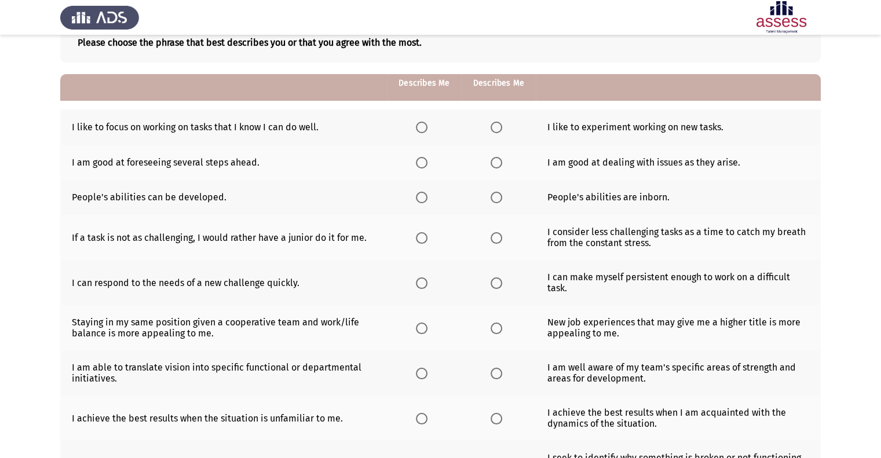
scroll to position [47, 0]
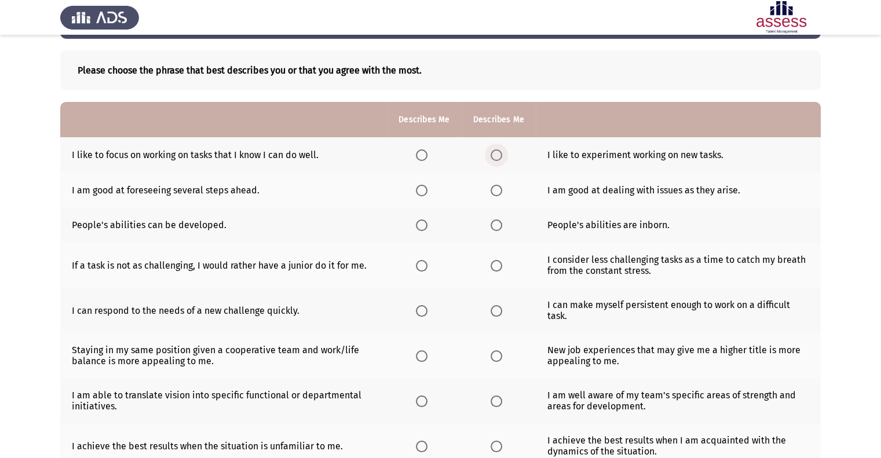
click at [490, 154] on span "Select an option" at bounding box center [496, 155] width 12 height 12
click at [490, 154] on input "Select an option" at bounding box center [496, 155] width 12 height 12
click at [419, 223] on span "Select an option" at bounding box center [422, 225] width 12 height 12
click at [419, 223] on input "Select an option" at bounding box center [422, 225] width 12 height 12
click at [503, 225] on label "Select an option" at bounding box center [498, 225] width 16 height 12
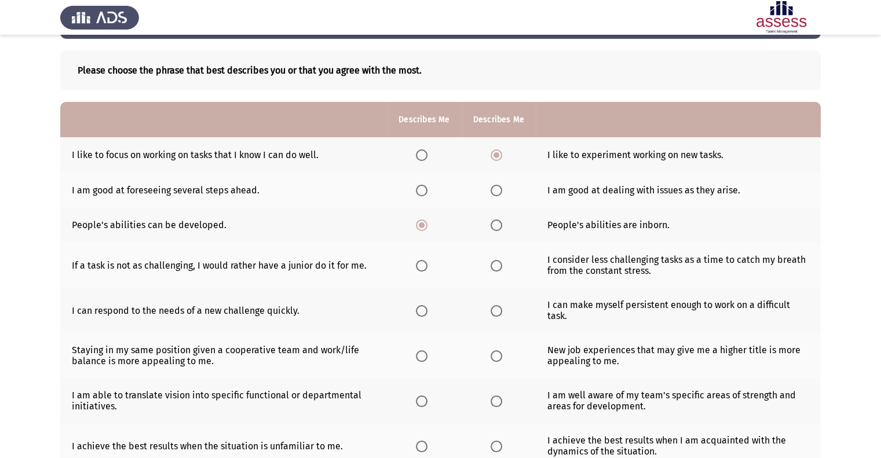
click at [502, 225] on input "Select an option" at bounding box center [496, 225] width 12 height 12
click at [491, 270] on span "Select an option" at bounding box center [496, 266] width 12 height 12
click at [491, 270] on input "Select an option" at bounding box center [496, 266] width 12 height 12
click at [426, 157] on span "Select an option" at bounding box center [422, 155] width 12 height 12
click at [426, 157] on input "Select an option" at bounding box center [422, 155] width 12 height 12
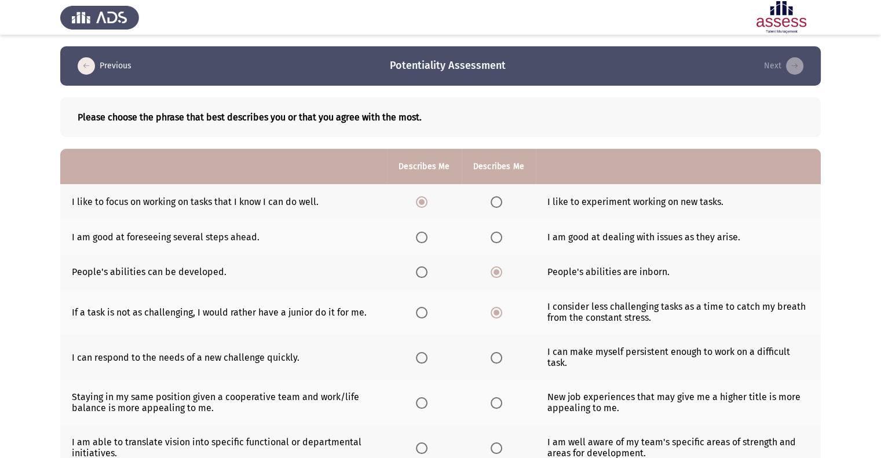
scroll to position [58, 0]
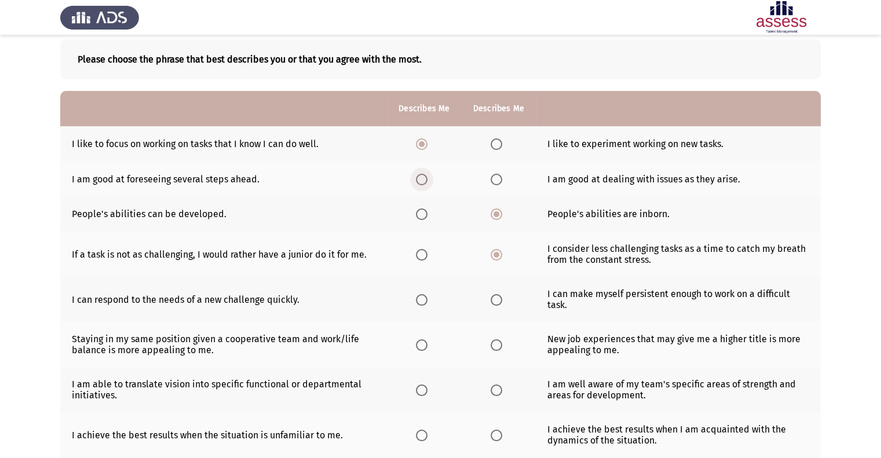
click at [419, 184] on span "Select an option" at bounding box center [422, 180] width 12 height 12
click at [419, 184] on input "Select an option" at bounding box center [422, 180] width 12 height 12
click at [419, 217] on span "Select an option" at bounding box center [422, 214] width 12 height 12
click at [419, 217] on input "Select an option" at bounding box center [422, 214] width 12 height 12
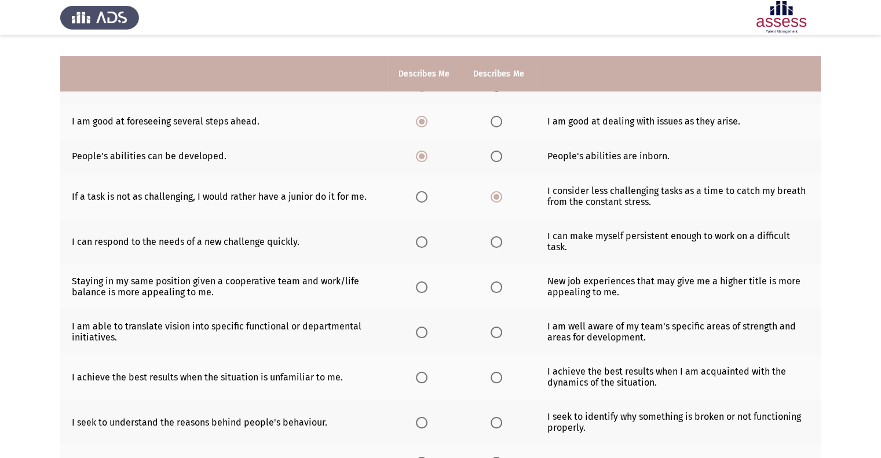
scroll to position [174, 0]
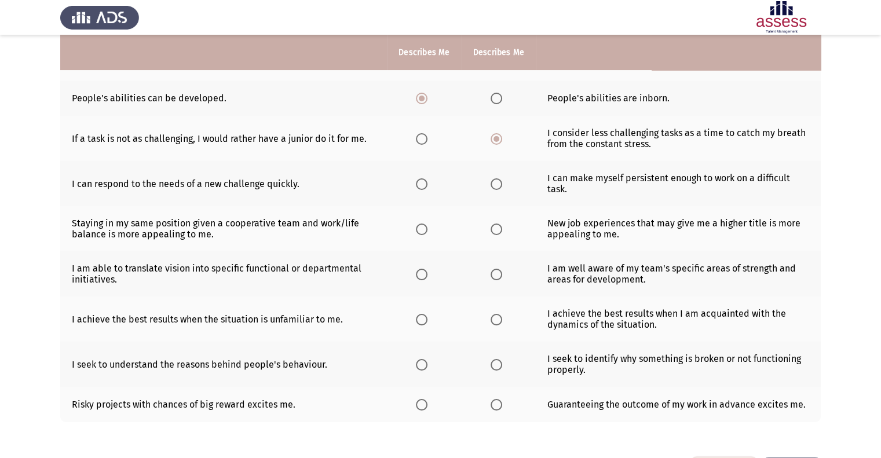
click at [423, 182] on span "Select an option" at bounding box center [422, 184] width 12 height 12
click at [423, 182] on input "Select an option" at bounding box center [422, 184] width 12 height 12
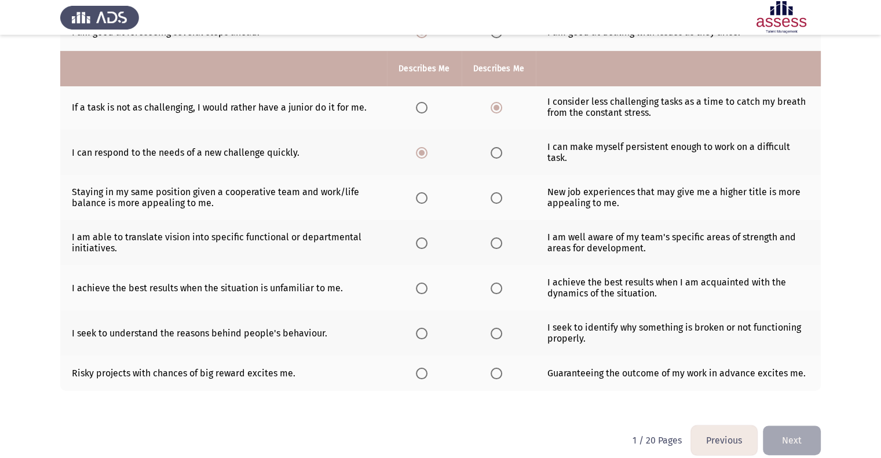
scroll to position [221, 0]
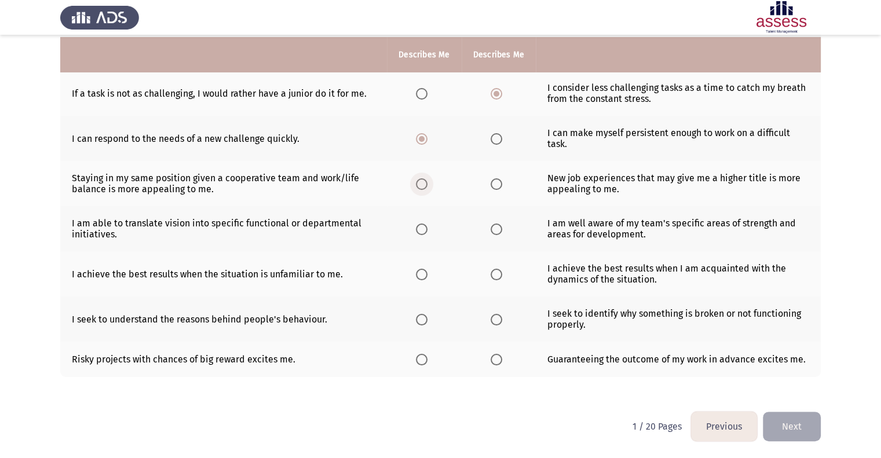
click at [416, 185] on span "Select an option" at bounding box center [422, 184] width 12 height 12
click at [416, 185] on input "Select an option" at bounding box center [422, 184] width 12 height 12
click at [494, 229] on span "Select an option" at bounding box center [496, 229] width 12 height 12
click at [494, 229] on input "Select an option" at bounding box center [496, 229] width 12 height 12
click at [426, 231] on span "Select an option" at bounding box center [422, 229] width 12 height 12
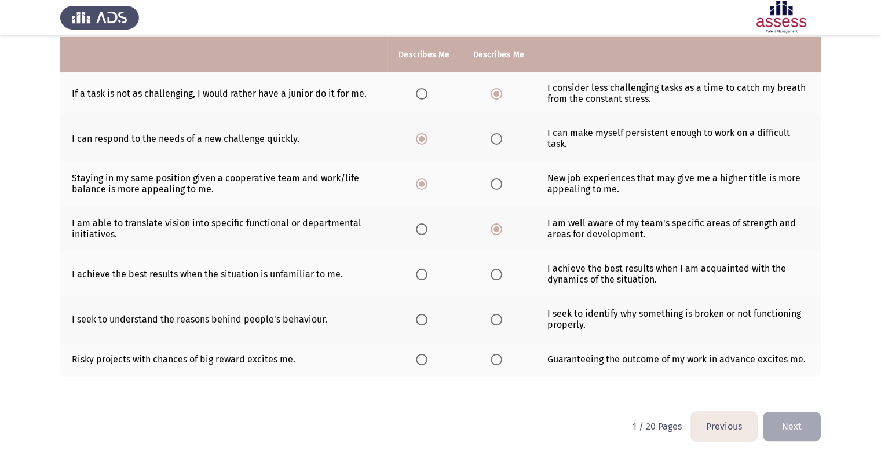
click at [426, 231] on input "Select an option" at bounding box center [422, 229] width 12 height 12
click at [496, 273] on span "Select an option" at bounding box center [496, 275] width 12 height 12
click at [496, 273] on input "Select an option" at bounding box center [496, 275] width 12 height 12
click at [424, 322] on span "Select an option" at bounding box center [422, 320] width 12 height 12
click at [424, 322] on input "Select an option" at bounding box center [422, 320] width 12 height 12
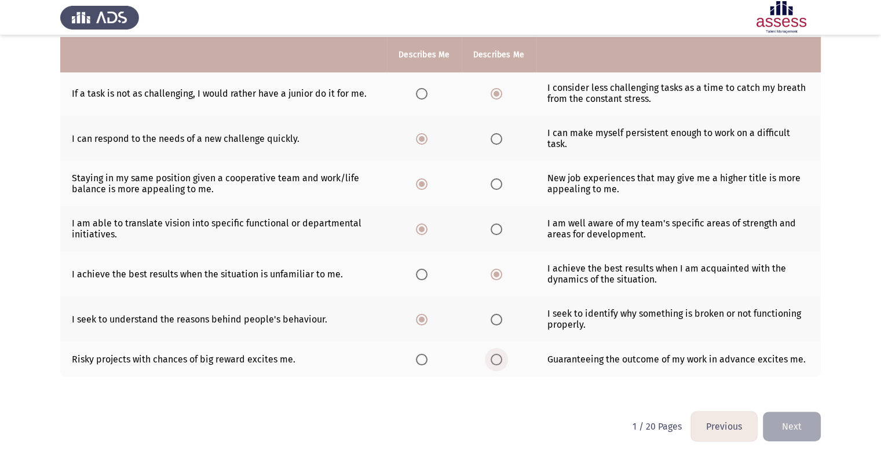
click at [491, 362] on span "Select an option" at bounding box center [496, 360] width 12 height 12
click at [491, 362] on input "Select an option" at bounding box center [496, 360] width 12 height 12
click at [780, 428] on button "Next" at bounding box center [791, 427] width 58 height 30
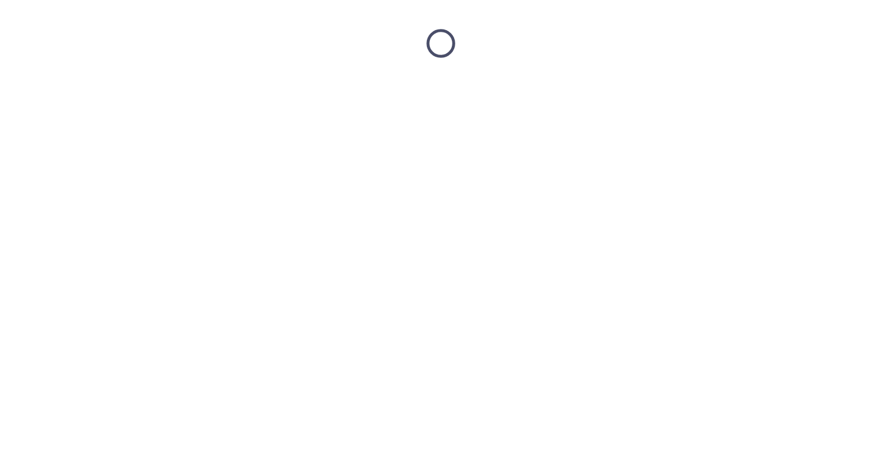
scroll to position [0, 0]
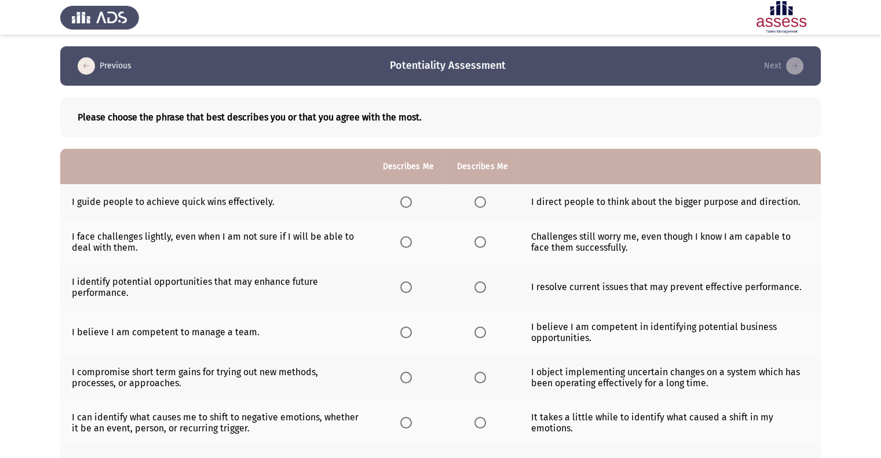
click at [405, 203] on span "Select an option" at bounding box center [406, 202] width 12 height 12
click at [405, 203] on input "Select an option" at bounding box center [406, 202] width 12 height 12
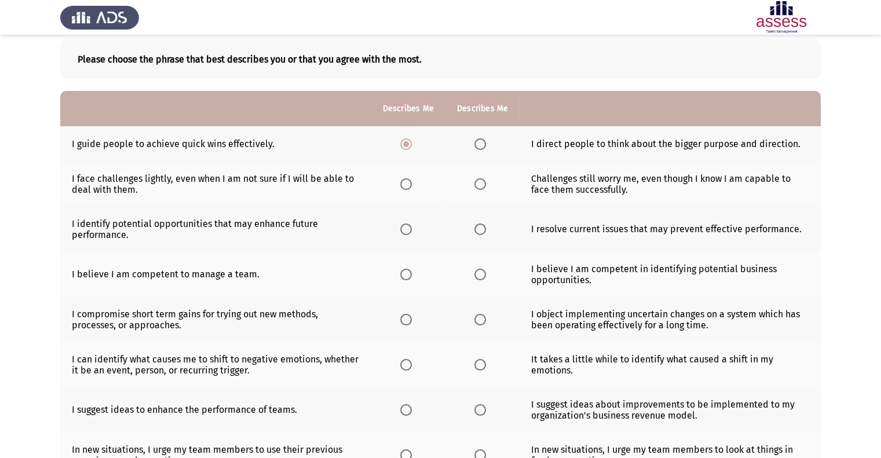
scroll to position [116, 0]
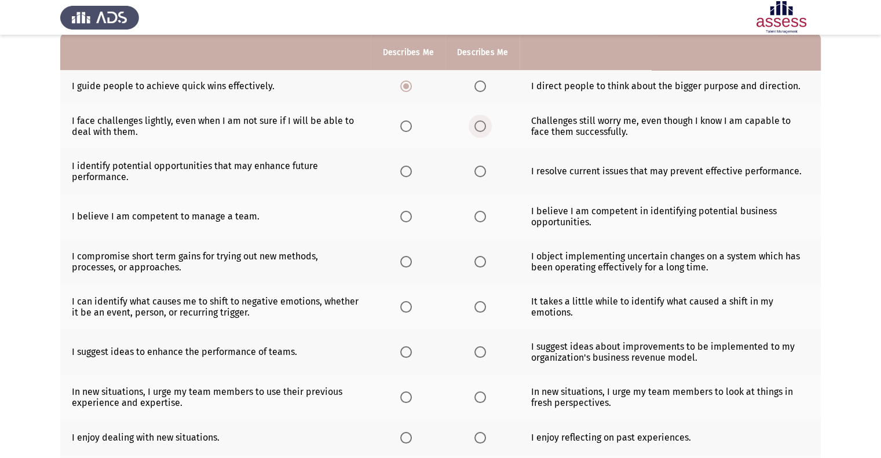
click at [478, 124] on span "Select an option" at bounding box center [480, 126] width 12 height 12
click at [478, 124] on input "Select an option" at bounding box center [480, 126] width 12 height 12
click at [482, 171] on span "Select an option" at bounding box center [480, 172] width 12 height 12
click at [482, 171] on input "Select an option" at bounding box center [480, 172] width 12 height 12
click at [408, 219] on span "Select an option" at bounding box center [406, 217] width 12 height 12
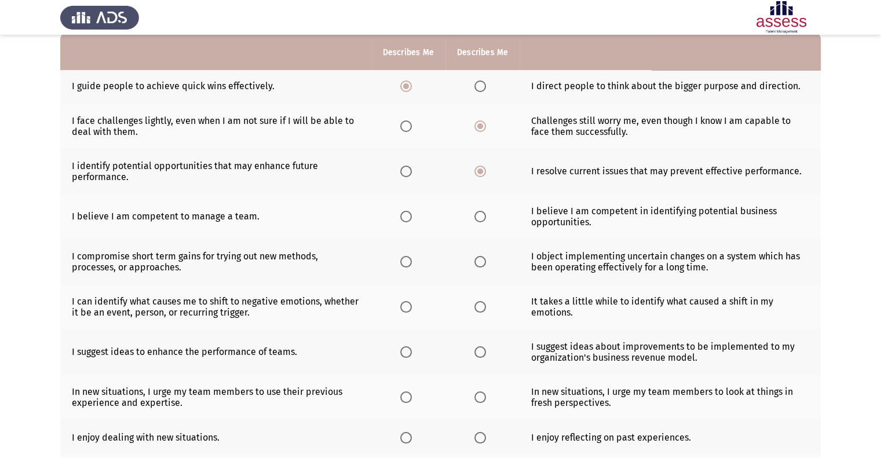
click at [408, 219] on input "Select an option" at bounding box center [406, 217] width 12 height 12
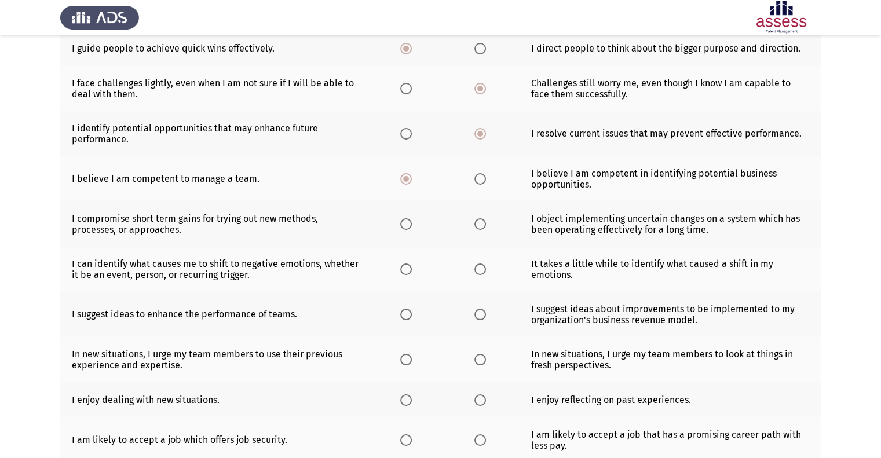
scroll to position [174, 0]
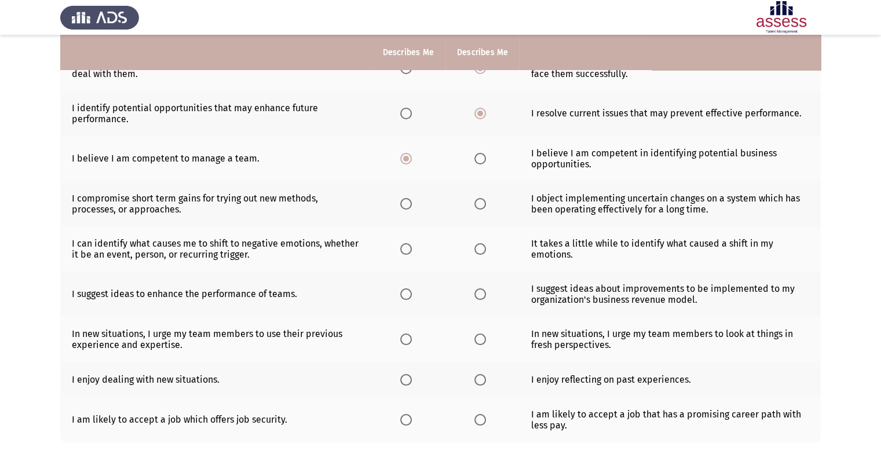
click at [482, 211] on th at bounding box center [482, 203] width 74 height 45
click at [481, 206] on span "Select an option" at bounding box center [480, 204] width 12 height 12
click at [481, 206] on input "Select an option" at bounding box center [480, 204] width 12 height 12
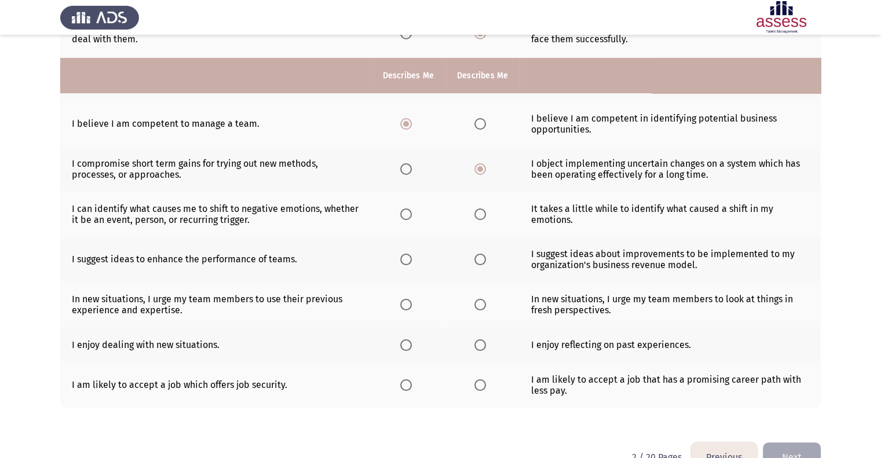
scroll to position [232, 0]
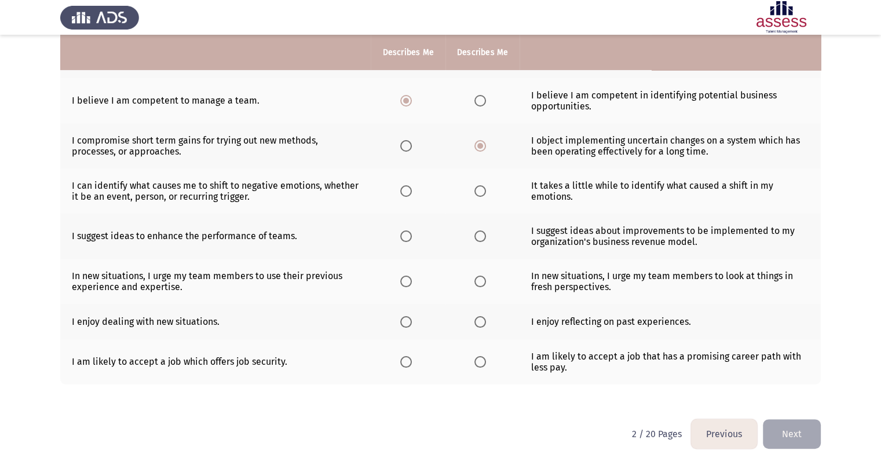
click at [405, 193] on span "Select an option" at bounding box center [406, 191] width 12 height 12
click at [405, 193] on input "Select an option" at bounding box center [406, 191] width 12 height 12
click at [477, 193] on span "Select an option" at bounding box center [480, 191] width 12 height 12
click at [477, 193] on input "Select an option" at bounding box center [480, 191] width 12 height 12
click at [409, 239] on span "Select an option" at bounding box center [406, 236] width 12 height 12
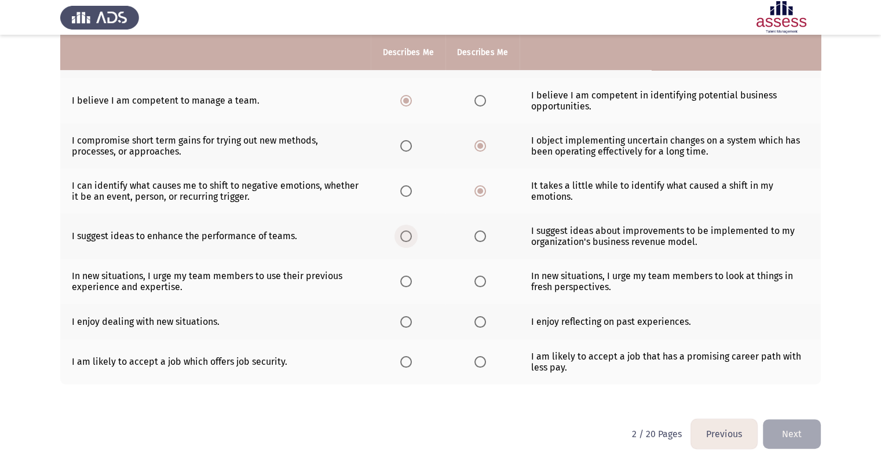
click at [409, 239] on input "Select an option" at bounding box center [406, 236] width 12 height 12
click at [408, 284] on span "Select an option" at bounding box center [406, 282] width 12 height 12
click at [408, 284] on input "Select an option" at bounding box center [406, 282] width 12 height 12
drag, startPoint x: 468, startPoint y: 325, endPoint x: 476, endPoint y: 326, distance: 8.7
click at [470, 326] on th at bounding box center [482, 321] width 74 height 35
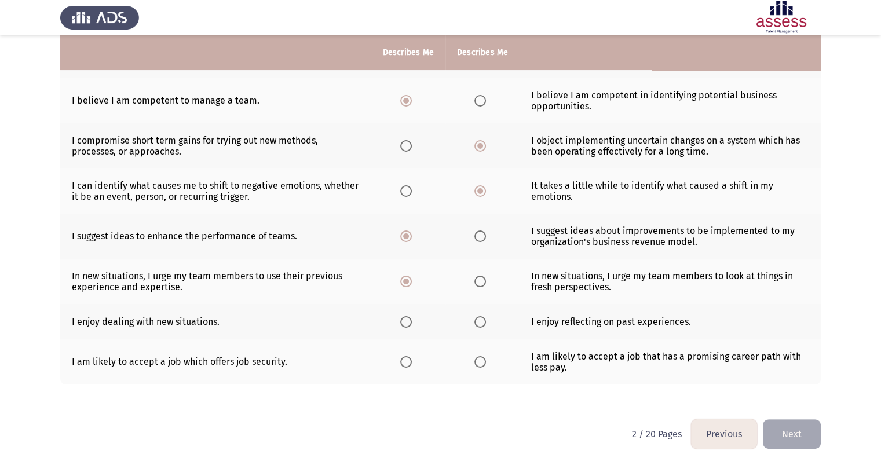
click at [478, 326] on span "Select an option" at bounding box center [480, 322] width 12 height 12
click at [478, 326] on input "Select an option" at bounding box center [480, 322] width 12 height 12
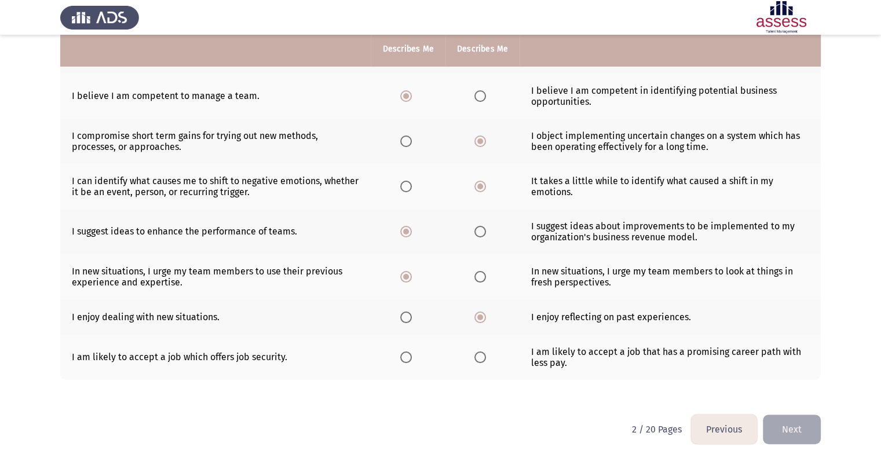
scroll to position [241, 0]
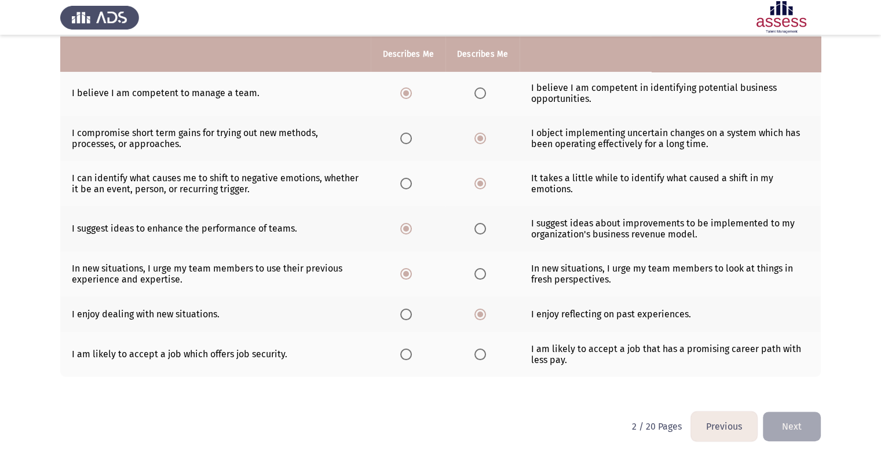
click at [405, 354] on span "Select an option" at bounding box center [406, 355] width 12 height 12
click at [405, 354] on input "Select an option" at bounding box center [406, 355] width 12 height 12
click at [773, 424] on button "Next" at bounding box center [791, 427] width 58 height 30
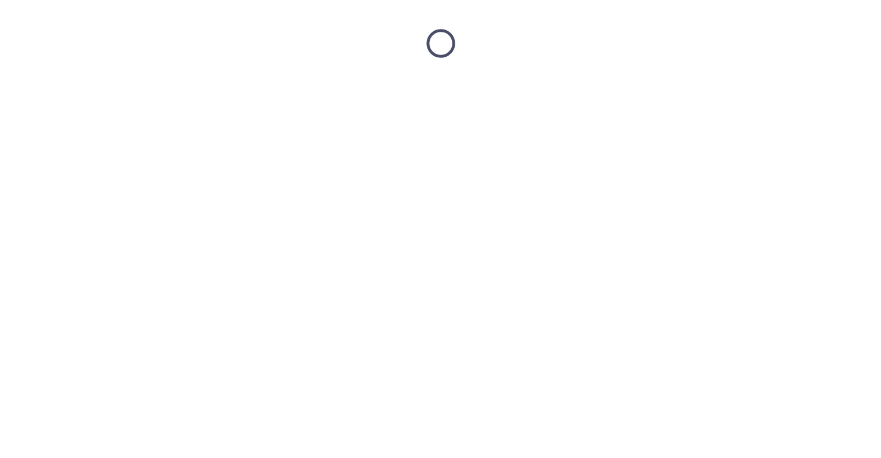
scroll to position [0, 0]
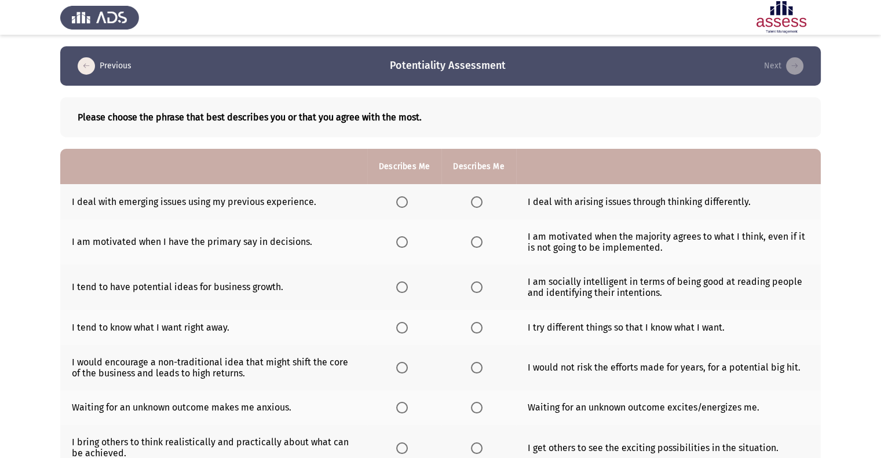
click at [402, 201] on span "Select an option" at bounding box center [402, 202] width 12 height 12
click at [402, 201] on input "Select an option" at bounding box center [402, 202] width 12 height 12
click at [481, 246] on span "Select an option" at bounding box center [477, 242] width 12 height 12
click at [481, 246] on input "Select an option" at bounding box center [477, 242] width 12 height 12
click at [479, 286] on span "Select an option" at bounding box center [477, 287] width 12 height 12
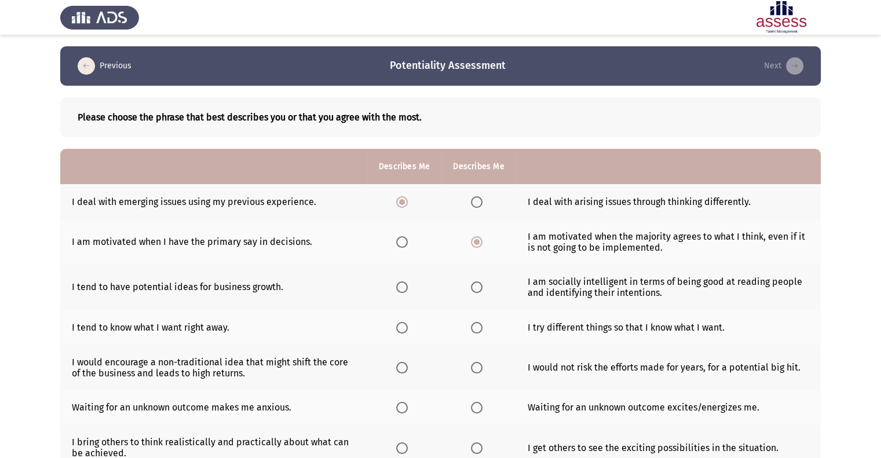
click at [479, 286] on input "Select an option" at bounding box center [477, 287] width 12 height 12
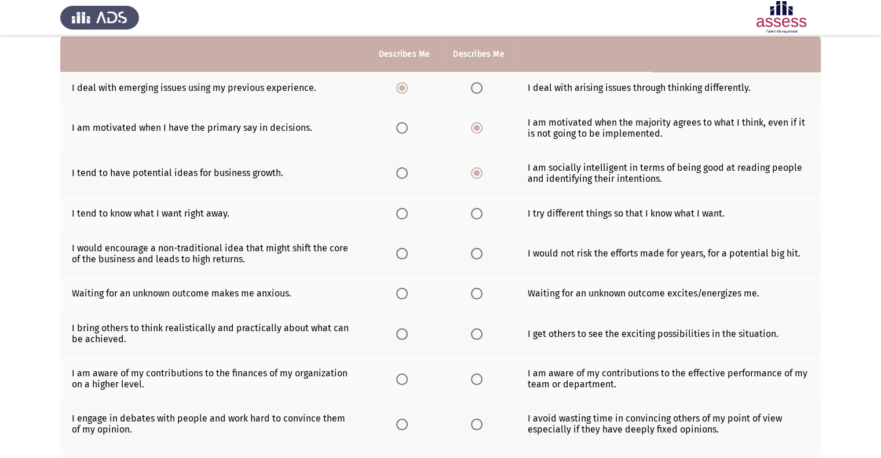
scroll to position [116, 0]
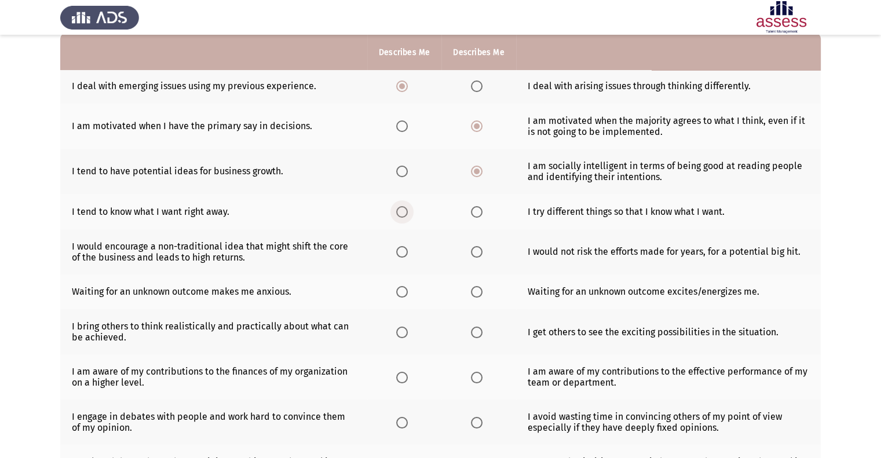
click at [402, 211] on span "Select an option" at bounding box center [402, 212] width 12 height 12
click at [402, 211] on input "Select an option" at bounding box center [402, 212] width 12 height 12
click at [475, 256] on span "Select an option" at bounding box center [477, 252] width 12 height 12
click at [475, 256] on input "Select an option" at bounding box center [477, 252] width 12 height 12
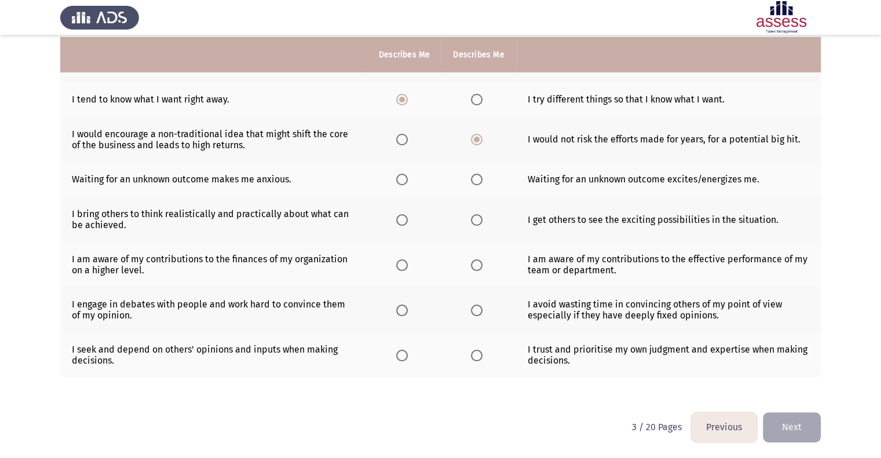
scroll to position [230, 0]
click at [404, 177] on span "Select an option" at bounding box center [402, 179] width 12 height 12
click at [404, 177] on input "Select an option" at bounding box center [402, 179] width 12 height 12
click at [475, 266] on span "Select an option" at bounding box center [477, 265] width 12 height 12
click at [475, 266] on input "Select an option" at bounding box center [477, 265] width 12 height 12
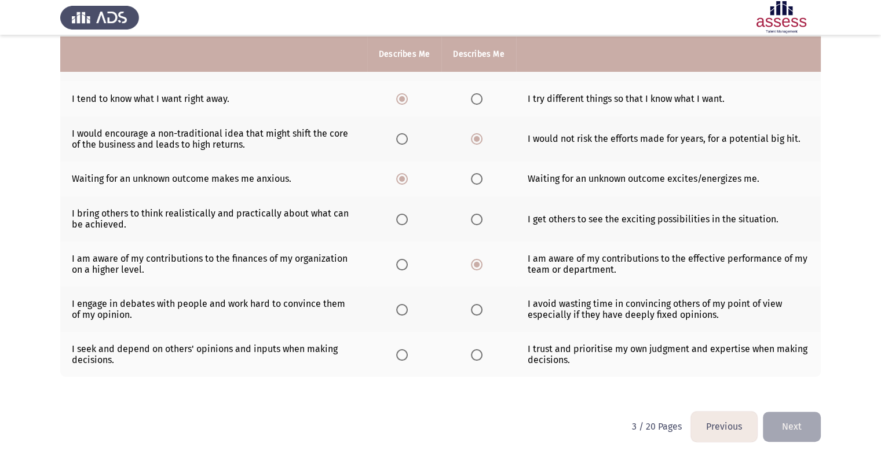
click at [399, 220] on span "Select an option" at bounding box center [402, 220] width 12 height 12
click at [399, 220] on input "Select an option" at bounding box center [402, 220] width 12 height 12
click at [478, 314] on span "Select an option" at bounding box center [477, 310] width 12 height 12
click at [478, 314] on input "Select an option" at bounding box center [477, 310] width 12 height 12
click at [407, 358] on span "Select an option" at bounding box center [402, 355] width 12 height 12
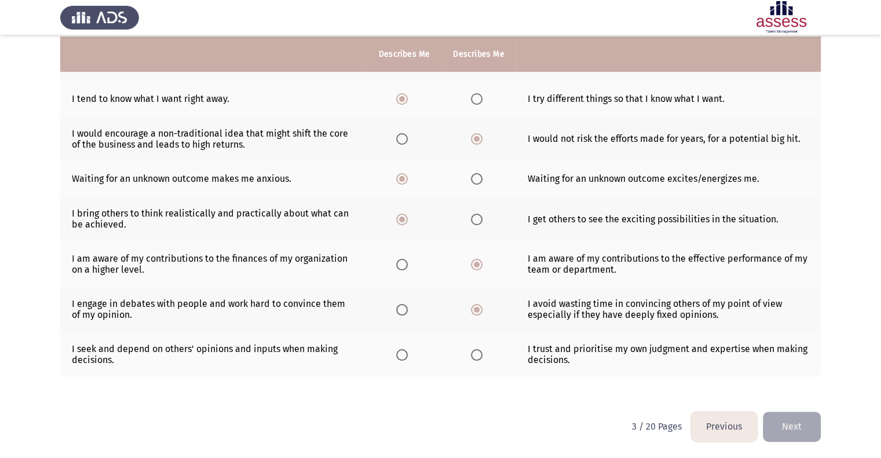
click at [407, 358] on input "Select an option" at bounding box center [402, 355] width 12 height 12
click at [789, 426] on button "Next" at bounding box center [791, 427] width 58 height 30
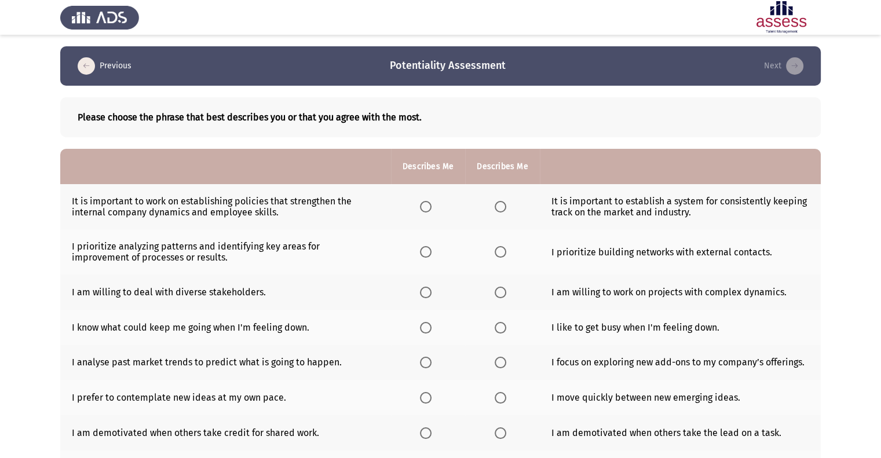
click at [421, 210] on span "Select an option" at bounding box center [426, 207] width 12 height 12
click at [421, 210] on input "Select an option" at bounding box center [426, 207] width 12 height 12
click at [429, 254] on span "Select an option" at bounding box center [426, 252] width 12 height 12
click at [429, 254] on input "Select an option" at bounding box center [426, 252] width 12 height 12
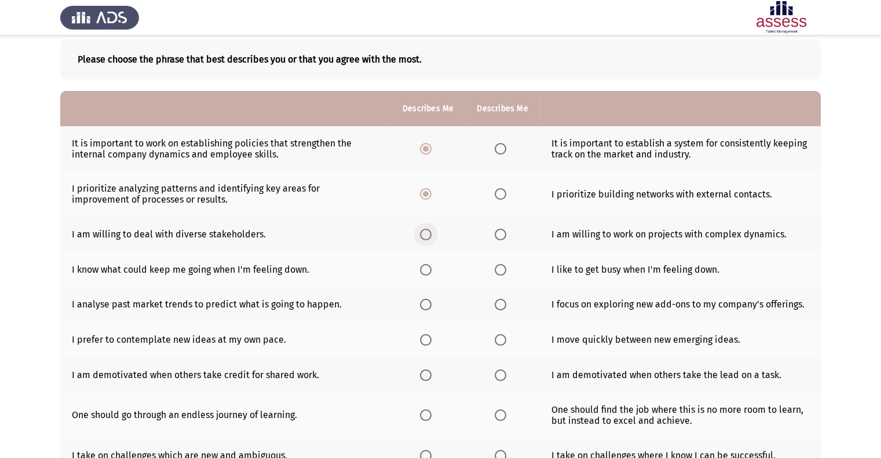
click at [425, 237] on span "Select an option" at bounding box center [426, 235] width 12 height 12
click at [425, 237] on input "Select an option" at bounding box center [426, 235] width 12 height 12
click at [497, 269] on span "Select an option" at bounding box center [500, 270] width 12 height 12
click at [497, 269] on input "Select an option" at bounding box center [500, 270] width 12 height 12
click at [498, 310] on span "Select an option" at bounding box center [500, 305] width 12 height 12
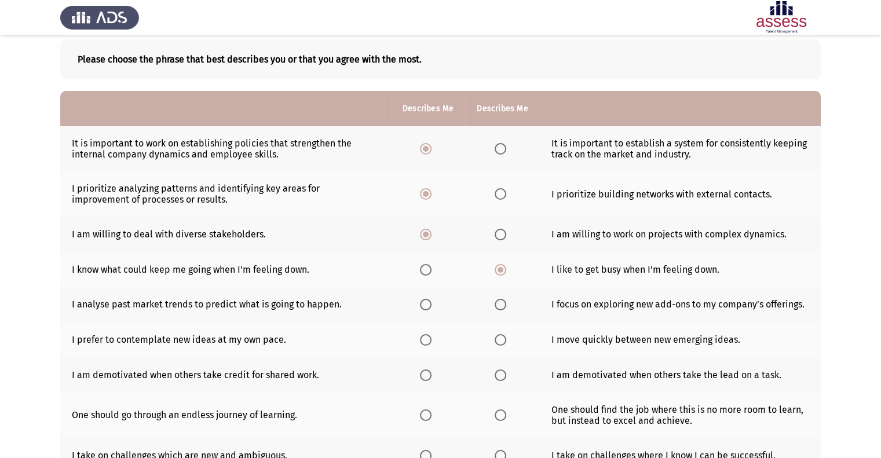
click at [498, 310] on input "Select an option" at bounding box center [500, 305] width 12 height 12
click at [427, 345] on span "Select an option" at bounding box center [426, 340] width 12 height 12
click at [427, 345] on input "Select an option" at bounding box center [426, 340] width 12 height 12
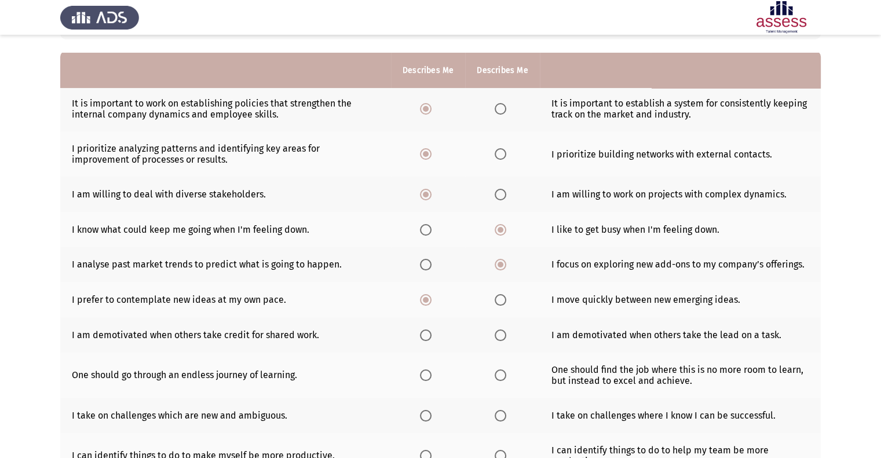
scroll to position [116, 0]
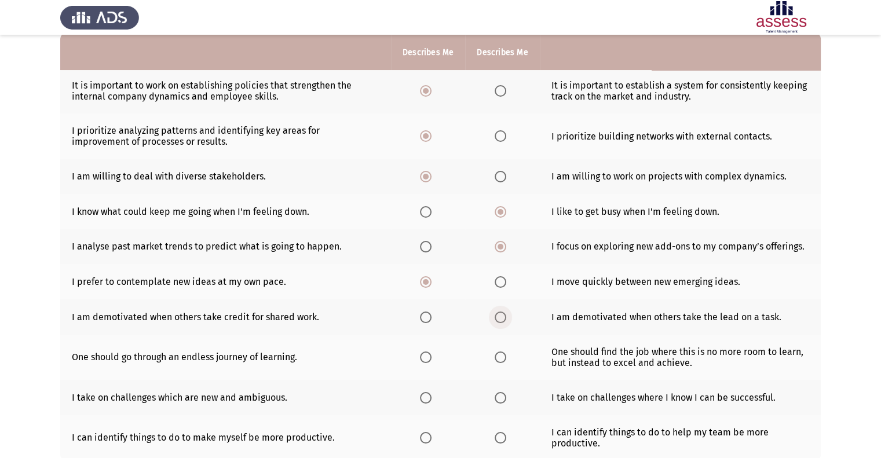
click at [502, 317] on span "Select an option" at bounding box center [500, 317] width 12 height 12
click at [502, 317] on input "Select an option" at bounding box center [500, 317] width 12 height 12
click at [497, 361] on span "Select an option" at bounding box center [500, 357] width 12 height 12
click at [497, 361] on input "Select an option" at bounding box center [500, 357] width 12 height 12
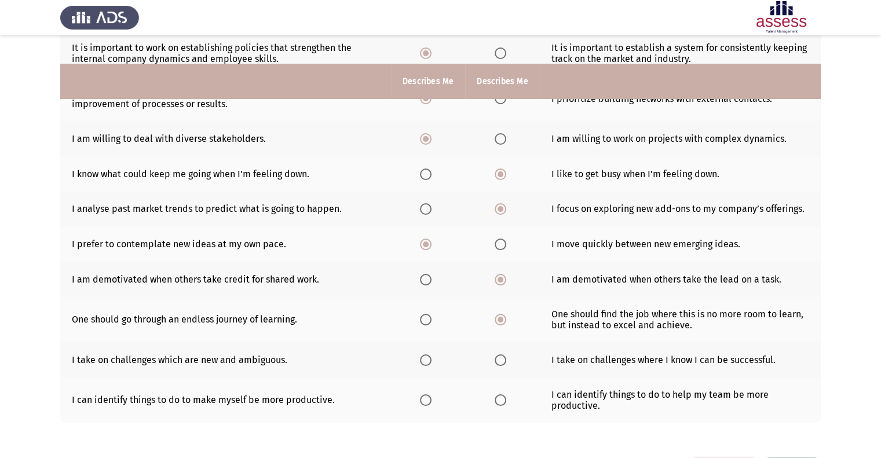
scroll to position [200, 0]
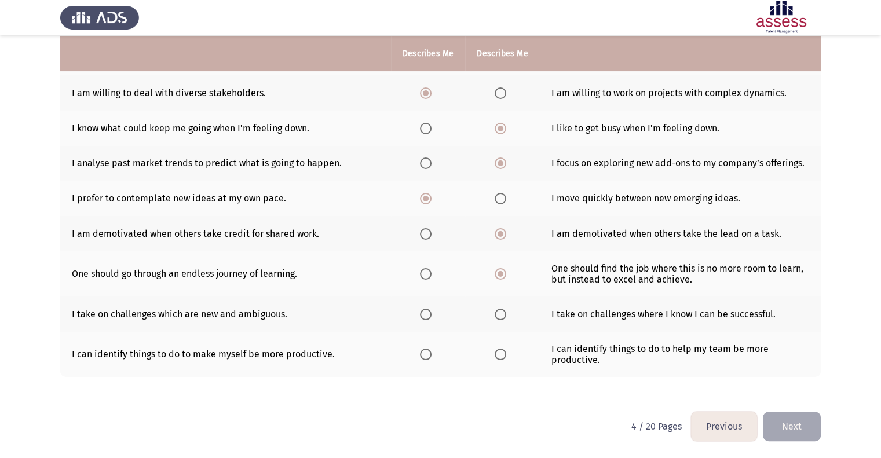
click at [500, 317] on span "Select an option" at bounding box center [500, 315] width 12 height 12
click at [500, 317] on input "Select an option" at bounding box center [500, 315] width 12 height 12
click at [415, 354] on th at bounding box center [428, 354] width 74 height 45
click at [424, 355] on span "Select an option" at bounding box center [426, 355] width 12 height 12
click at [424, 355] on input "Select an option" at bounding box center [426, 355] width 12 height 12
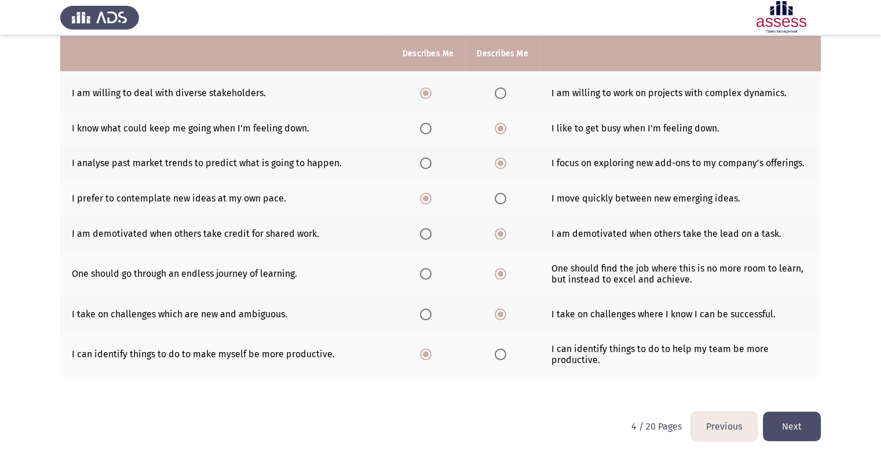
click at [776, 423] on button "Next" at bounding box center [791, 427] width 58 height 30
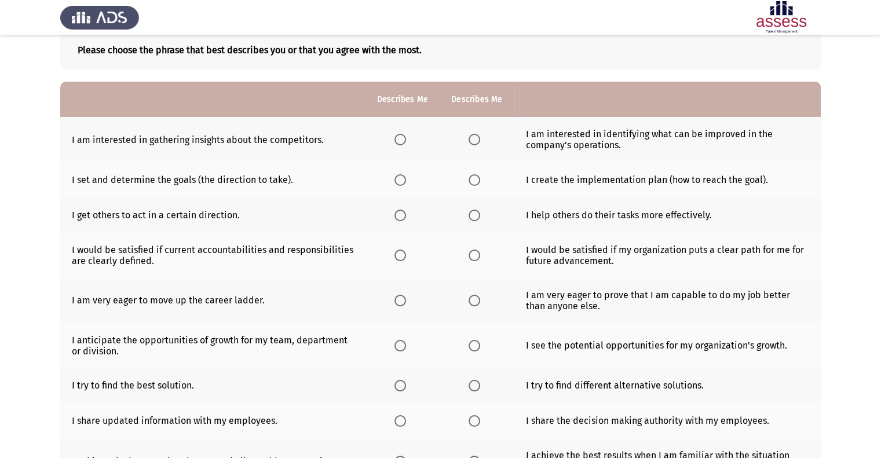
scroll to position [47, 0]
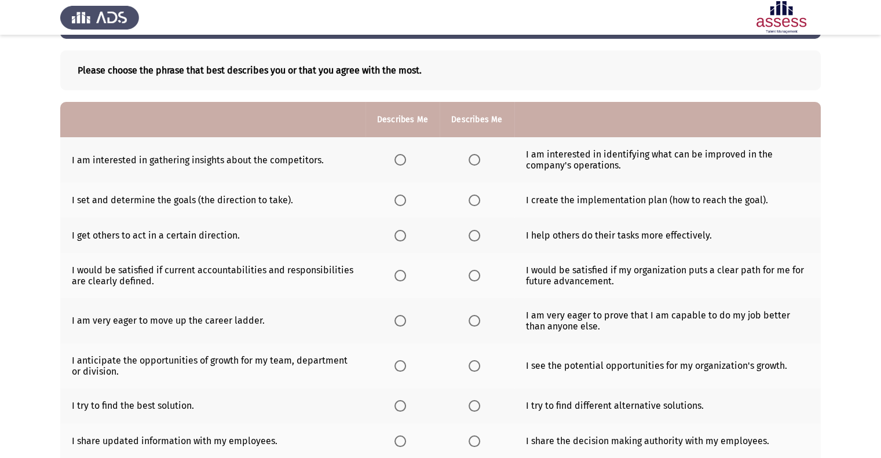
click at [475, 160] on span "Select an option" at bounding box center [474, 160] width 12 height 12
click at [475, 160] on input "Select an option" at bounding box center [474, 160] width 12 height 12
click at [398, 201] on span "Select an option" at bounding box center [400, 201] width 12 height 12
click at [398, 201] on input "Select an option" at bounding box center [400, 201] width 12 height 12
click at [401, 235] on span "Select an option" at bounding box center [400, 236] width 12 height 12
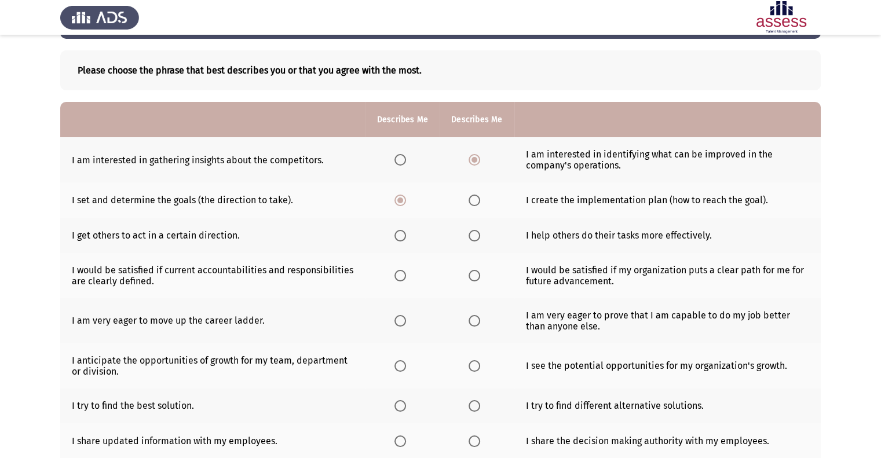
click at [401, 235] on input "Select an option" at bounding box center [400, 236] width 12 height 12
click at [403, 277] on span "Select an option" at bounding box center [400, 276] width 12 height 12
click at [403, 277] on input "Select an option" at bounding box center [400, 276] width 12 height 12
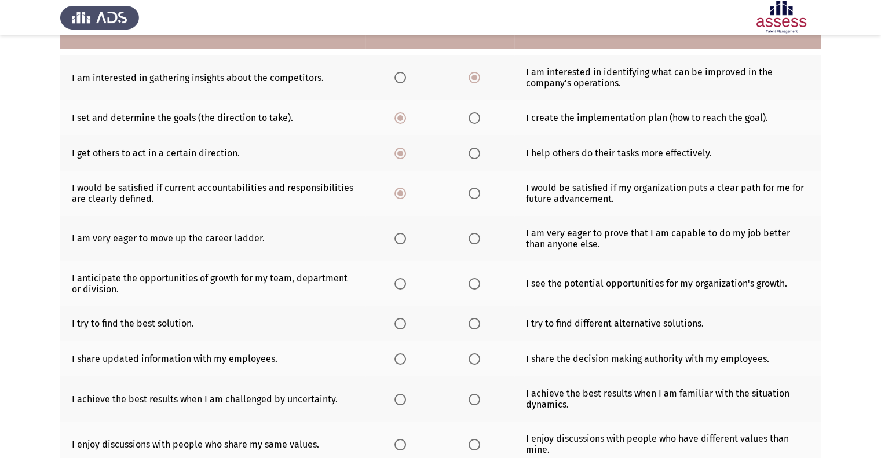
scroll to position [163, 0]
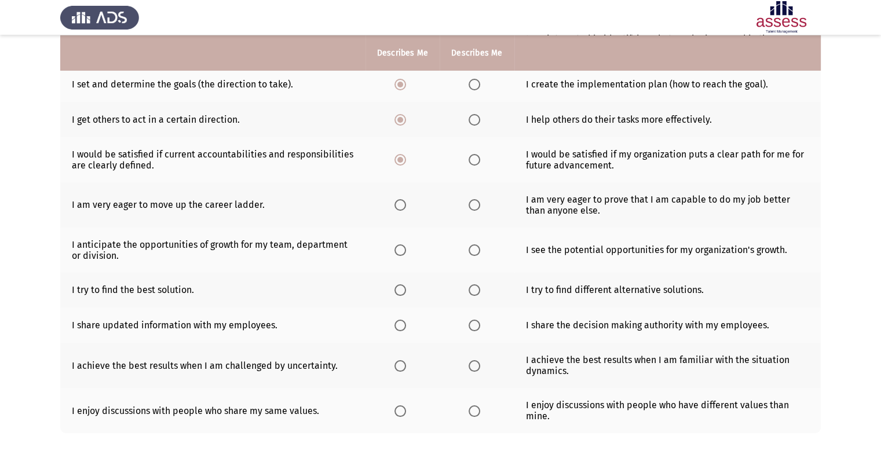
click at [478, 208] on span "Select an option" at bounding box center [474, 205] width 12 height 12
click at [478, 208] on input "Select an option" at bounding box center [474, 205] width 12 height 12
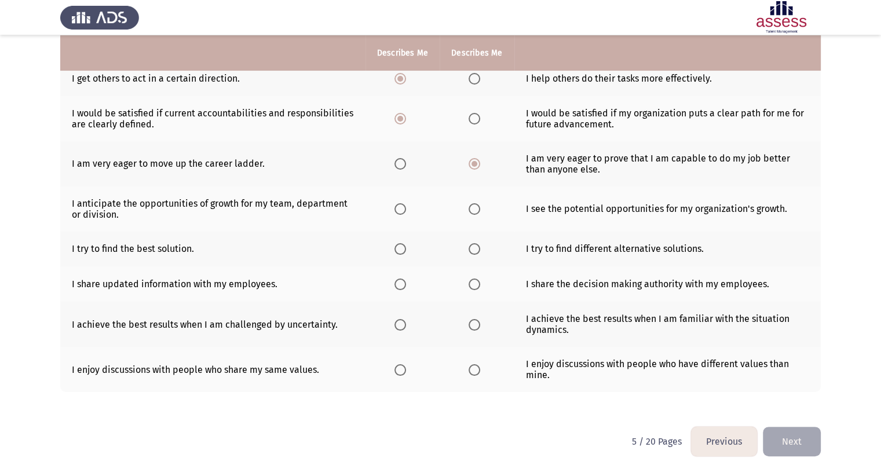
scroll to position [221, 0]
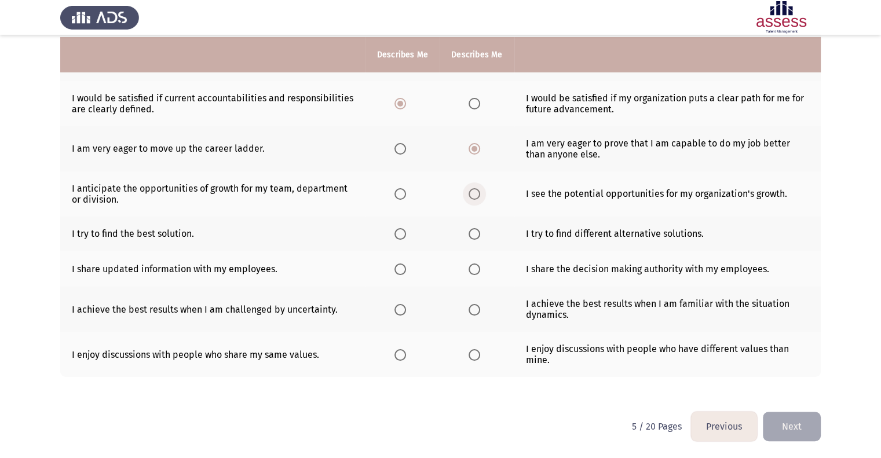
click at [479, 192] on label "Select an option" at bounding box center [476, 194] width 16 height 12
click at [479, 192] on input "Select an option" at bounding box center [474, 194] width 12 height 12
click at [397, 234] on span "Select an option" at bounding box center [400, 234] width 12 height 12
click at [397, 234] on input "Select an option" at bounding box center [400, 234] width 12 height 12
click at [396, 272] on span "Select an option" at bounding box center [400, 269] width 12 height 12
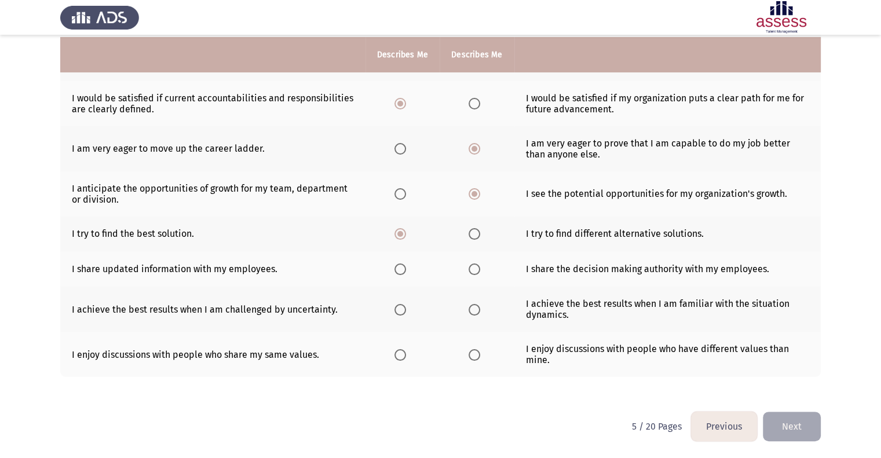
click at [396, 272] on input "Select an option" at bounding box center [400, 269] width 12 height 12
click at [465, 312] on th at bounding box center [476, 309] width 74 height 45
click at [468, 310] on span "Select an option" at bounding box center [474, 310] width 12 height 12
click at [468, 310] on input "Select an option" at bounding box center [474, 310] width 12 height 12
click at [472, 356] on span "Select an option" at bounding box center [474, 355] width 12 height 12
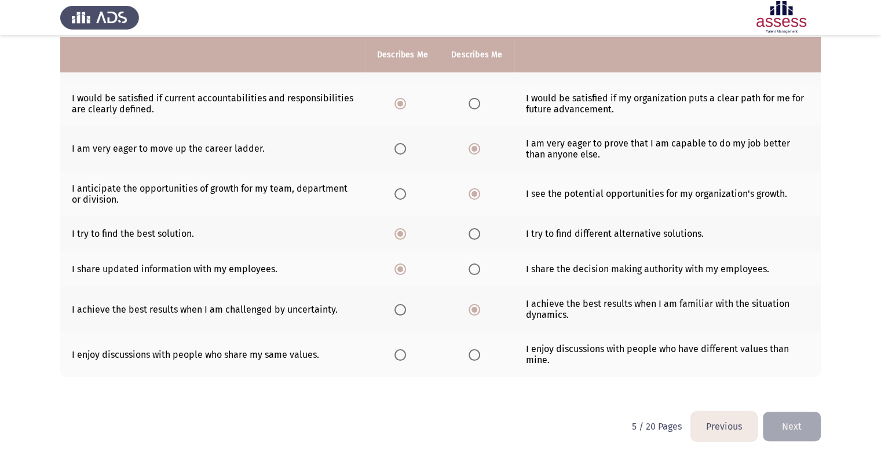
click at [472, 356] on input "Select an option" at bounding box center [474, 355] width 12 height 12
click at [406, 353] on label "Select an option" at bounding box center [402, 355] width 16 height 12
click at [406, 353] on input "Select an option" at bounding box center [400, 355] width 12 height 12
click at [832, 427] on html "Previous Potentiality Assessment Next Please choose the phrase that best descri…" at bounding box center [440, 119] width 881 height 677
click at [813, 428] on button "Next" at bounding box center [791, 427] width 58 height 30
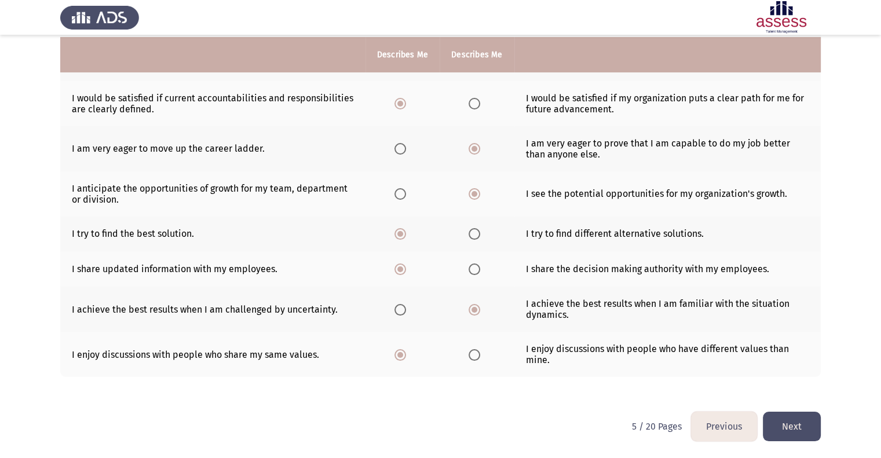
scroll to position [0, 0]
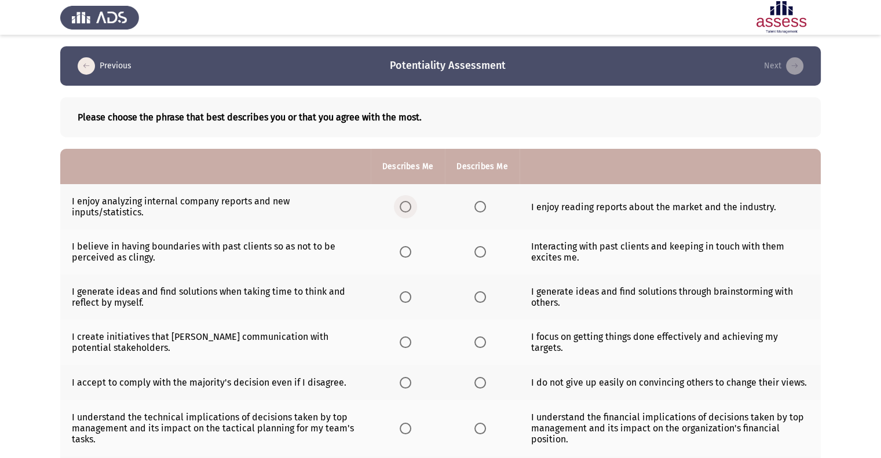
click at [404, 210] on span "Select an option" at bounding box center [405, 207] width 12 height 12
click at [404, 210] on input "Select an option" at bounding box center [405, 207] width 12 height 12
click at [476, 255] on span "Select an option" at bounding box center [480, 252] width 12 height 12
click at [476, 255] on input "Select an option" at bounding box center [480, 252] width 12 height 12
click at [481, 299] on span "Select an option" at bounding box center [480, 297] width 12 height 12
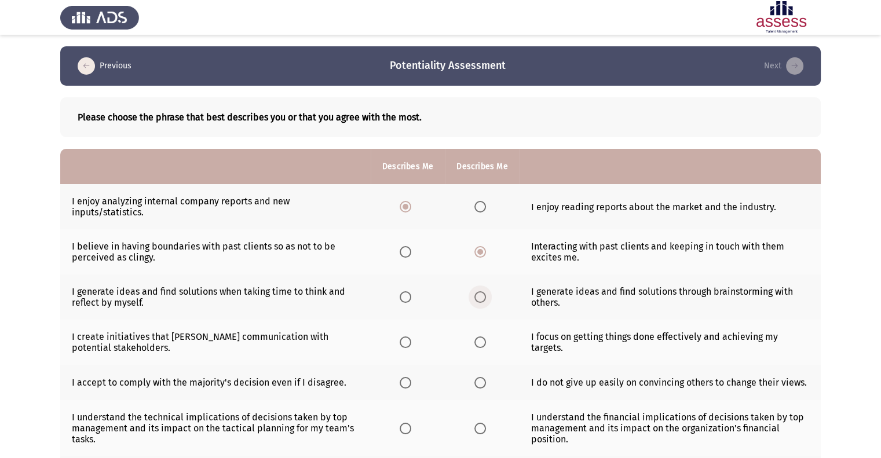
click at [481, 299] on input "Select an option" at bounding box center [480, 297] width 12 height 12
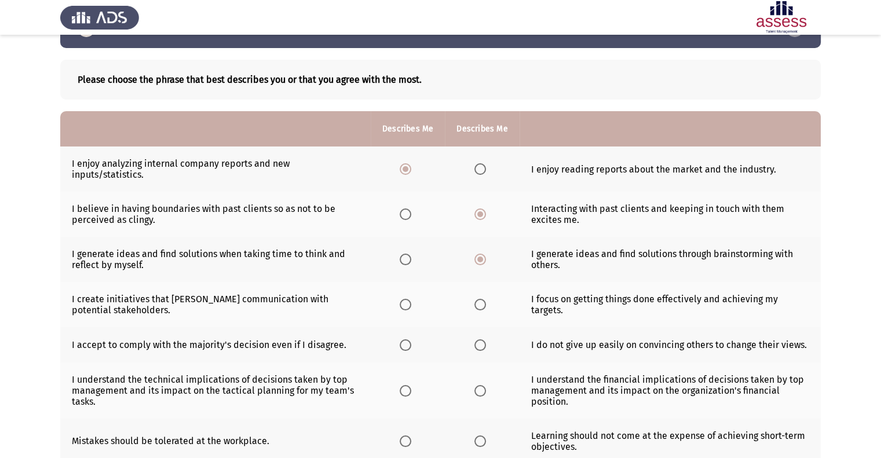
scroll to position [58, 0]
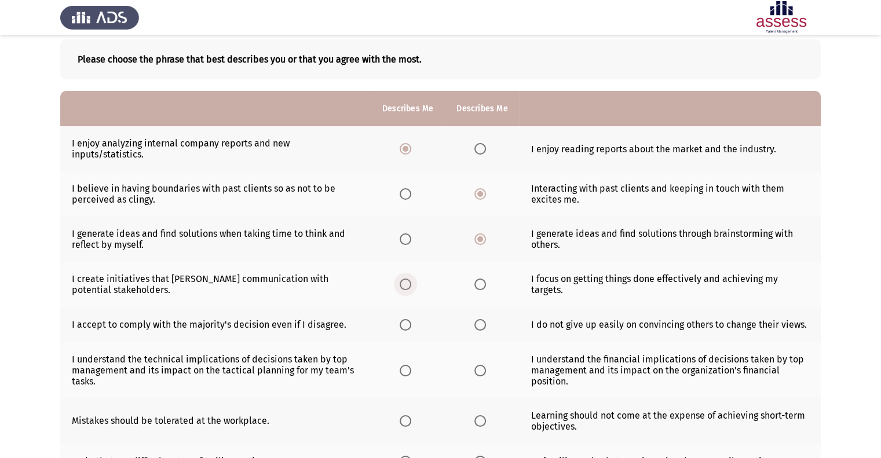
click at [415, 284] on label "Select an option" at bounding box center [407, 284] width 16 height 12
click at [411, 284] on input "Select an option" at bounding box center [405, 284] width 12 height 12
click at [403, 328] on span "Select an option" at bounding box center [405, 325] width 12 height 12
click at [403, 328] on input "Select an option" at bounding box center [405, 325] width 12 height 12
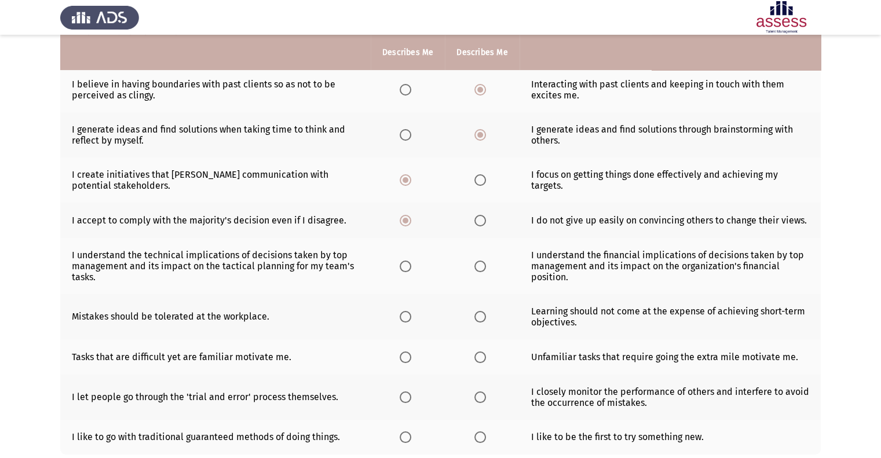
scroll to position [174, 0]
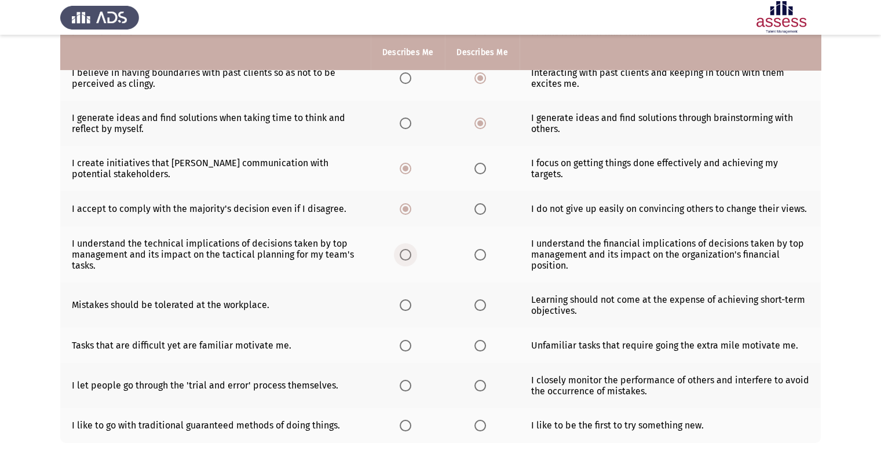
click at [409, 257] on span "Select an option" at bounding box center [405, 255] width 12 height 12
click at [409, 257] on input "Select an option" at bounding box center [405, 255] width 12 height 12
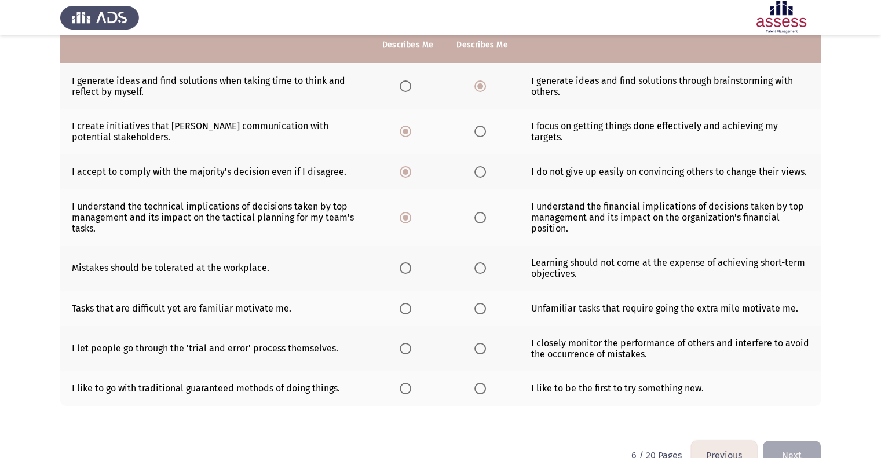
scroll to position [232, 0]
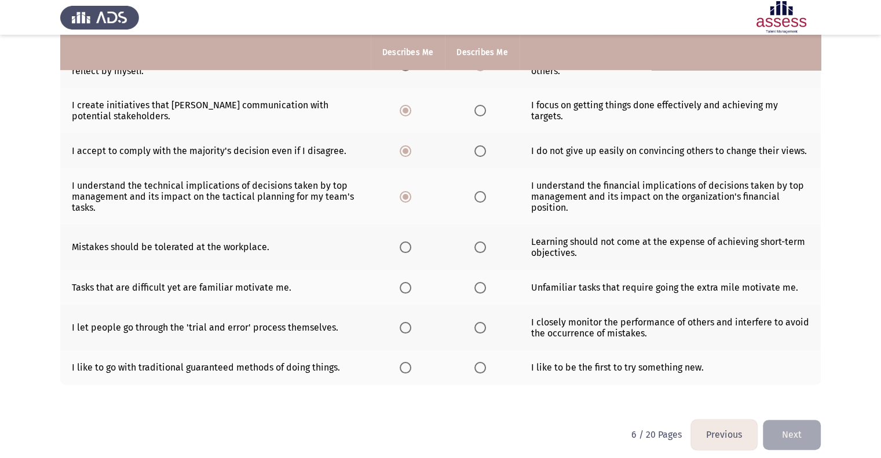
click at [407, 247] on span "Select an option" at bounding box center [405, 247] width 12 height 12
click at [407, 247] on input "Select an option" at bounding box center [405, 247] width 12 height 12
click at [404, 291] on span "Select an option" at bounding box center [405, 288] width 12 height 12
click at [404, 291] on input "Select an option" at bounding box center [405, 288] width 12 height 12
click at [483, 326] on span "Select an option" at bounding box center [480, 328] width 12 height 12
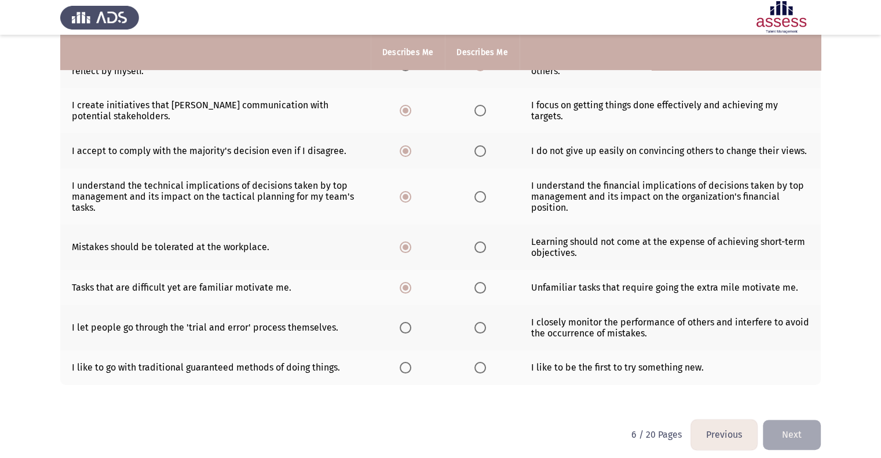
click at [483, 326] on input "Select an option" at bounding box center [480, 328] width 12 height 12
click at [406, 368] on span "Select an option" at bounding box center [405, 368] width 12 height 12
click at [406, 368] on input "Select an option" at bounding box center [405, 368] width 12 height 12
click at [797, 426] on button "Next" at bounding box center [791, 435] width 58 height 30
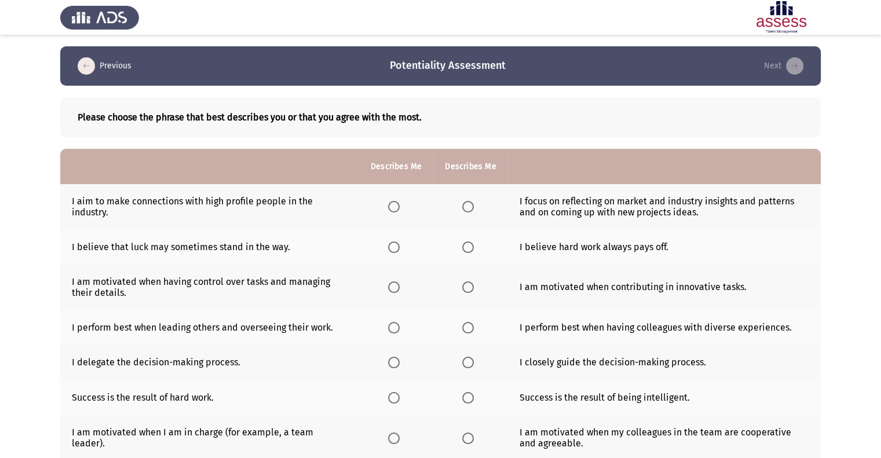
click at [476, 206] on label "Select an option" at bounding box center [470, 207] width 16 height 12
click at [474, 206] on input "Select an option" at bounding box center [468, 207] width 12 height 12
click at [464, 251] on span "Select an option" at bounding box center [468, 247] width 12 height 12
click at [464, 251] on input "Select an option" at bounding box center [468, 247] width 12 height 12
click at [394, 288] on span "Select an option" at bounding box center [394, 287] width 12 height 12
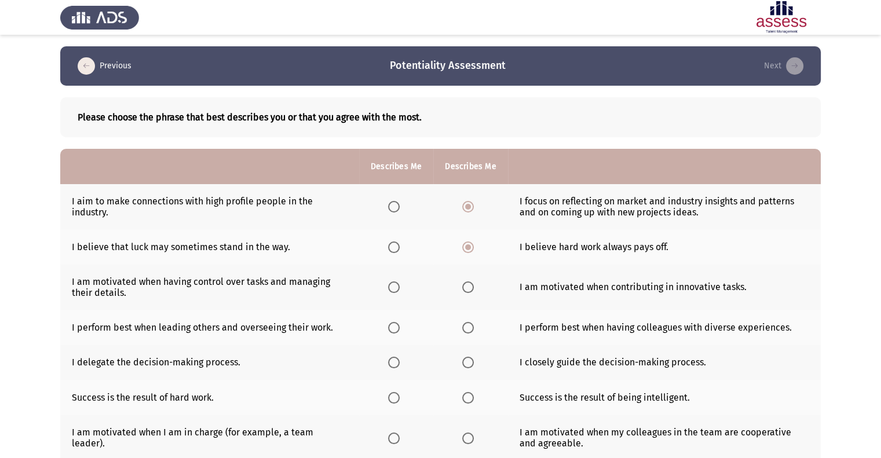
click at [394, 288] on input "Select an option" at bounding box center [394, 287] width 12 height 12
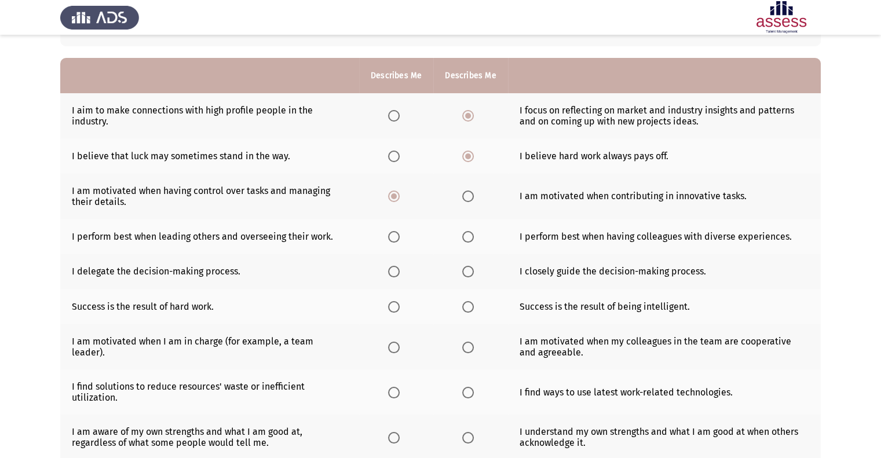
scroll to position [116, 0]
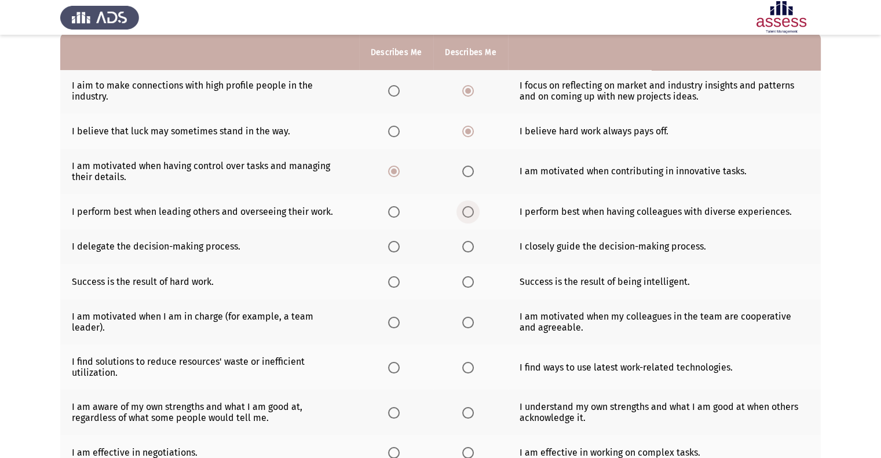
click at [467, 214] on span "Select an option" at bounding box center [468, 212] width 12 height 12
click at [467, 214] on input "Select an option" at bounding box center [468, 212] width 12 height 12
click at [399, 243] on span "Select an option" at bounding box center [394, 247] width 12 height 12
click at [399, 243] on input "Select an option" at bounding box center [394, 247] width 12 height 12
click at [462, 285] on span "Select an option" at bounding box center [468, 282] width 12 height 12
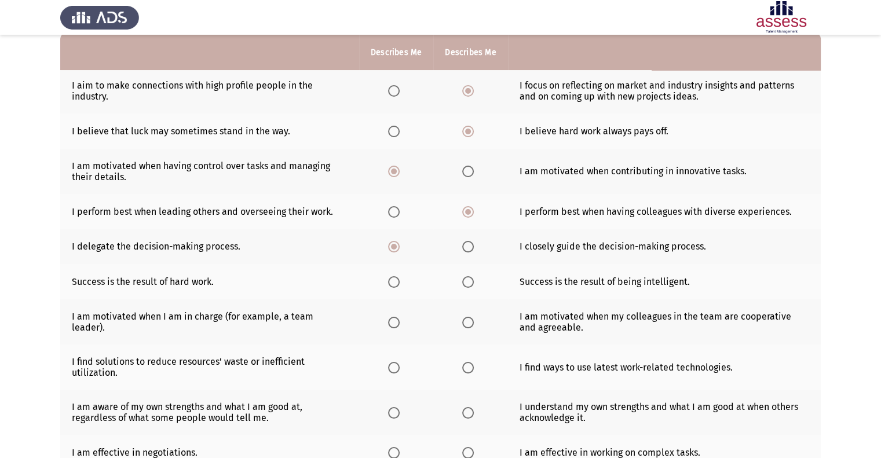
click at [462, 285] on input "Select an option" at bounding box center [468, 282] width 12 height 12
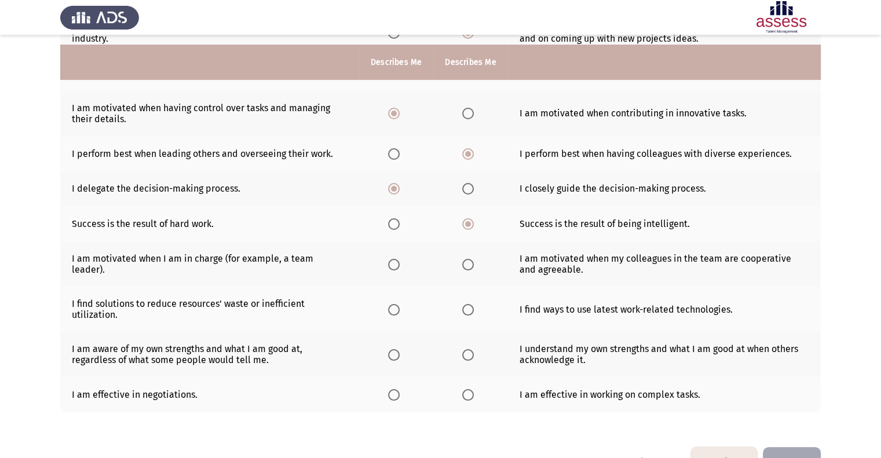
scroll to position [211, 0]
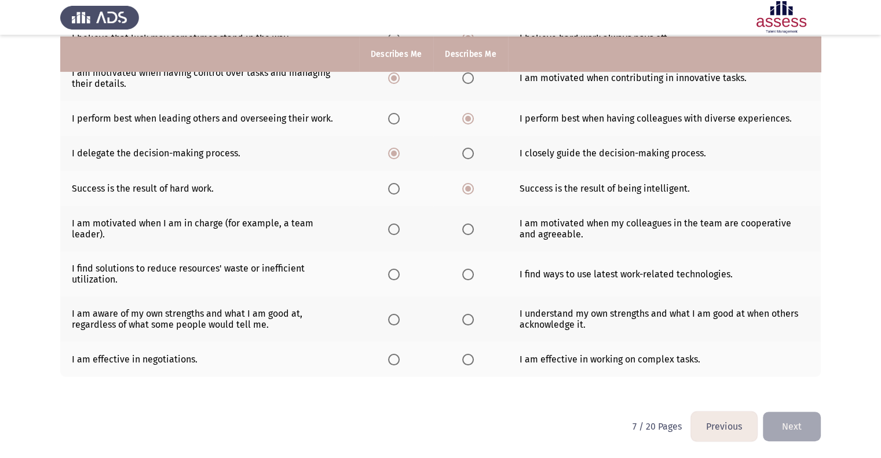
click at [465, 229] on span "Select an option" at bounding box center [468, 229] width 12 height 12
click at [465, 229] on input "Select an option" at bounding box center [468, 229] width 12 height 12
click at [402, 226] on label "Select an option" at bounding box center [396, 229] width 16 height 12
click at [399, 226] on input "Select an option" at bounding box center [394, 229] width 12 height 12
click at [399, 272] on label "Select an option" at bounding box center [396, 275] width 16 height 12
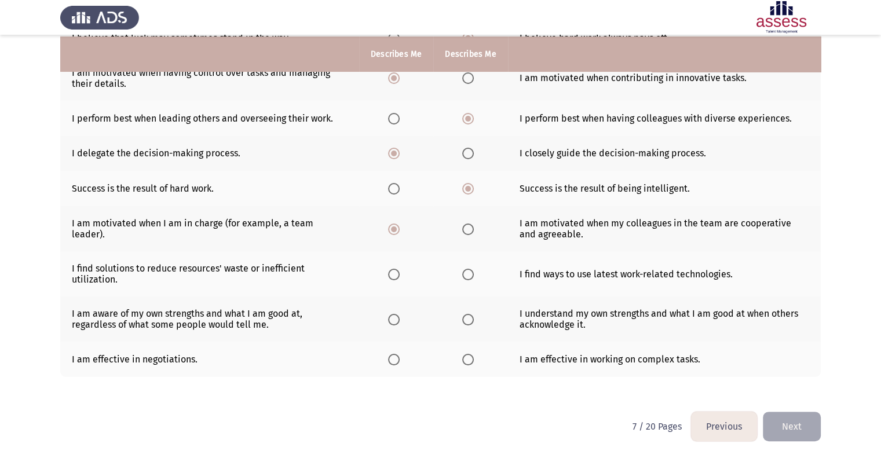
click at [399, 272] on input "Select an option" at bounding box center [394, 275] width 12 height 12
click at [391, 320] on span "Select an option" at bounding box center [394, 320] width 12 height 12
click at [391, 320] on input "Select an option" at bounding box center [394, 320] width 12 height 12
click at [468, 322] on span "Select an option" at bounding box center [468, 320] width 12 height 12
click at [468, 322] on input "Select an option" at bounding box center [468, 320] width 12 height 12
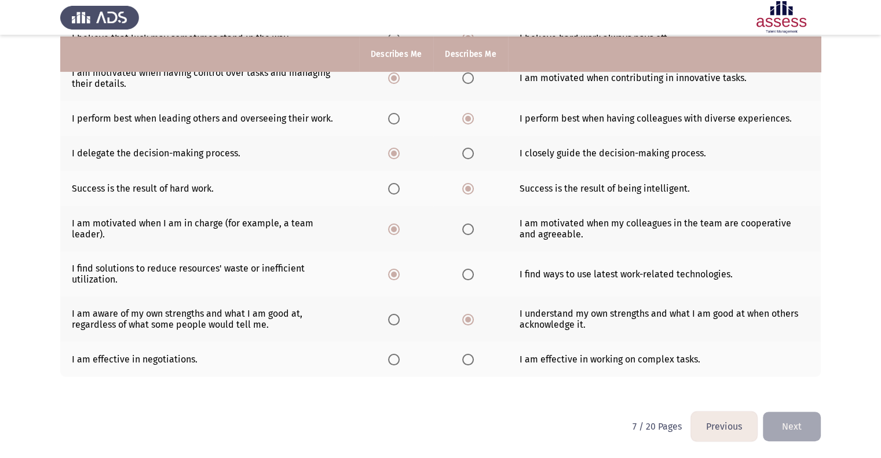
click at [385, 362] on th at bounding box center [396, 359] width 74 height 35
click at [393, 363] on span "Select an option" at bounding box center [394, 360] width 12 height 12
click at [393, 363] on input "Select an option" at bounding box center [394, 360] width 12 height 12
click at [783, 430] on button "Next" at bounding box center [791, 427] width 58 height 30
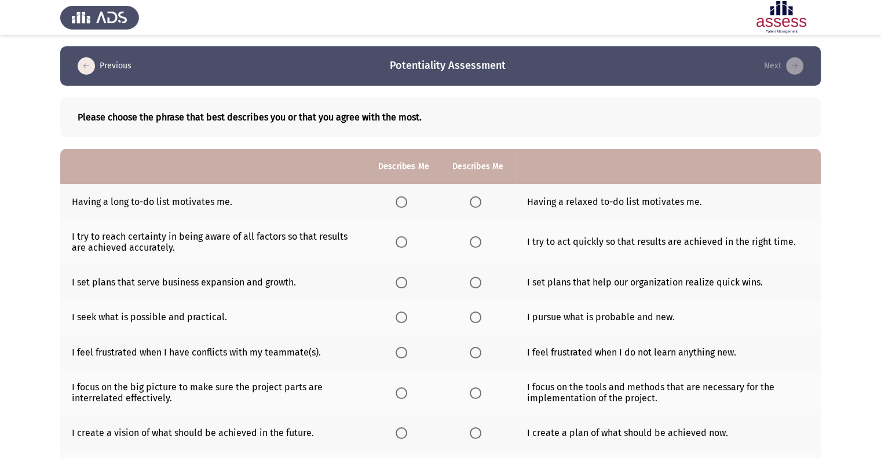
click at [396, 203] on span "Select an option" at bounding box center [401, 202] width 12 height 12
click at [396, 203] on input "Select an option" at bounding box center [401, 202] width 12 height 12
click at [479, 245] on span "Select an option" at bounding box center [475, 242] width 12 height 12
click at [479, 245] on input "Select an option" at bounding box center [475, 242] width 12 height 12
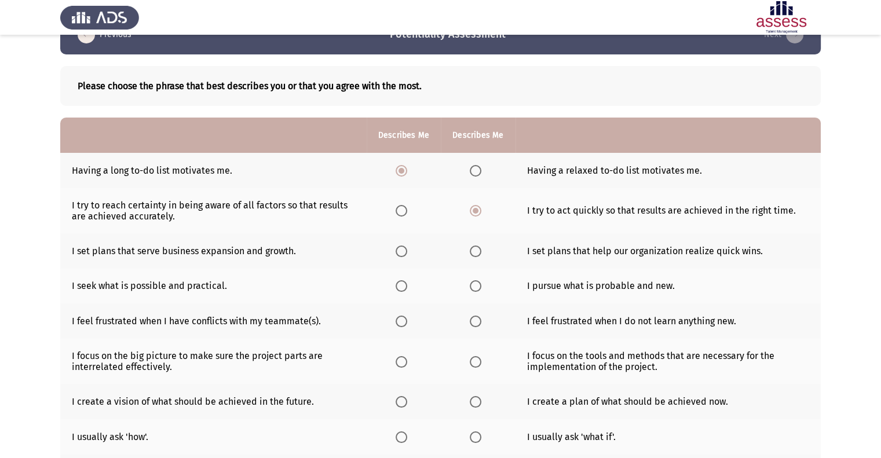
scroll to position [58, 0]
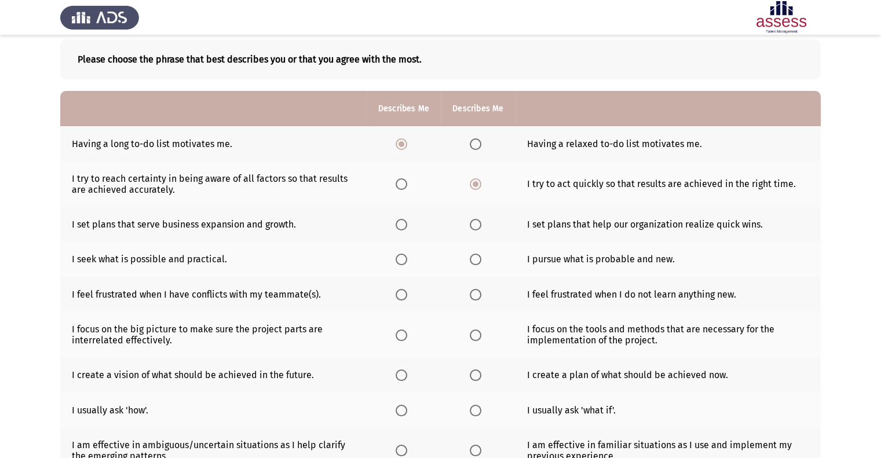
click at [471, 232] on th at bounding box center [478, 224] width 74 height 35
click at [401, 223] on span "Select an option" at bounding box center [401, 225] width 12 height 12
click at [401, 223] on input "Select an option" at bounding box center [401, 225] width 12 height 12
click at [399, 261] on span "Select an option" at bounding box center [401, 260] width 12 height 12
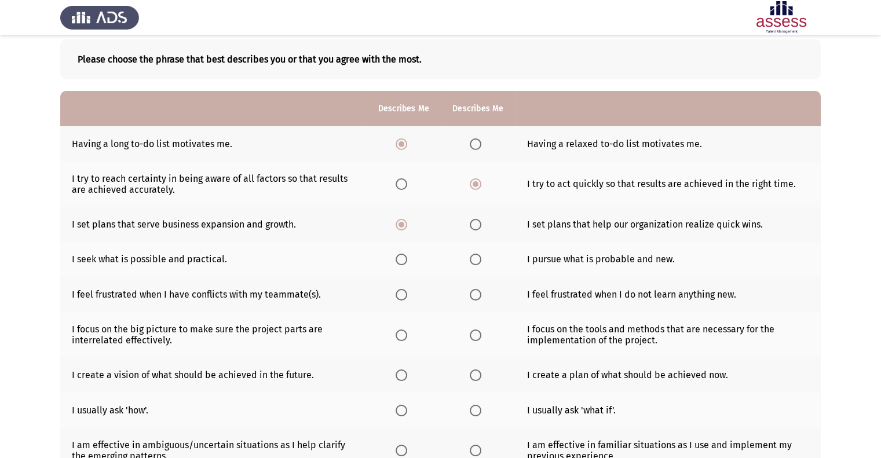
click at [399, 261] on input "Select an option" at bounding box center [401, 260] width 12 height 12
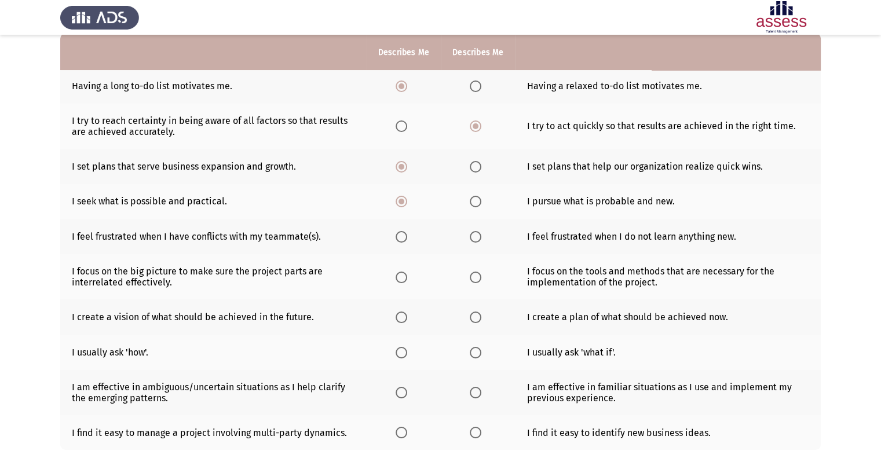
click at [399, 236] on span "Select an option" at bounding box center [401, 237] width 12 height 12
click at [399, 236] on input "Select an option" at bounding box center [401, 237] width 12 height 12
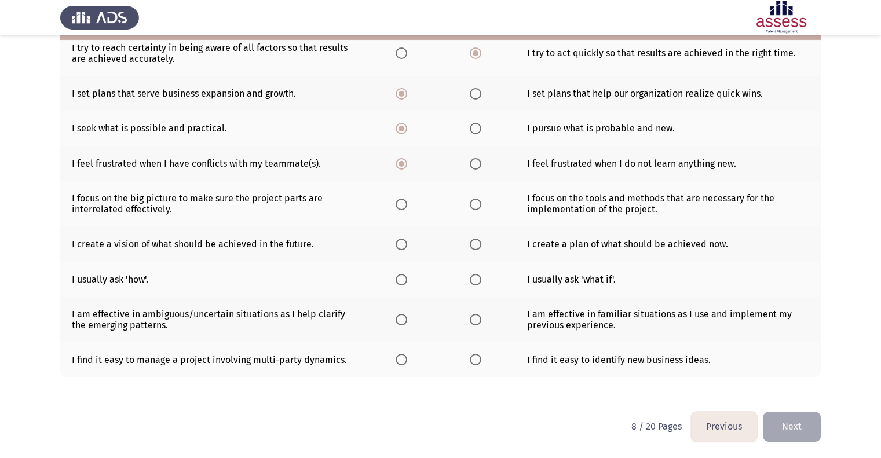
scroll to position [190, 0]
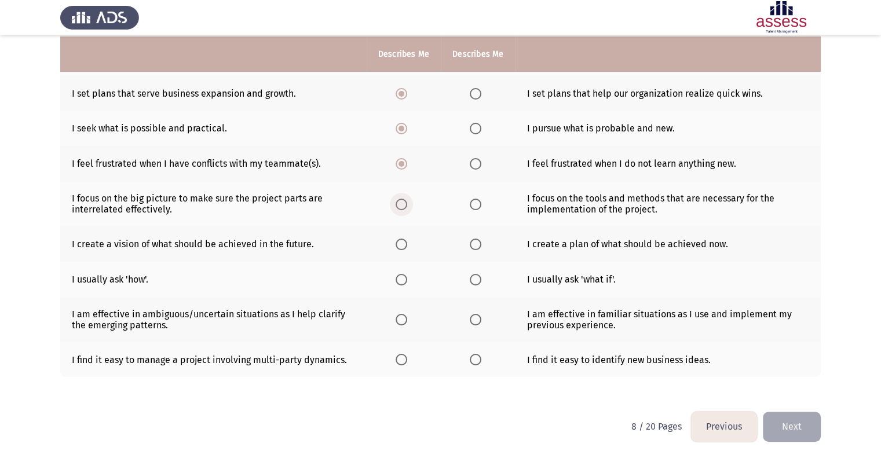
click at [395, 208] on span "Select an option" at bounding box center [401, 205] width 12 height 12
click at [395, 208] on input "Select an option" at bounding box center [401, 205] width 12 height 12
click at [475, 245] on span "Select an option" at bounding box center [475, 245] width 12 height 12
click at [475, 245] on input "Select an option" at bounding box center [475, 245] width 12 height 12
click at [471, 283] on span "Select an option" at bounding box center [475, 280] width 12 height 12
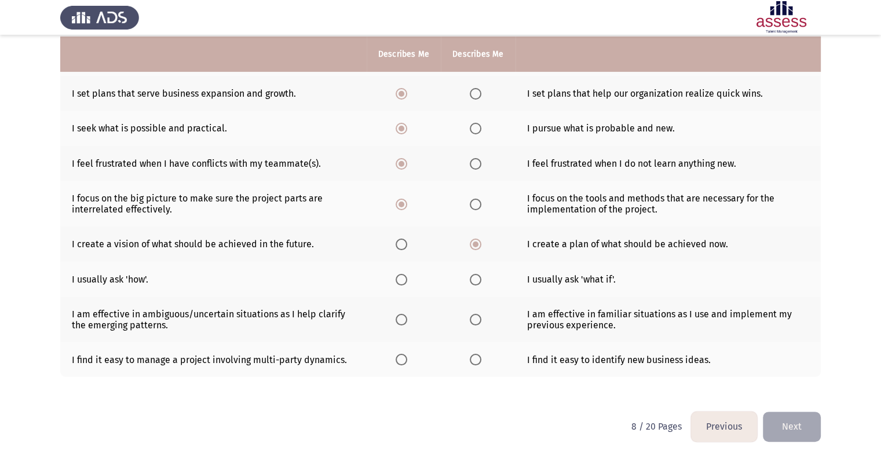
click at [471, 283] on input "Select an option" at bounding box center [475, 280] width 12 height 12
click at [469, 323] on span "Select an option" at bounding box center [475, 320] width 12 height 12
click at [469, 323] on input "Select an option" at bounding box center [475, 320] width 12 height 12
click at [405, 358] on span "Select an option" at bounding box center [401, 360] width 12 height 12
click at [405, 358] on input "Select an option" at bounding box center [401, 360] width 12 height 12
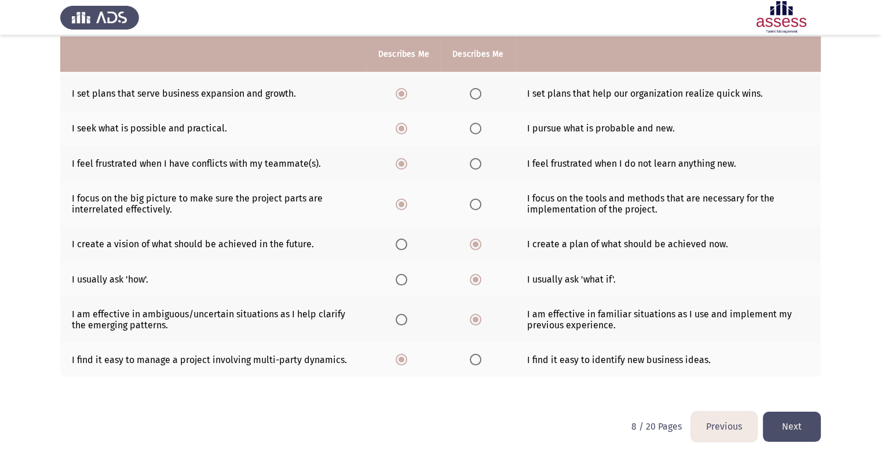
click at [804, 421] on button "Next" at bounding box center [791, 427] width 58 height 30
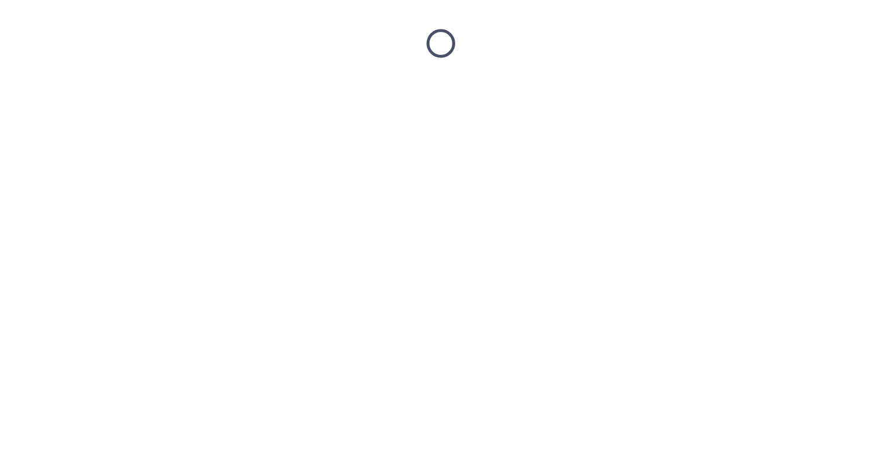
scroll to position [0, 0]
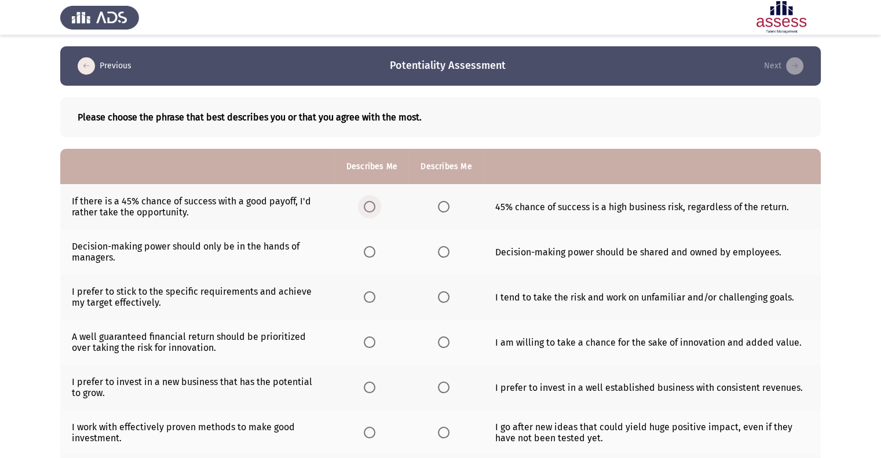
click at [375, 205] on span "Select an option" at bounding box center [370, 207] width 12 height 12
click at [375, 205] on input "Select an option" at bounding box center [370, 207] width 12 height 12
click at [454, 256] on th at bounding box center [446, 251] width 74 height 45
click at [446, 254] on span "Select an option" at bounding box center [444, 252] width 12 height 12
click at [446, 254] on input "Select an option" at bounding box center [444, 252] width 12 height 12
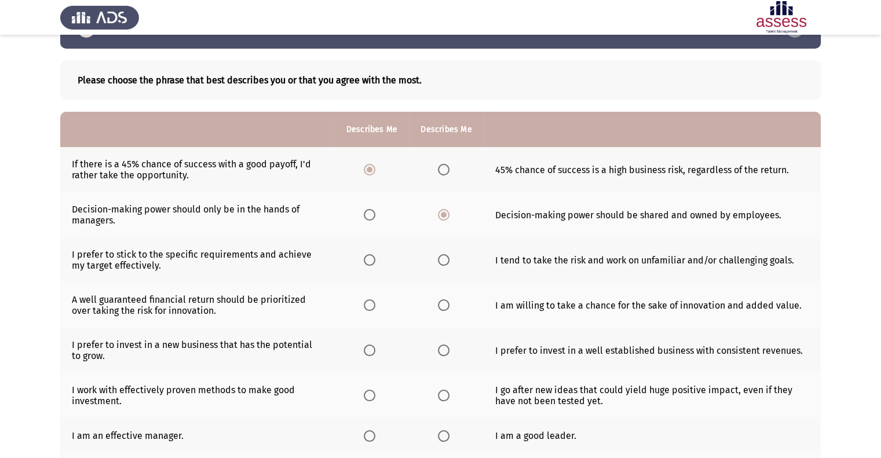
scroll to position [58, 0]
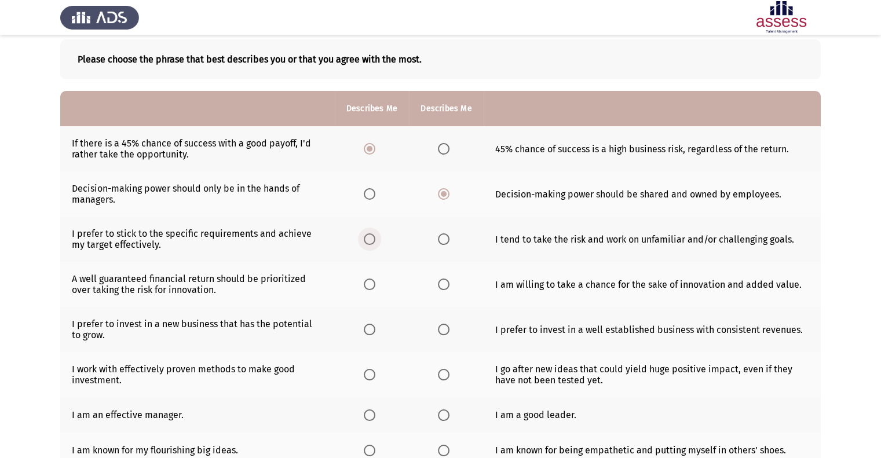
click at [372, 245] on span "Select an option" at bounding box center [370, 239] width 12 height 12
click at [372, 245] on input "Select an option" at bounding box center [370, 239] width 12 height 12
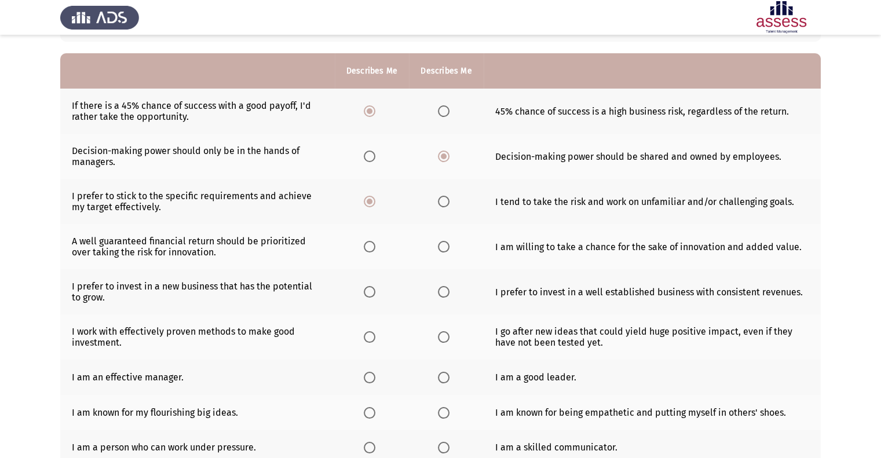
scroll to position [116, 0]
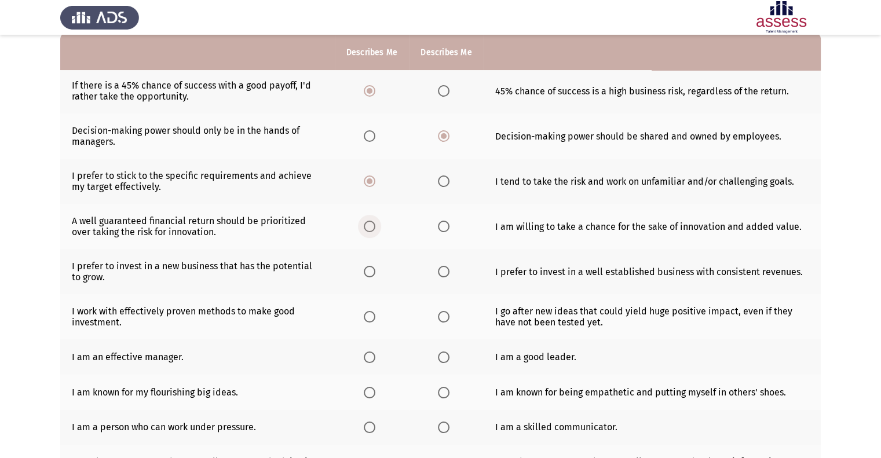
click at [375, 228] on span "Select an option" at bounding box center [370, 227] width 12 height 12
click at [375, 228] on input "Select an option" at bounding box center [370, 227] width 12 height 12
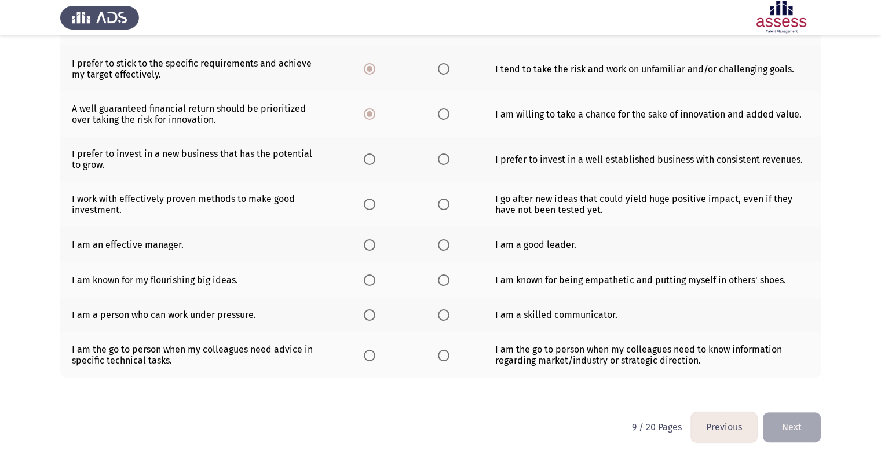
scroll to position [230, 0]
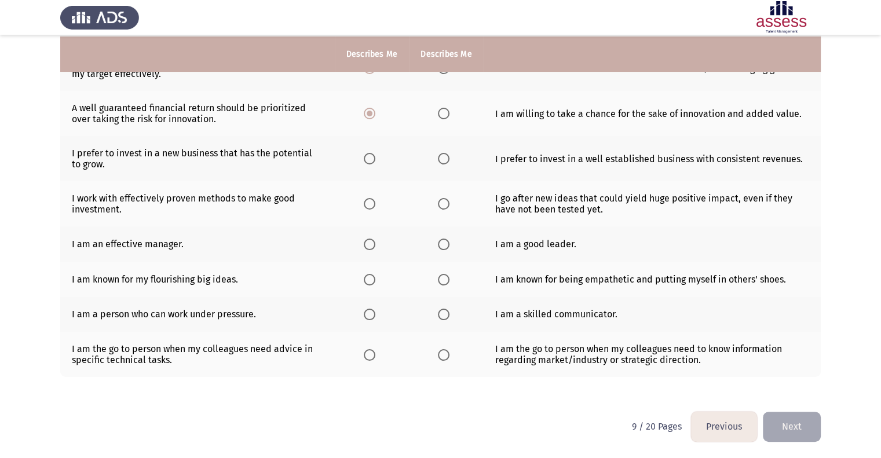
click at [440, 159] on span "Select an option" at bounding box center [444, 159] width 12 height 12
click at [440, 159] on input "Select an option" at bounding box center [444, 159] width 12 height 12
click at [368, 202] on span "Select an option" at bounding box center [370, 204] width 12 height 12
click at [368, 202] on input "Select an option" at bounding box center [370, 204] width 12 height 12
click at [447, 243] on span "Select an option" at bounding box center [444, 245] width 12 height 12
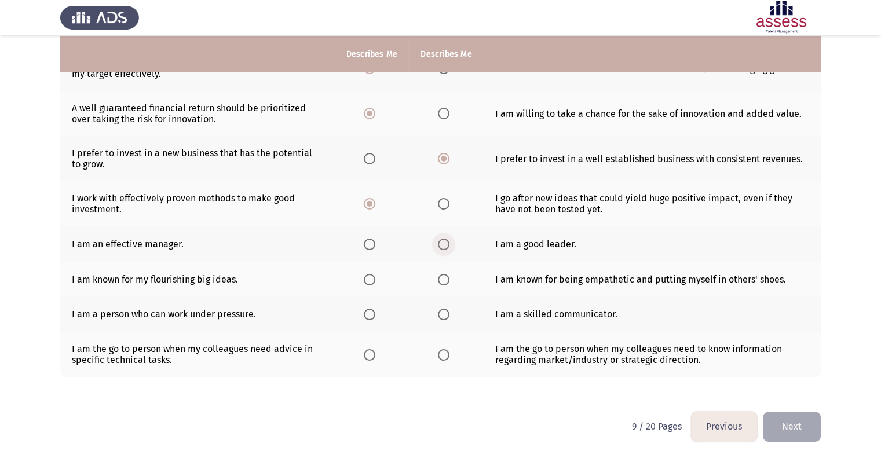
click at [447, 243] on input "Select an option" at bounding box center [444, 245] width 12 height 12
click at [442, 280] on span "Select an option" at bounding box center [444, 280] width 12 height 12
click at [442, 280] on input "Select an option" at bounding box center [444, 280] width 12 height 12
click at [442, 320] on th at bounding box center [446, 314] width 74 height 35
click at [359, 356] on th at bounding box center [372, 354] width 74 height 45
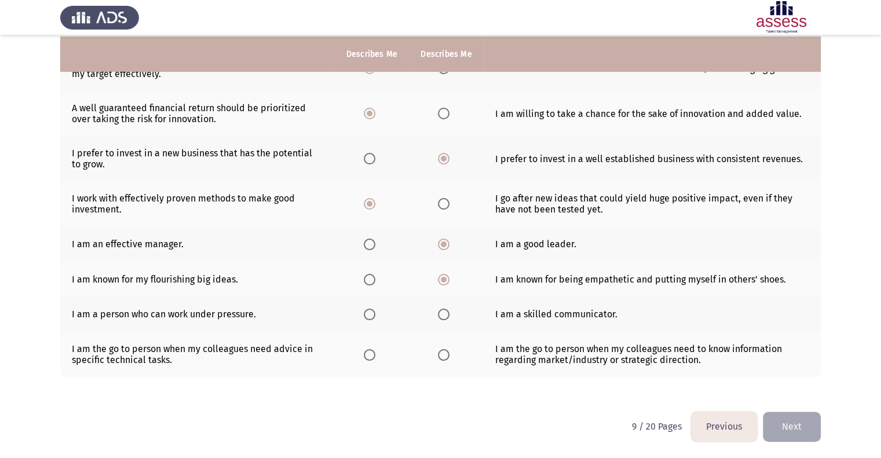
click at [371, 355] on span "Select an option" at bounding box center [370, 355] width 12 height 12
click at [371, 355] on input "Select an option" at bounding box center [370, 355] width 12 height 12
click at [799, 428] on button "Next" at bounding box center [791, 427] width 58 height 30
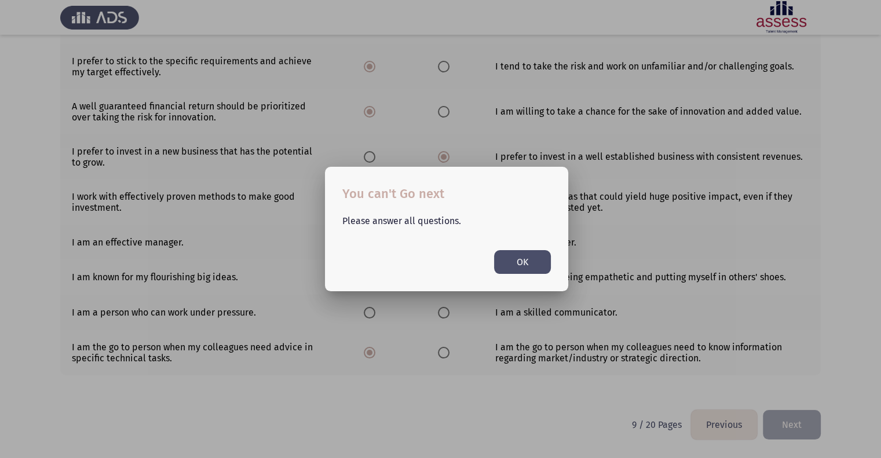
click at [514, 258] on button "OK" at bounding box center [522, 262] width 57 height 24
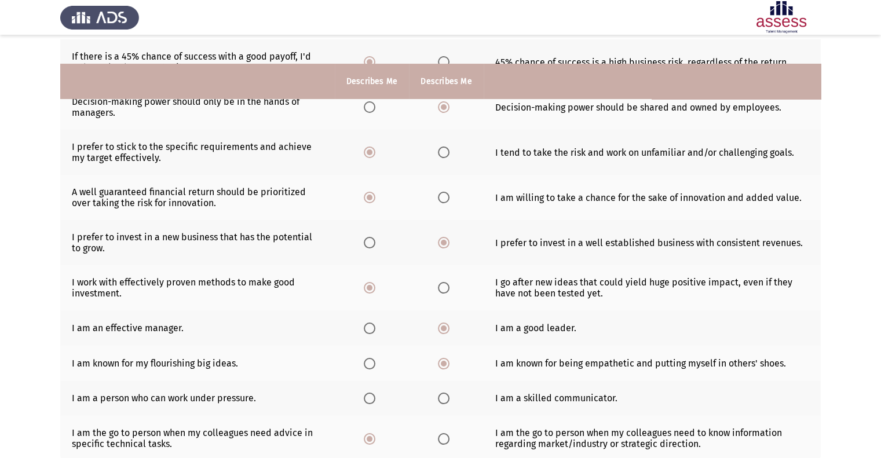
scroll to position [174, 0]
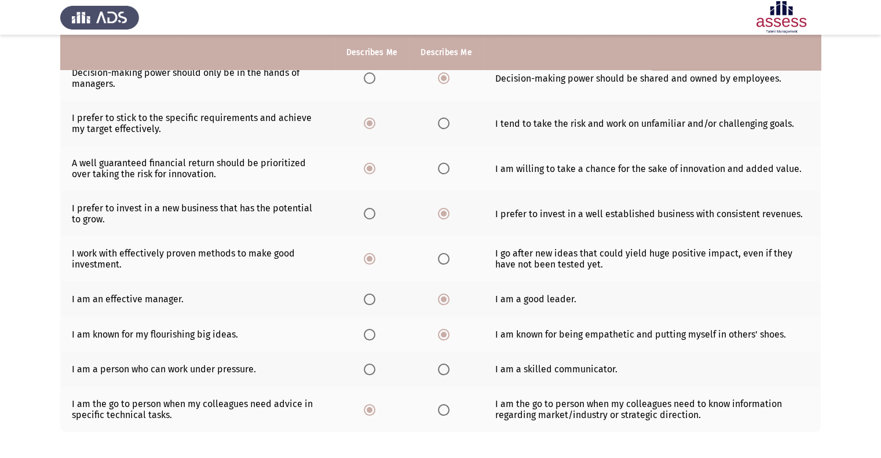
click at [443, 370] on span "Select an option" at bounding box center [444, 370] width 12 height 12
click at [443, 370] on input "Select an option" at bounding box center [444, 370] width 12 height 12
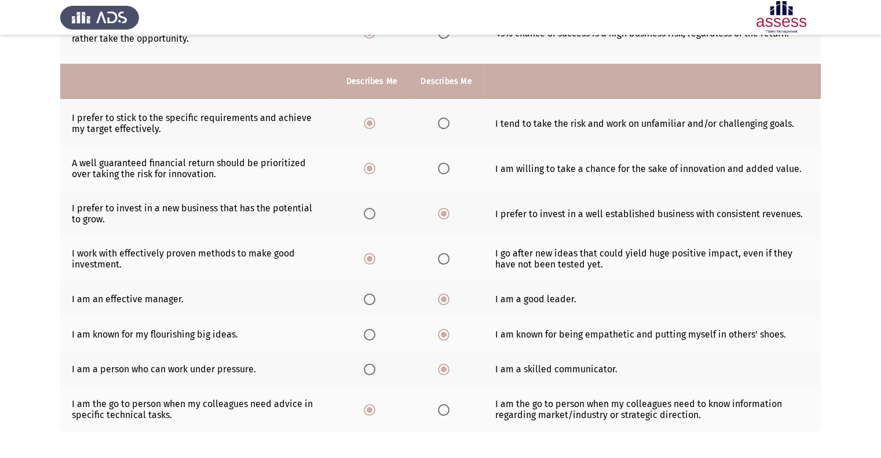
scroll to position [230, 0]
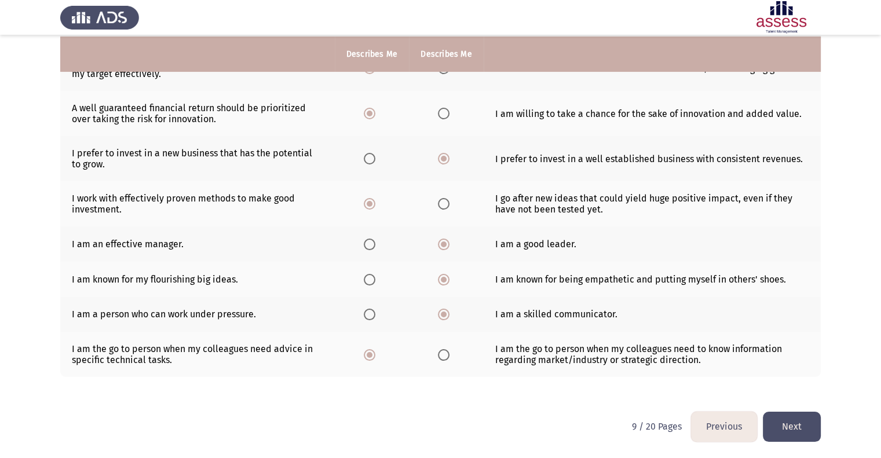
click at [780, 426] on button "Next" at bounding box center [791, 427] width 58 height 30
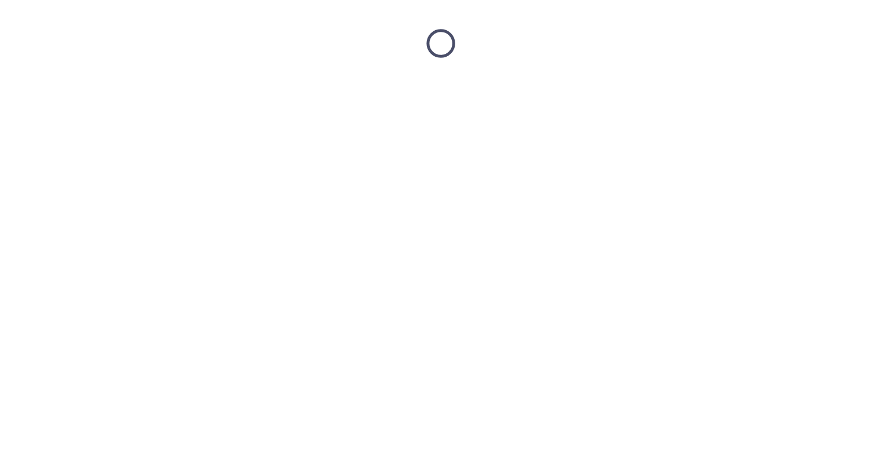
scroll to position [0, 0]
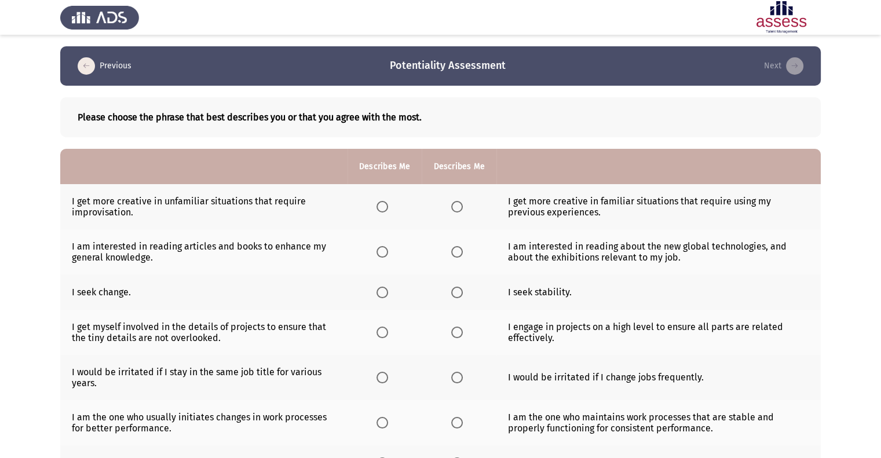
click at [454, 207] on span "Select an option" at bounding box center [457, 207] width 12 height 12
click at [454, 207] on input "Select an option" at bounding box center [457, 207] width 12 height 12
click at [380, 254] on span "Select an option" at bounding box center [382, 252] width 12 height 12
click at [380, 254] on input "Select an option" at bounding box center [382, 252] width 12 height 12
click at [457, 297] on span "Select an option" at bounding box center [457, 293] width 12 height 12
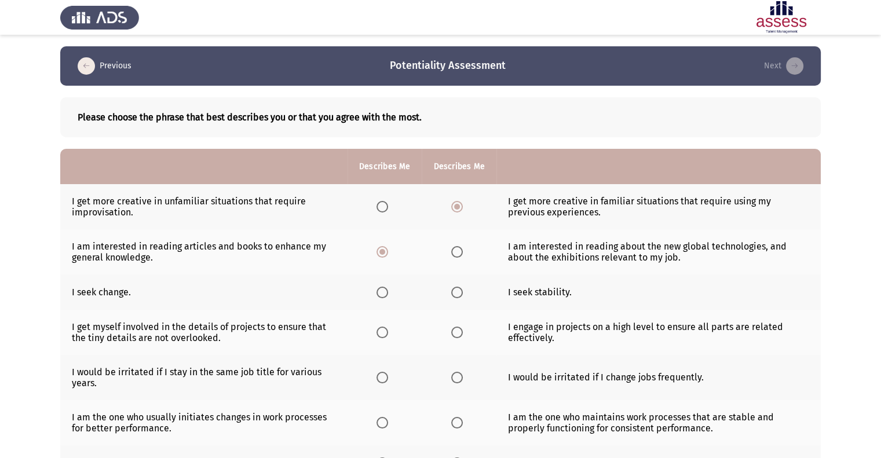
click at [457, 297] on input "Select an option" at bounding box center [457, 293] width 12 height 12
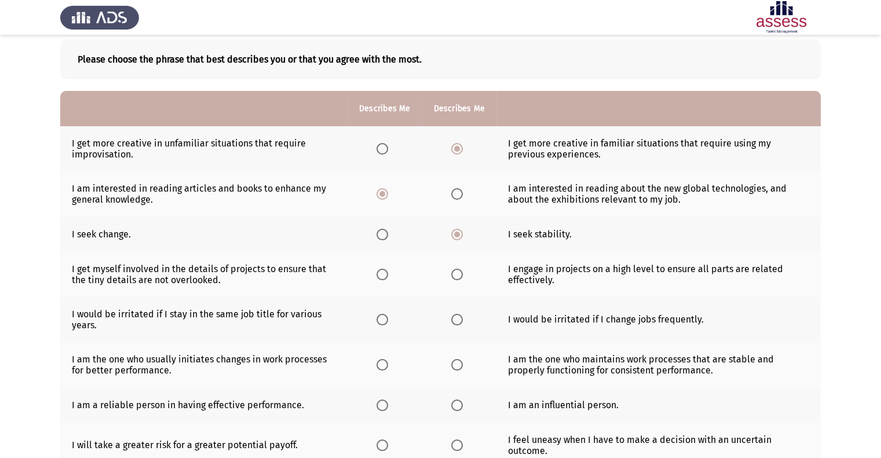
scroll to position [116, 0]
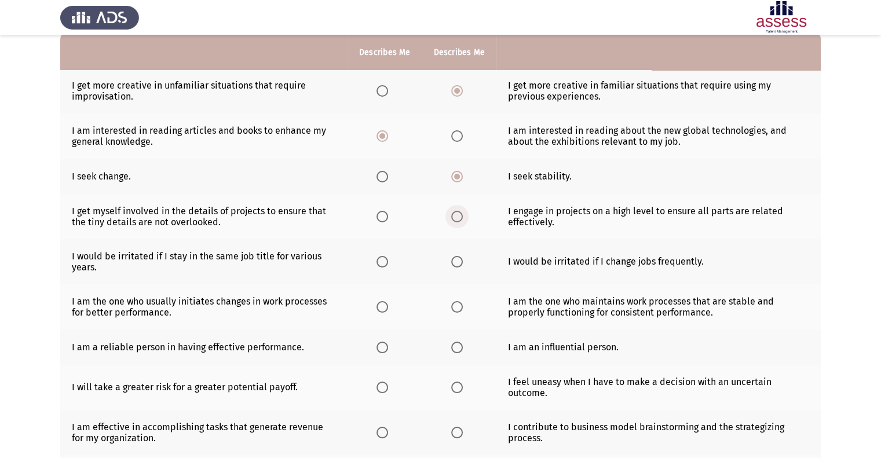
click at [453, 218] on span "Select an option" at bounding box center [457, 217] width 12 height 12
click at [453, 218] on input "Select an option" at bounding box center [457, 217] width 12 height 12
click at [456, 260] on span "Select an option" at bounding box center [457, 262] width 12 height 12
click at [456, 260] on input "Select an option" at bounding box center [457, 262] width 12 height 12
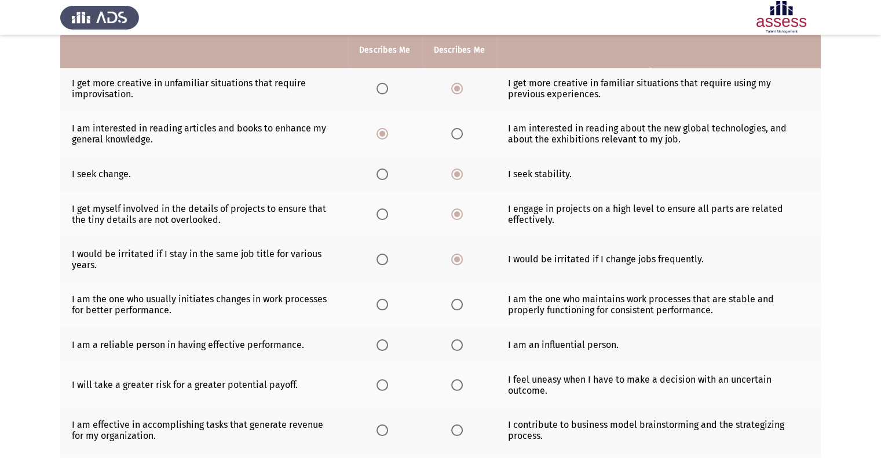
scroll to position [174, 0]
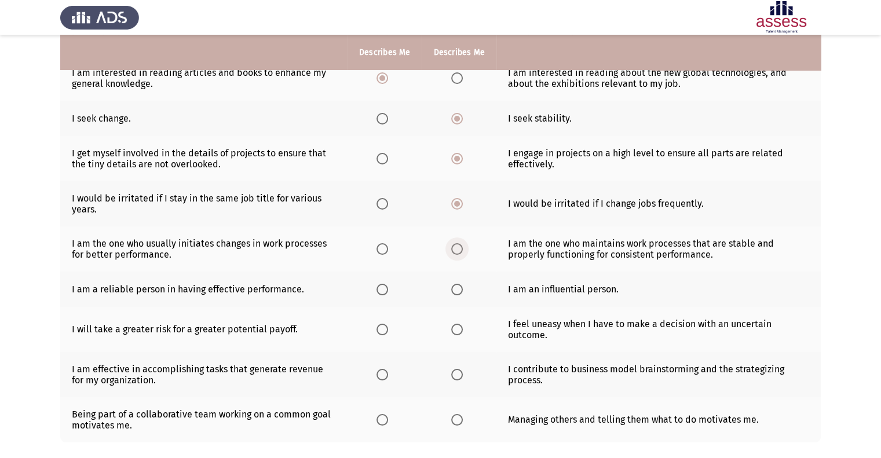
click at [456, 248] on span "Select an option" at bounding box center [457, 249] width 12 height 12
click at [456, 248] on input "Select an option" at bounding box center [457, 249] width 12 height 12
click at [383, 287] on span "Select an option" at bounding box center [382, 290] width 12 height 12
click at [383, 287] on input "Select an option" at bounding box center [382, 290] width 12 height 12
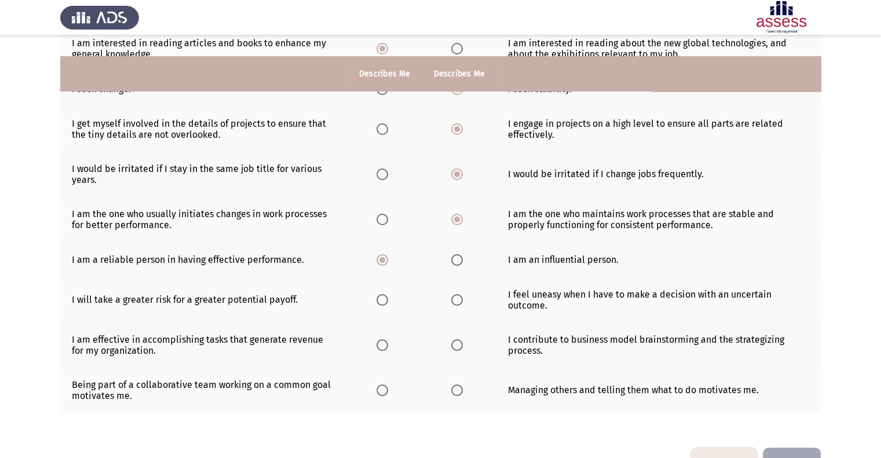
scroll to position [232, 0]
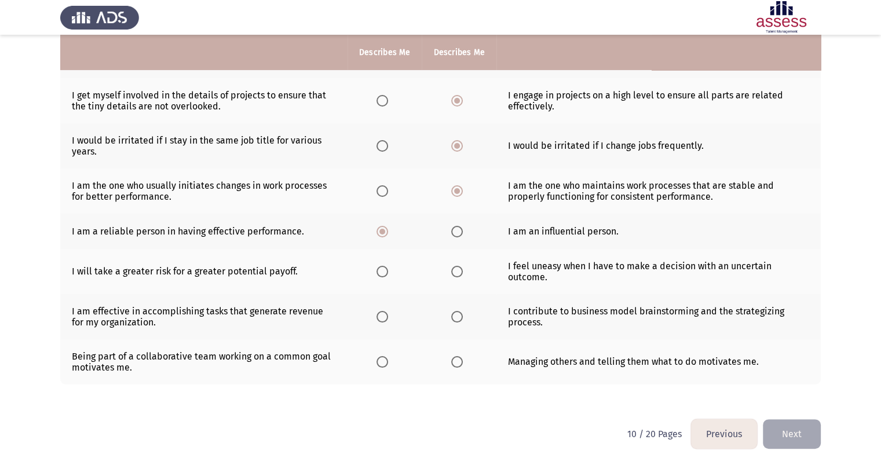
click at [453, 274] on span "Select an option" at bounding box center [457, 272] width 12 height 12
click at [453, 274] on input "Select an option" at bounding box center [457, 272] width 12 height 12
click at [460, 319] on span "Select an option" at bounding box center [457, 317] width 12 height 12
click at [460, 319] on input "Select an option" at bounding box center [457, 317] width 12 height 12
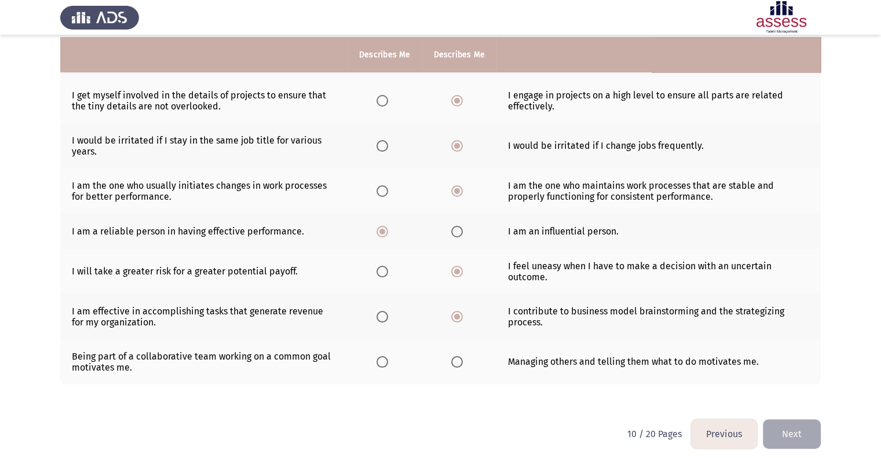
scroll to position [241, 0]
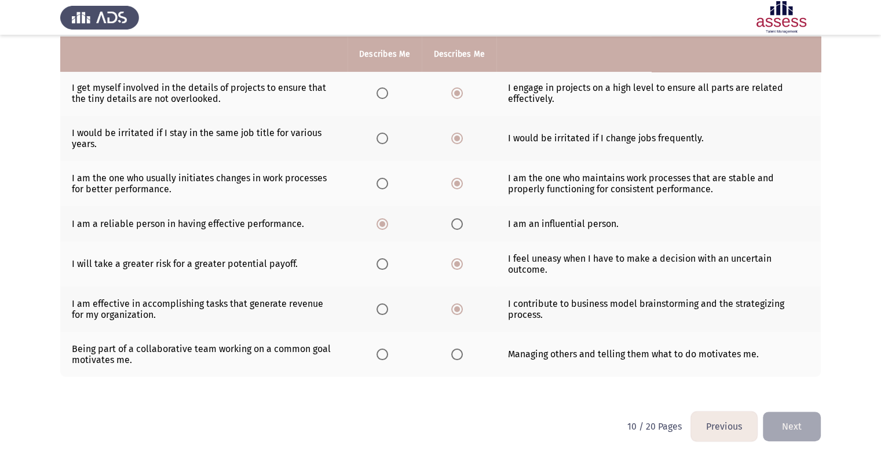
click at [383, 354] on span "Select an option" at bounding box center [382, 355] width 12 height 12
click at [383, 354] on input "Select an option" at bounding box center [382, 355] width 12 height 12
click at [817, 426] on button "Next" at bounding box center [791, 427] width 58 height 30
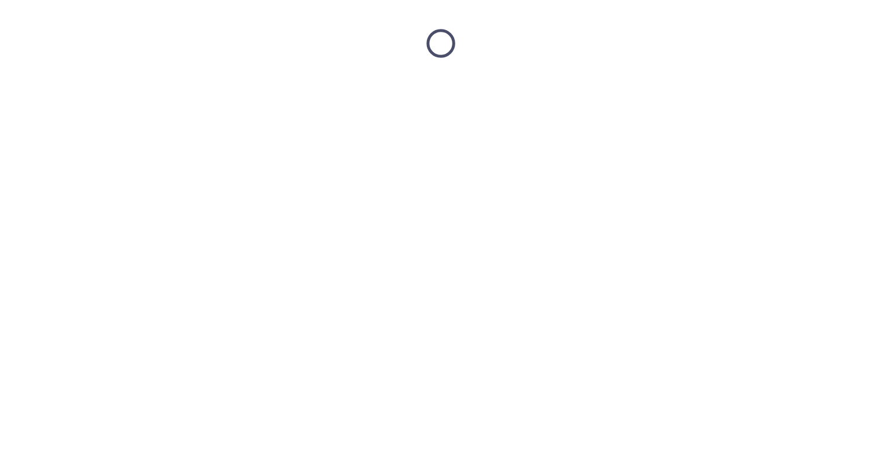
scroll to position [0, 0]
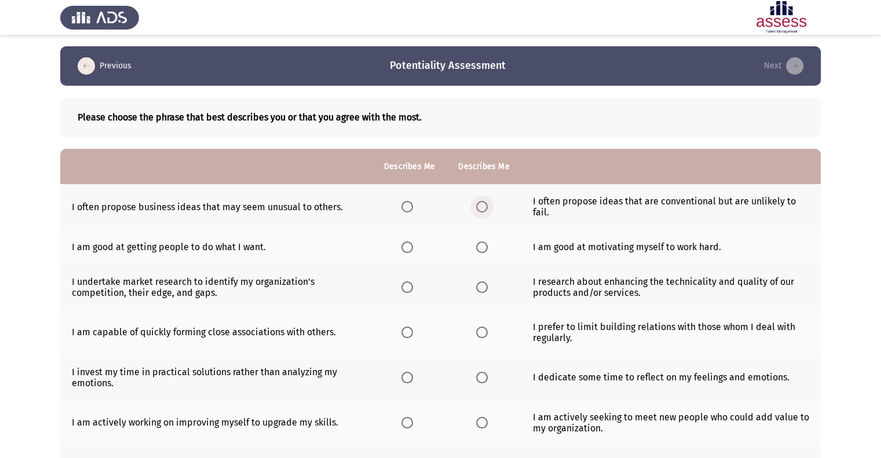
click at [480, 209] on span "Select an option" at bounding box center [482, 207] width 12 height 12
click at [480, 209] on input "Select an option" at bounding box center [482, 207] width 12 height 12
click at [403, 252] on span "Select an option" at bounding box center [407, 247] width 12 height 12
click at [403, 252] on input "Select an option" at bounding box center [407, 247] width 12 height 12
click at [478, 287] on span "Select an option" at bounding box center [482, 287] width 12 height 12
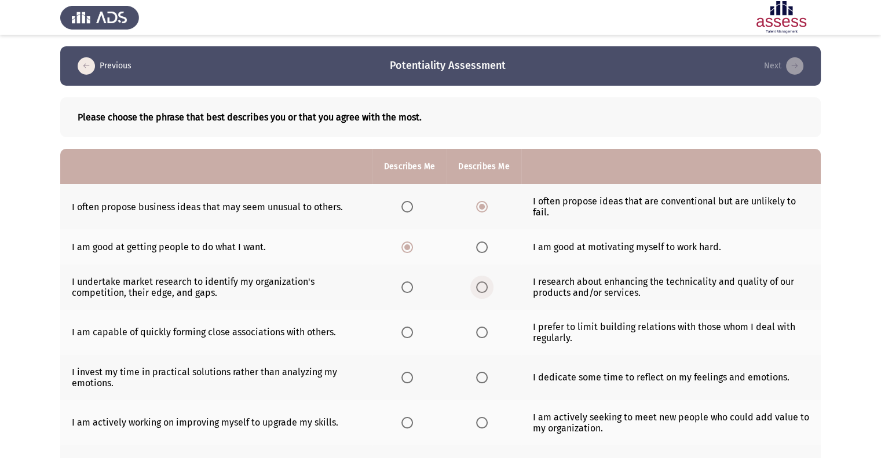
click at [478, 287] on input "Select an option" at bounding box center [482, 287] width 12 height 12
click at [403, 329] on span "Select an option" at bounding box center [407, 333] width 12 height 12
click at [403, 329] on input "Select an option" at bounding box center [407, 333] width 12 height 12
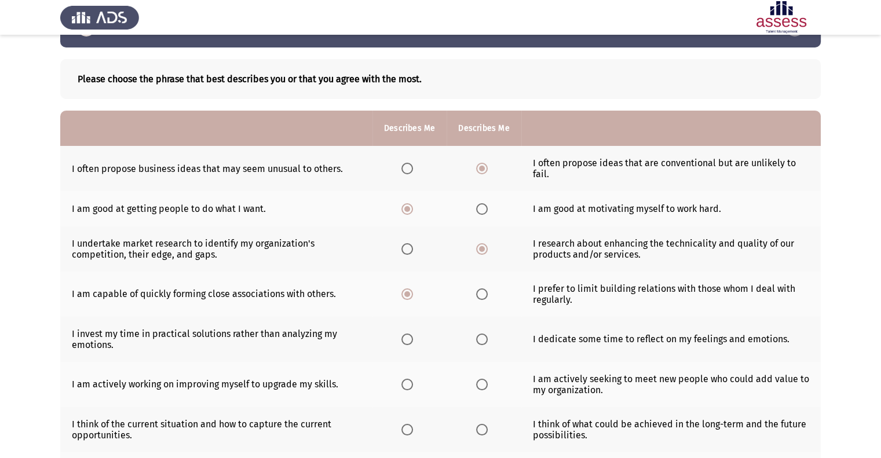
scroll to position [58, 0]
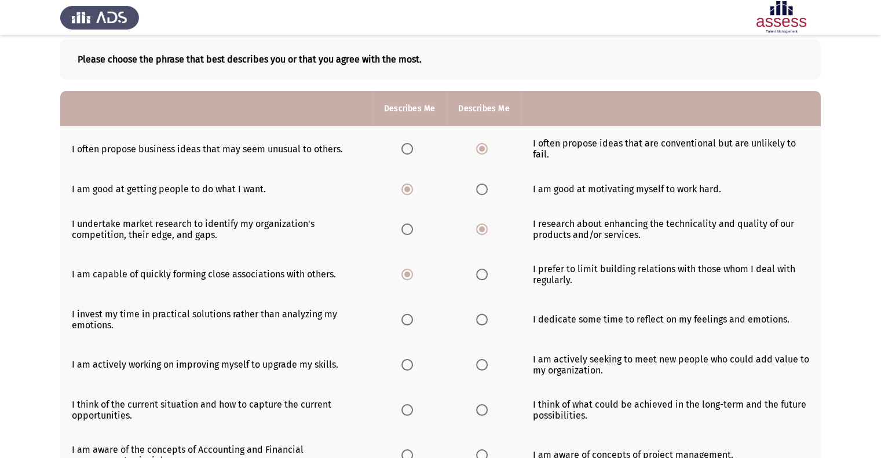
click at [471, 322] on th at bounding box center [483, 319] width 74 height 45
click at [479, 320] on span "Select an option" at bounding box center [482, 320] width 12 height 12
click at [479, 320] on input "Select an option" at bounding box center [482, 320] width 12 height 12
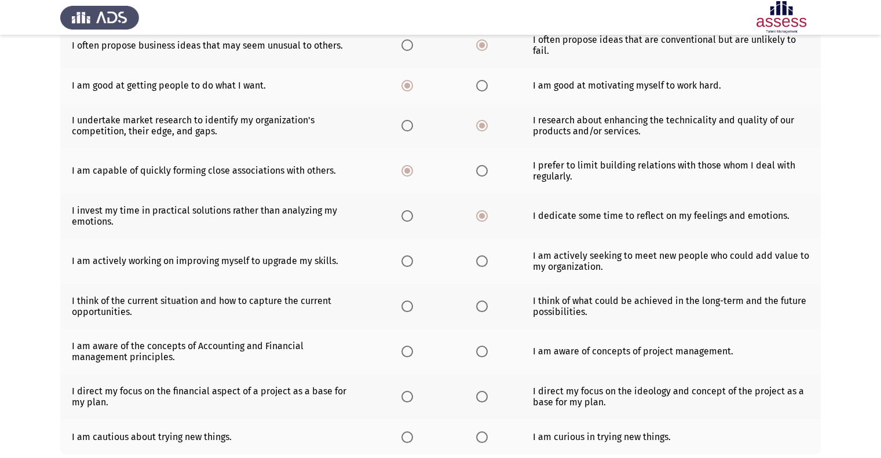
scroll to position [174, 0]
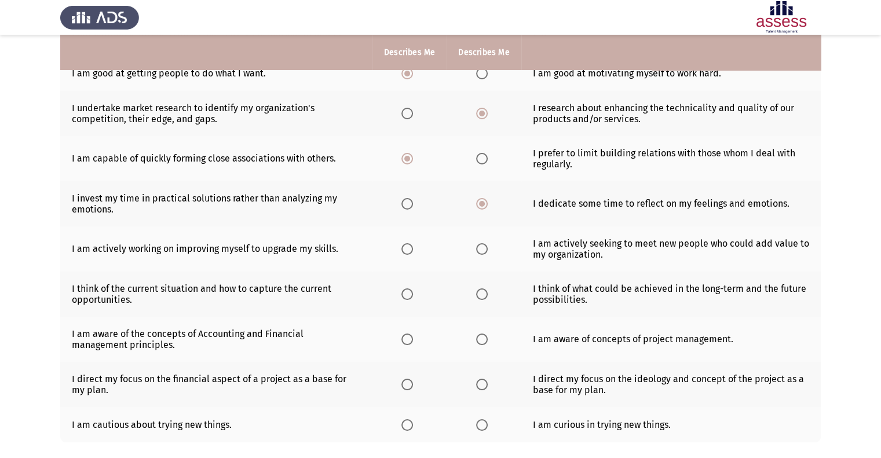
click at [407, 253] on span "Select an option" at bounding box center [407, 249] width 12 height 12
click at [407, 253] on input "Select an option" at bounding box center [407, 249] width 12 height 12
click at [412, 294] on span "Select an option" at bounding box center [407, 294] width 12 height 12
click at [412, 294] on input "Select an option" at bounding box center [407, 294] width 12 height 12
click at [471, 342] on th at bounding box center [483, 339] width 74 height 45
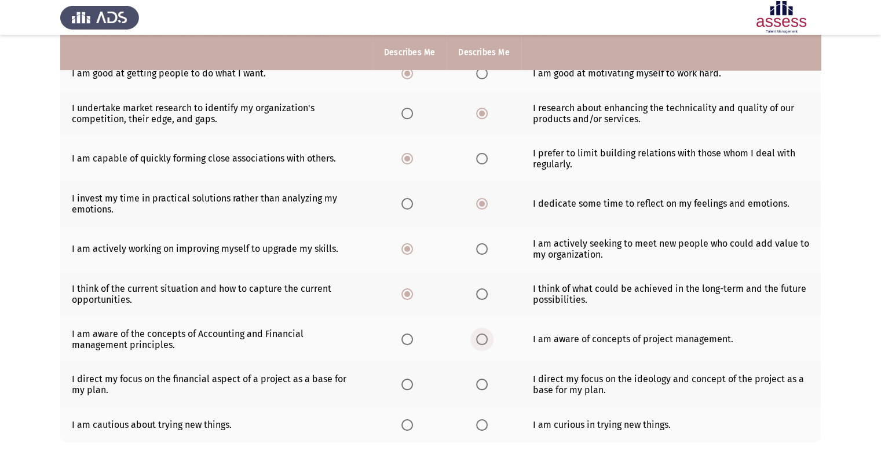
click at [478, 345] on span "Select an option" at bounding box center [482, 339] width 12 height 12
click at [478, 345] on input "Select an option" at bounding box center [482, 339] width 12 height 12
click at [484, 390] on span "Select an option" at bounding box center [482, 385] width 12 height 12
click at [484, 390] on input "Select an option" at bounding box center [482, 385] width 12 height 12
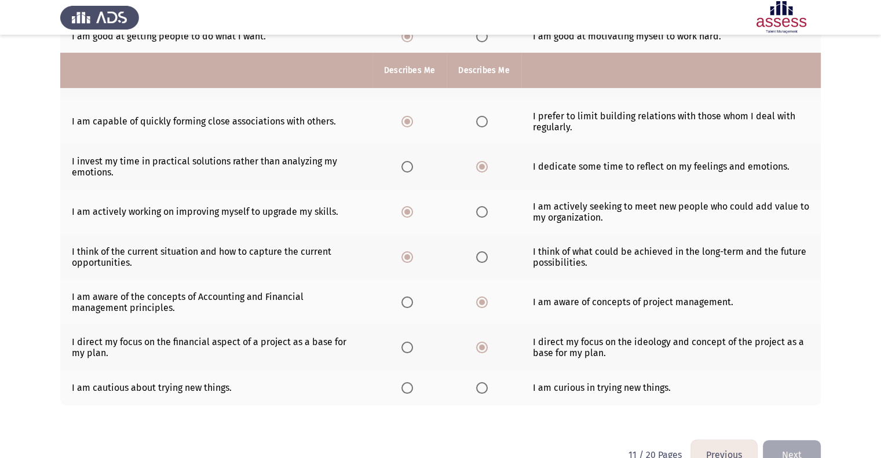
scroll to position [232, 0]
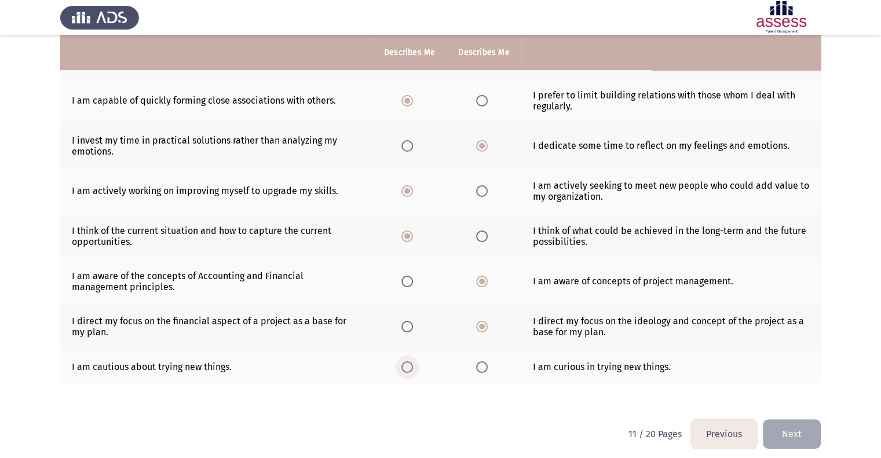
click at [406, 368] on span "Select an option" at bounding box center [407, 367] width 12 height 12
click at [406, 368] on input "Select an option" at bounding box center [407, 367] width 12 height 12
click at [799, 435] on button "Next" at bounding box center [791, 434] width 58 height 30
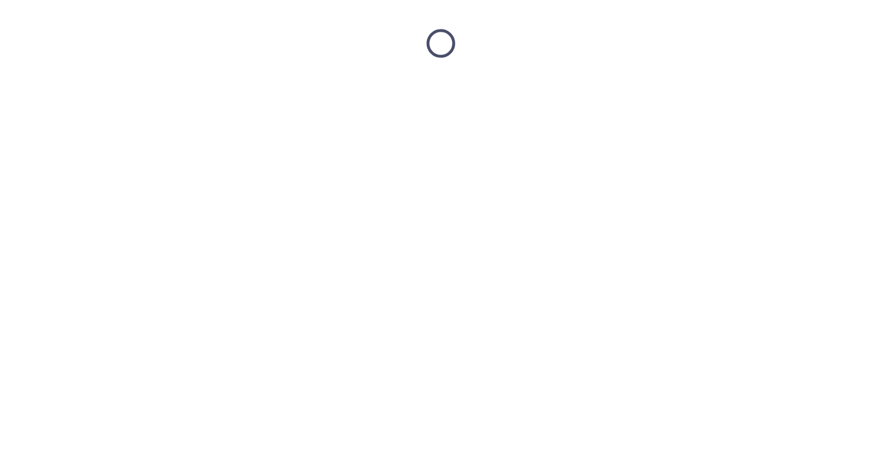
scroll to position [0, 0]
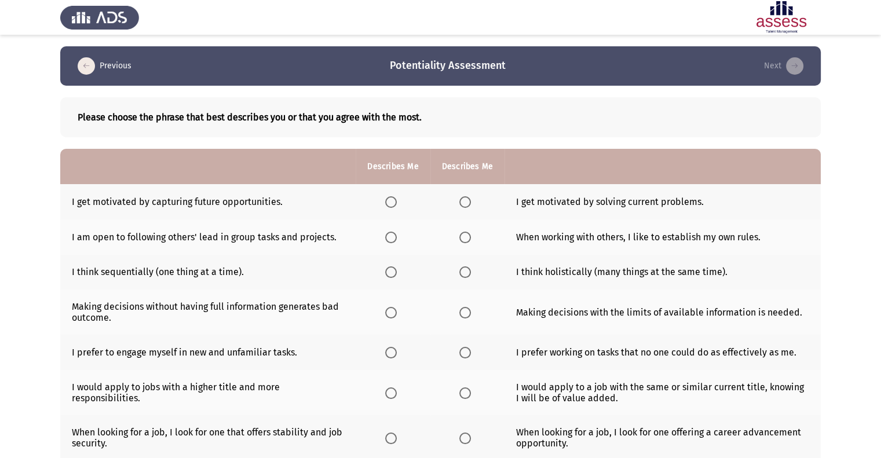
click at [463, 206] on span "Select an option" at bounding box center [465, 202] width 12 height 12
click at [463, 206] on input "Select an option" at bounding box center [465, 202] width 12 height 12
click at [389, 240] on span "Select an option" at bounding box center [391, 238] width 12 height 12
click at [389, 240] on input "Select an option" at bounding box center [391, 238] width 12 height 12
click at [393, 274] on span "Select an option" at bounding box center [391, 272] width 12 height 12
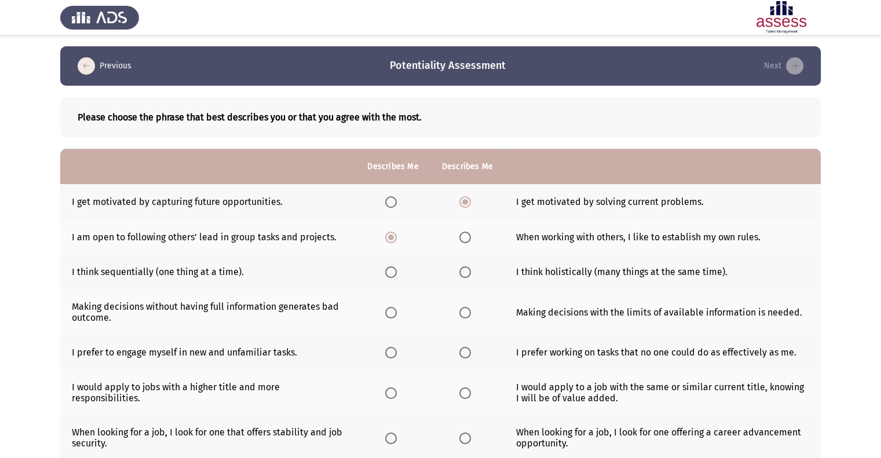
click at [393, 274] on input "Select an option" at bounding box center [391, 272] width 12 height 12
click at [394, 312] on span "Select an option" at bounding box center [391, 313] width 12 height 12
click at [394, 312] on input "Select an option" at bounding box center [391, 313] width 12 height 12
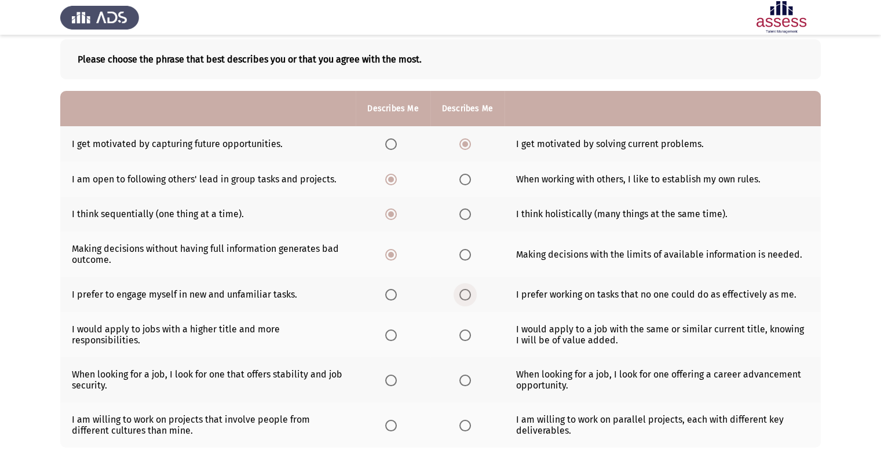
click at [460, 295] on span "Select an option" at bounding box center [465, 295] width 12 height 12
click at [460, 295] on input "Select an option" at bounding box center [465, 295] width 12 height 12
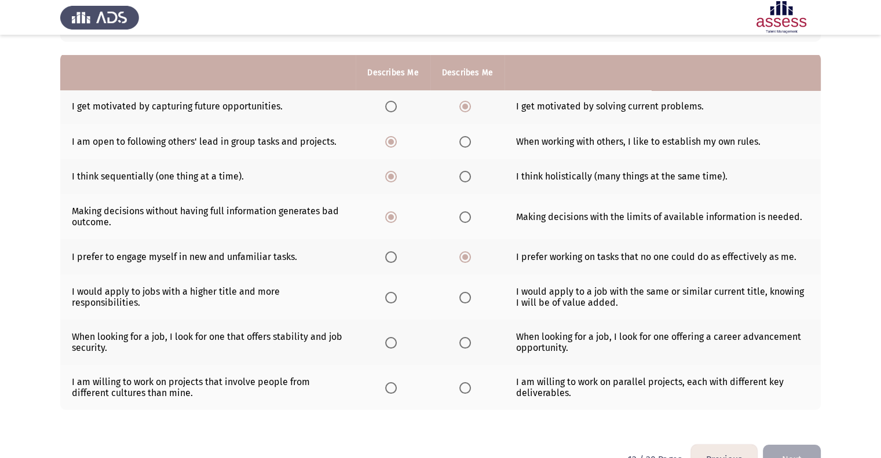
scroll to position [116, 0]
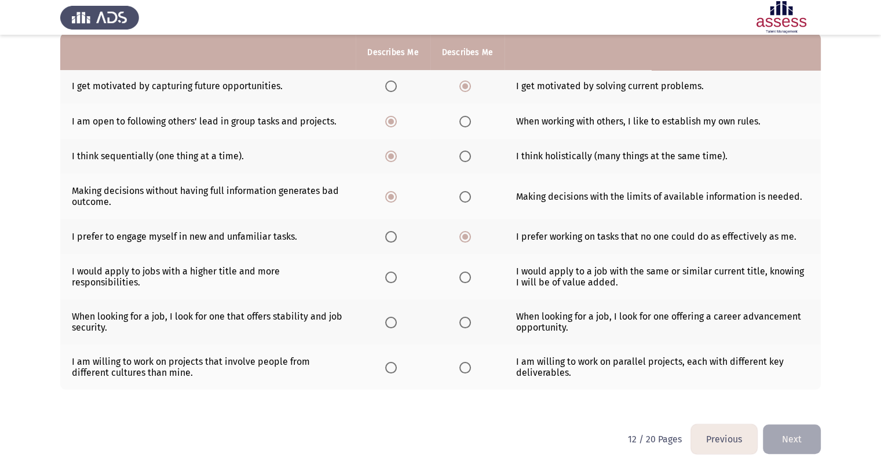
click at [460, 278] on span "Select an option" at bounding box center [465, 278] width 12 height 12
click at [460, 278] on input "Select an option" at bounding box center [465, 278] width 12 height 12
click at [394, 279] on span "Select an option" at bounding box center [391, 278] width 12 height 12
click at [394, 279] on input "Select an option" at bounding box center [391, 278] width 12 height 12
click at [397, 326] on label "Select an option" at bounding box center [393, 323] width 16 height 12
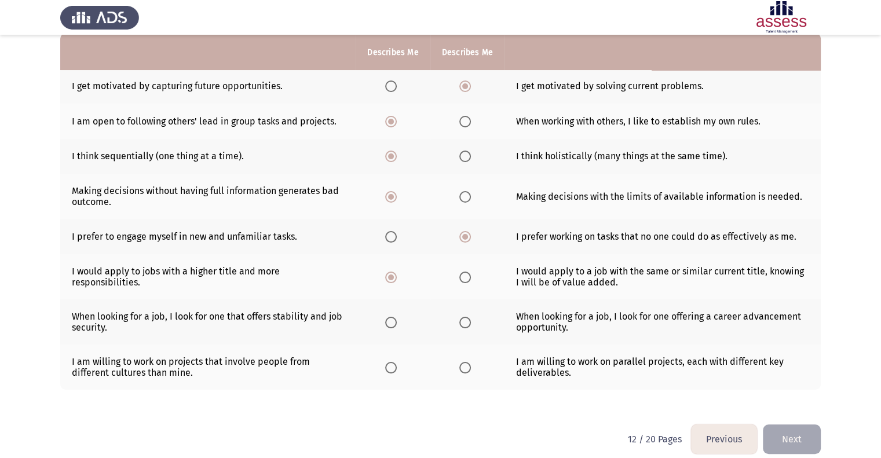
click at [397, 326] on input "Select an option" at bounding box center [391, 323] width 12 height 12
click at [466, 369] on span "Select an option" at bounding box center [465, 368] width 12 height 12
click at [466, 369] on input "Select an option" at bounding box center [465, 368] width 12 height 12
click at [795, 446] on button "Next" at bounding box center [791, 439] width 58 height 30
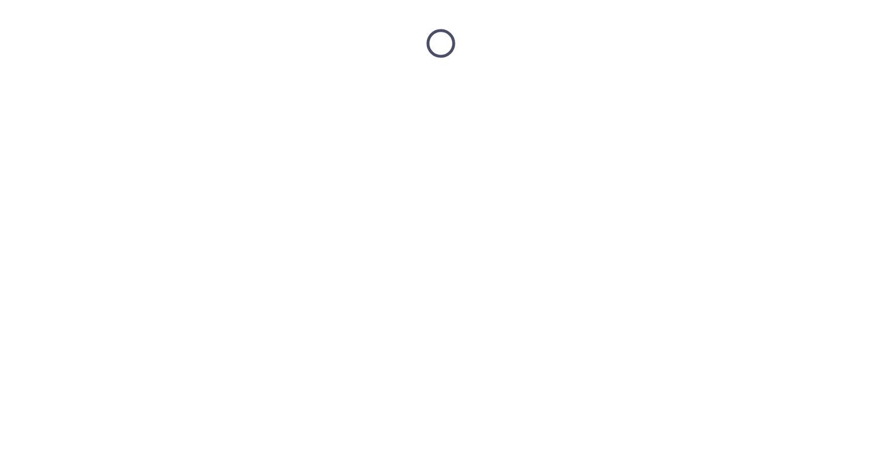
scroll to position [0, 0]
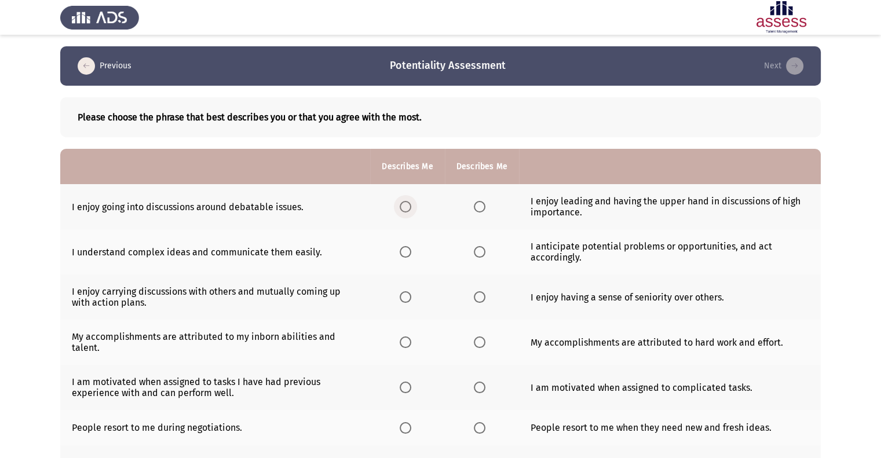
click at [404, 203] on span "Select an option" at bounding box center [405, 207] width 12 height 12
click at [404, 203] on input "Select an option" at bounding box center [405, 207] width 12 height 12
click at [478, 255] on span "Select an option" at bounding box center [480, 252] width 12 height 12
click at [478, 255] on input "Select an option" at bounding box center [480, 252] width 12 height 12
click at [405, 300] on span "Select an option" at bounding box center [405, 297] width 12 height 12
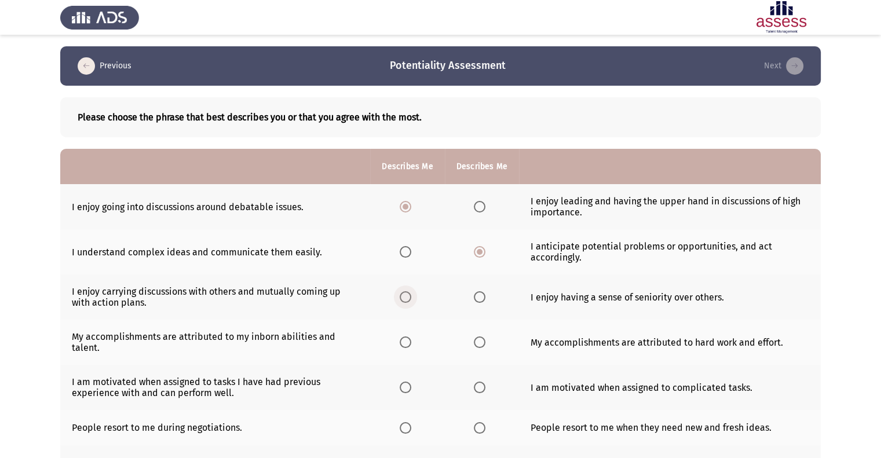
click at [405, 300] on input "Select an option" at bounding box center [405, 297] width 12 height 12
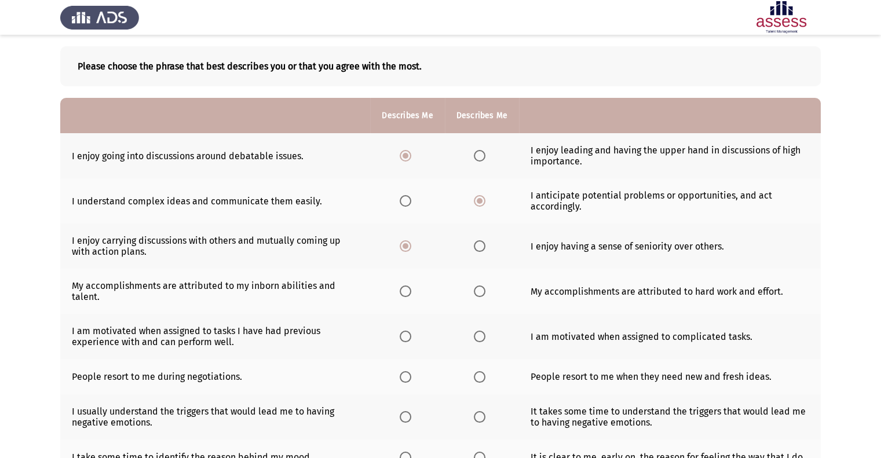
scroll to position [58, 0]
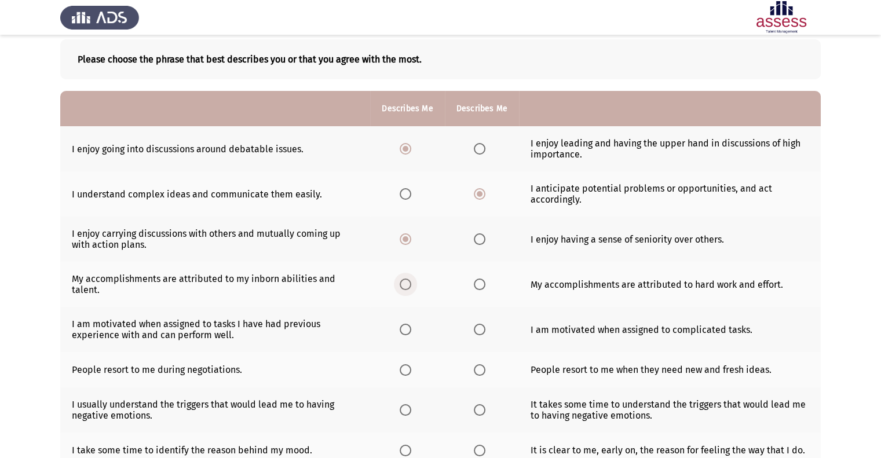
click at [408, 286] on span "Select an option" at bounding box center [405, 284] width 12 height 12
click at [408, 286] on input "Select an option" at bounding box center [405, 284] width 12 height 12
click at [407, 330] on span "Select an option" at bounding box center [405, 330] width 12 height 12
click at [407, 330] on input "Select an option" at bounding box center [405, 330] width 12 height 12
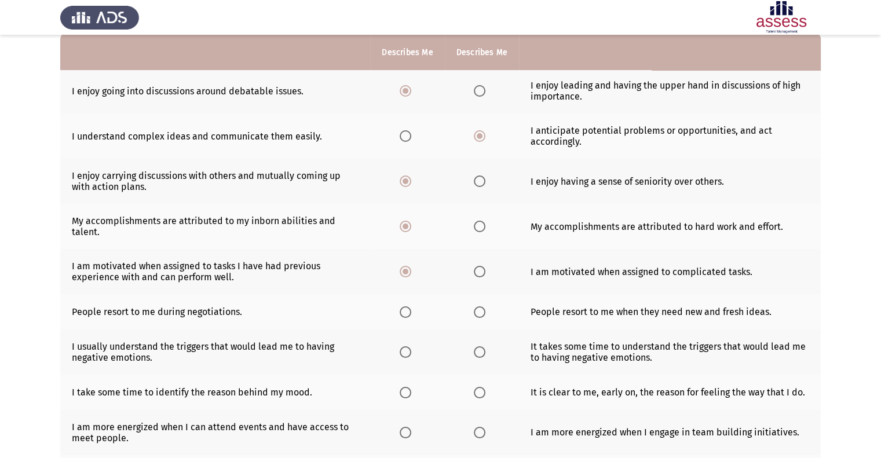
click at [404, 314] on span "Select an option" at bounding box center [405, 312] width 12 height 12
click at [404, 314] on input "Select an option" at bounding box center [405, 312] width 12 height 12
click at [408, 351] on span "Select an option" at bounding box center [405, 352] width 12 height 12
click at [408, 351] on input "Select an option" at bounding box center [405, 352] width 12 height 12
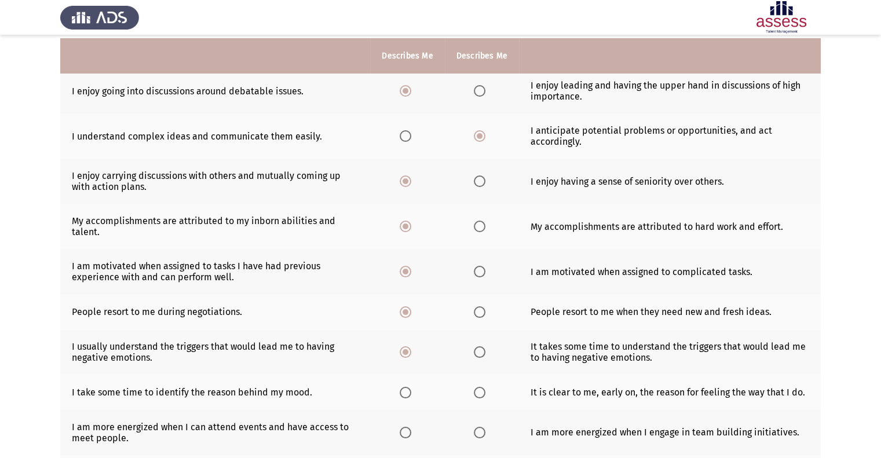
scroll to position [174, 0]
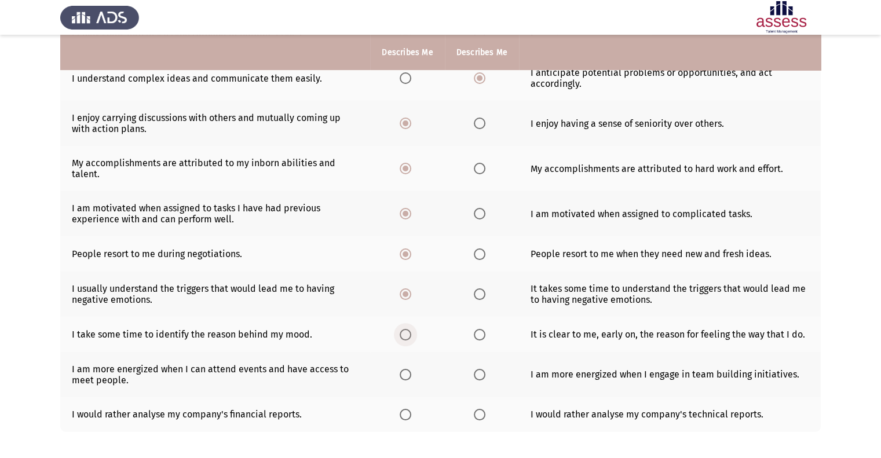
click at [408, 338] on span "Select an option" at bounding box center [405, 335] width 12 height 12
click at [408, 338] on input "Select an option" at bounding box center [405, 335] width 12 height 12
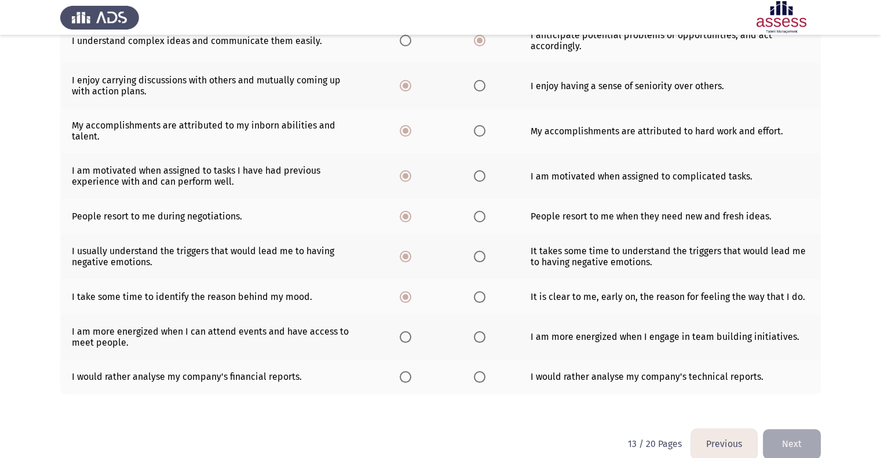
scroll to position [230, 0]
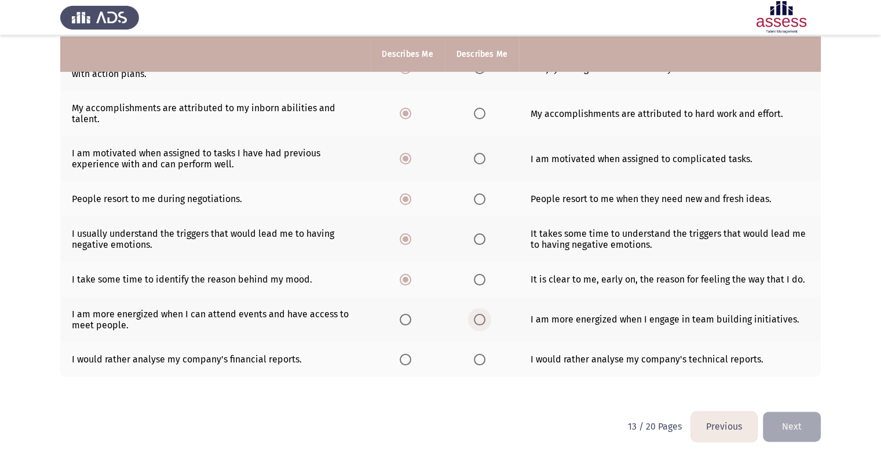
click at [475, 322] on span "Select an option" at bounding box center [480, 320] width 12 height 12
click at [475, 322] on input "Select an option" at bounding box center [480, 320] width 12 height 12
click at [468, 360] on th at bounding box center [482, 359] width 74 height 35
click at [476, 362] on span "Select an option" at bounding box center [480, 360] width 12 height 12
click at [476, 362] on input "Select an option" at bounding box center [480, 360] width 12 height 12
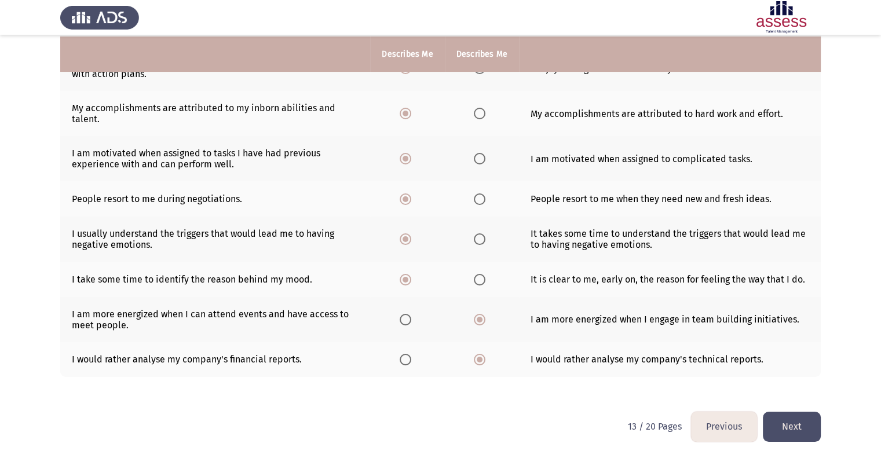
click at [808, 425] on button "Next" at bounding box center [791, 427] width 58 height 30
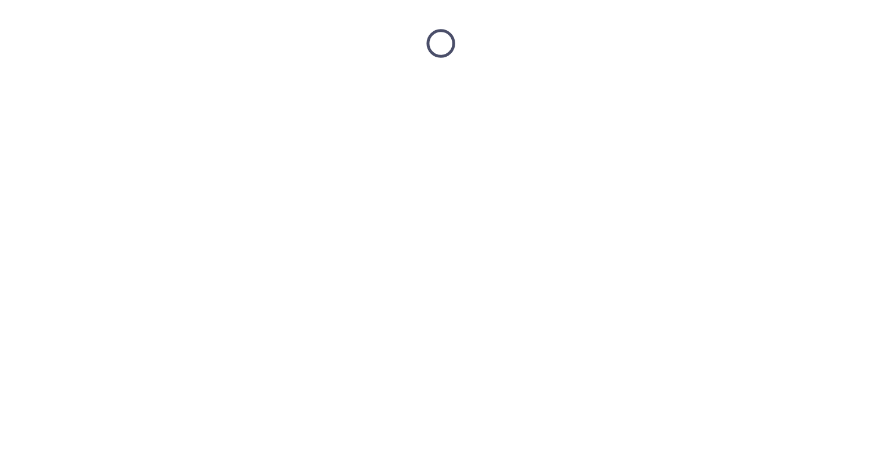
scroll to position [0, 0]
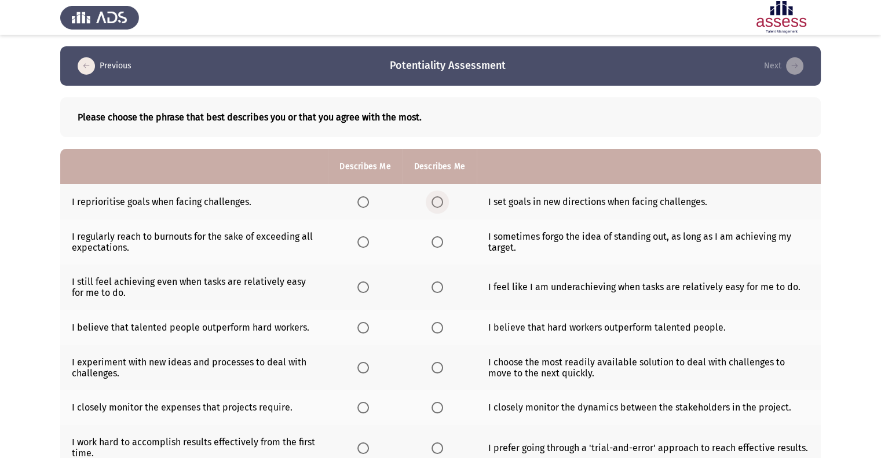
click at [435, 203] on span "Select an option" at bounding box center [437, 202] width 12 height 12
click at [435, 203] on input "Select an option" at bounding box center [437, 202] width 12 height 12
click at [368, 244] on span "Select an option" at bounding box center [363, 242] width 12 height 12
click at [368, 244] on input "Select an option" at bounding box center [363, 242] width 12 height 12
click at [365, 282] on span "Select an option" at bounding box center [363, 287] width 12 height 12
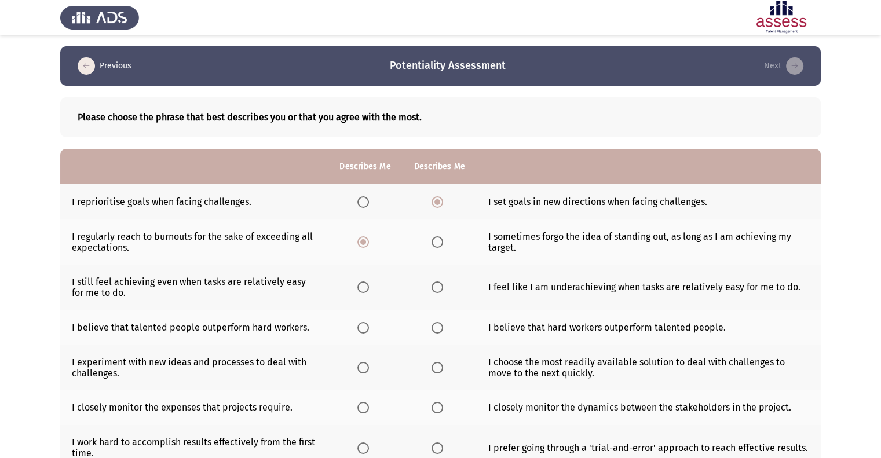
click at [365, 282] on input "Select an option" at bounding box center [363, 287] width 12 height 12
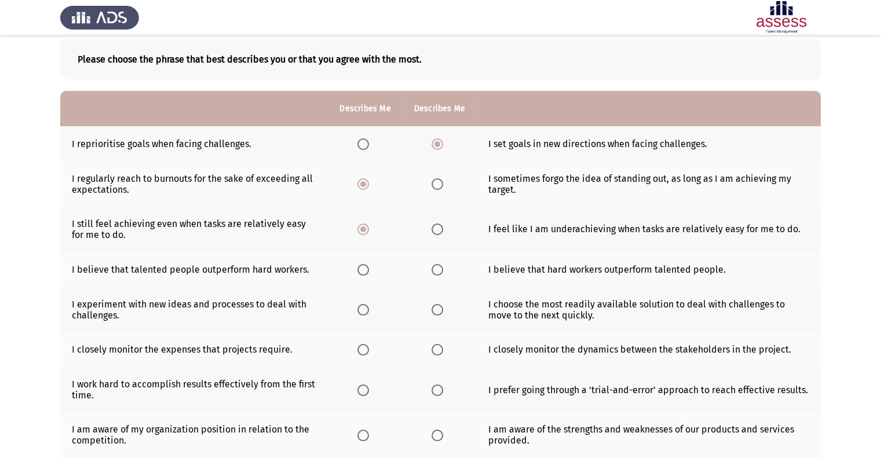
scroll to position [116, 0]
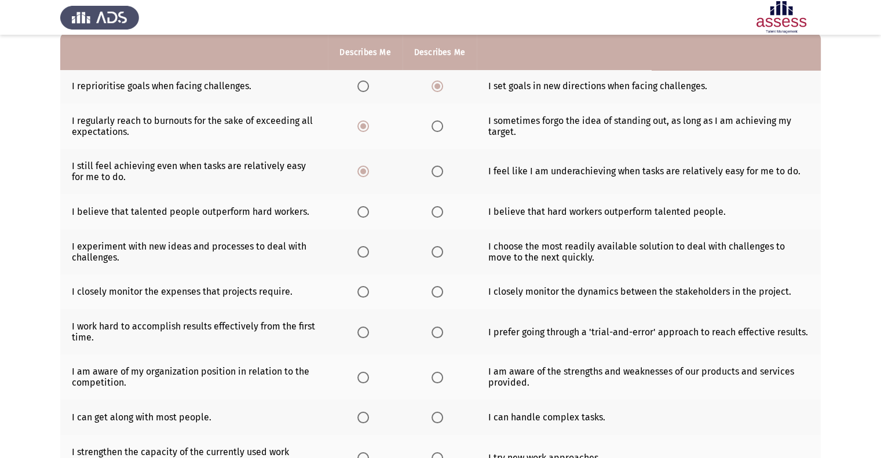
click at [357, 222] on th at bounding box center [365, 211] width 74 height 35
click at [360, 212] on span "Select an option" at bounding box center [363, 212] width 12 height 12
click at [360, 212] on input "Select an option" at bounding box center [363, 212] width 12 height 12
click at [441, 249] on span "Select an option" at bounding box center [437, 252] width 12 height 12
click at [441, 249] on input "Select an option" at bounding box center [437, 252] width 12 height 12
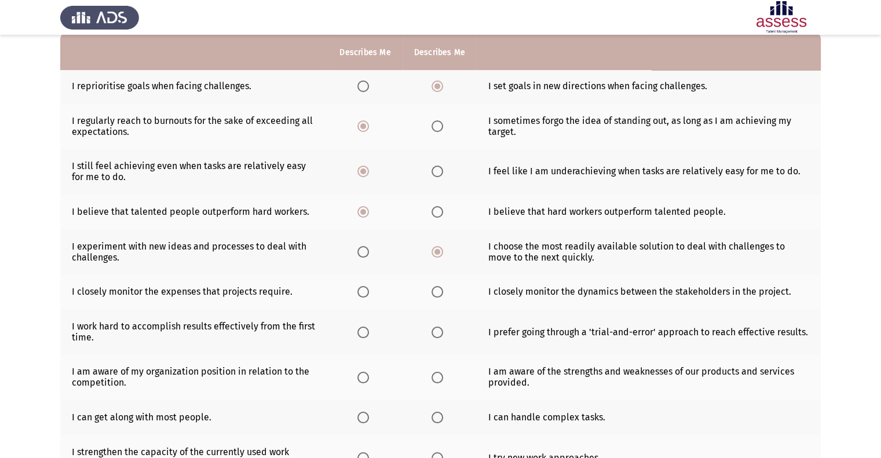
click at [654, 357] on td "I am aware of the strengths and weaknesses of our products and services provide…" at bounding box center [648, 376] width 344 height 45
click at [361, 297] on span "Select an option" at bounding box center [363, 292] width 12 height 12
click at [361, 297] on input "Select an option" at bounding box center [363, 292] width 12 height 12
click at [365, 335] on span "Select an option" at bounding box center [363, 333] width 12 height 12
click at [365, 335] on input "Select an option" at bounding box center [363, 333] width 12 height 12
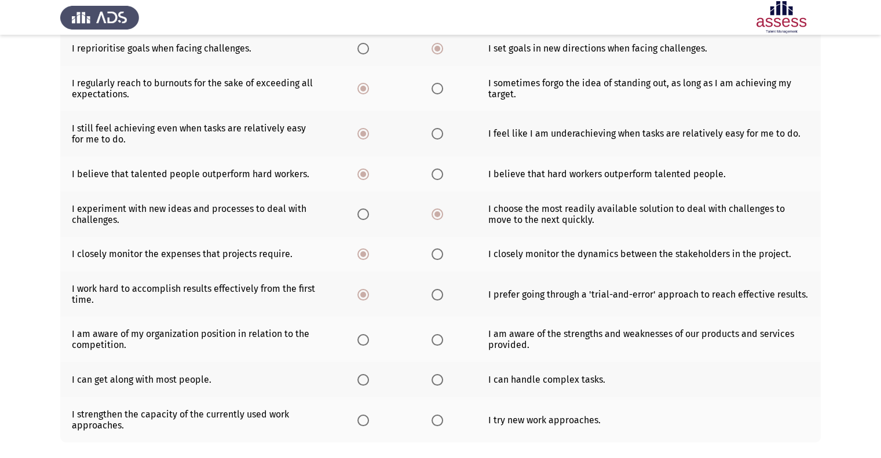
scroll to position [174, 0]
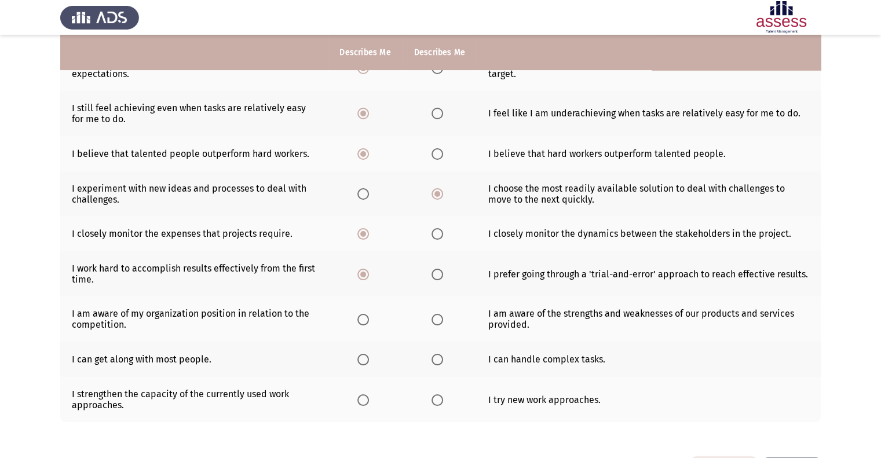
click at [432, 322] on span "Select an option" at bounding box center [437, 320] width 12 height 12
click at [432, 322] on input "Select an option" at bounding box center [437, 320] width 12 height 12
click at [444, 357] on label "Select an option" at bounding box center [439, 360] width 16 height 12
click at [443, 357] on input "Select an option" at bounding box center [437, 360] width 12 height 12
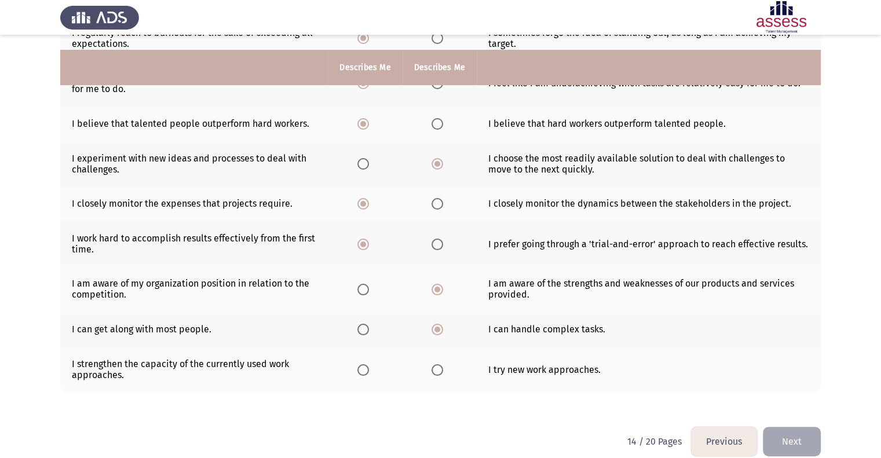
scroll to position [221, 0]
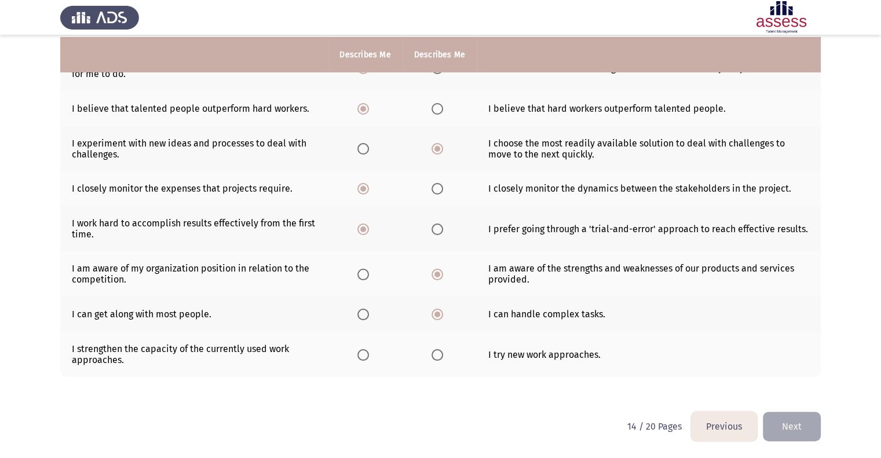
click at [366, 361] on th at bounding box center [365, 354] width 74 height 45
click at [366, 357] on span "Select an option" at bounding box center [363, 355] width 12 height 12
click at [366, 357] on input "Select an option" at bounding box center [363, 355] width 12 height 12
click at [798, 423] on button "Next" at bounding box center [791, 427] width 58 height 30
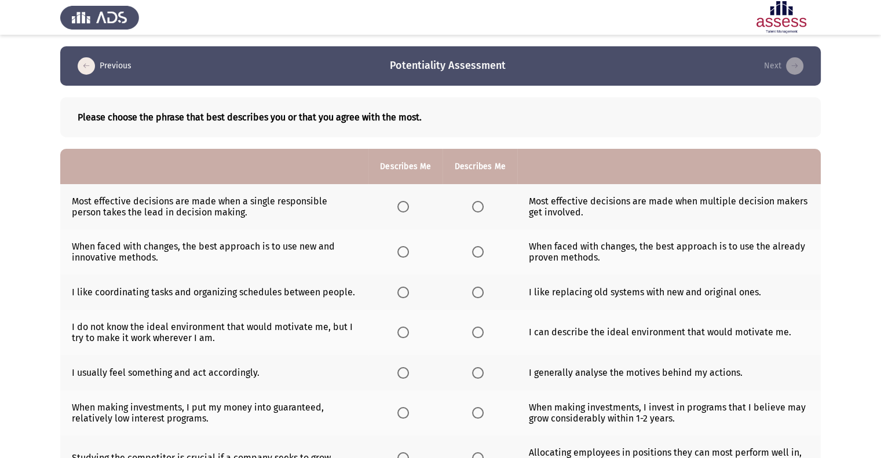
click at [479, 209] on span "Select an option" at bounding box center [478, 207] width 12 height 12
click at [479, 209] on input "Select an option" at bounding box center [478, 207] width 12 height 12
click at [472, 256] on span "Select an option" at bounding box center [478, 252] width 12 height 12
click at [472, 256] on input "Select an option" at bounding box center [478, 252] width 12 height 12
click at [472, 296] on span "Select an option" at bounding box center [478, 293] width 12 height 12
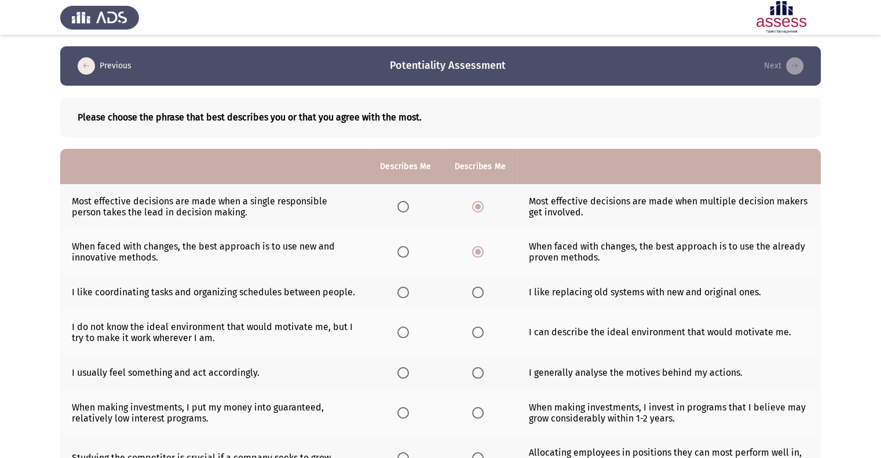
click at [472, 296] on input "Select an option" at bounding box center [478, 293] width 12 height 12
click at [418, 294] on th at bounding box center [405, 291] width 74 height 35
click at [401, 297] on span "Select an option" at bounding box center [403, 293] width 12 height 12
click at [401, 297] on input "Select an option" at bounding box center [403, 293] width 12 height 12
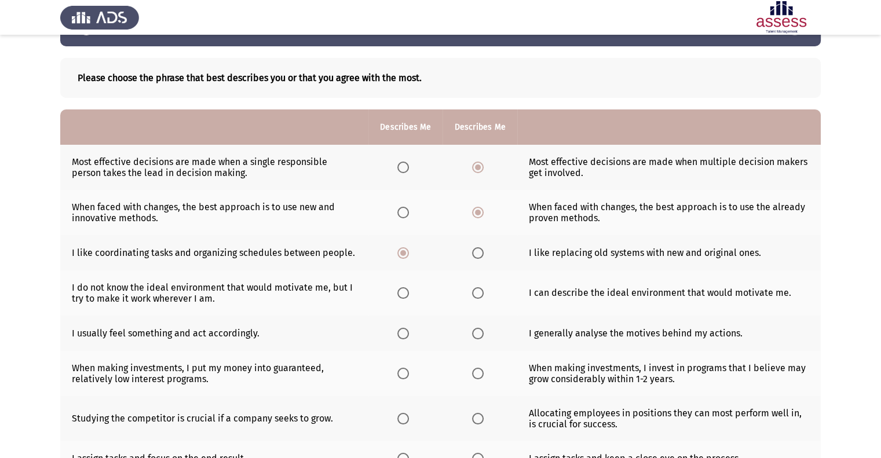
scroll to position [58, 0]
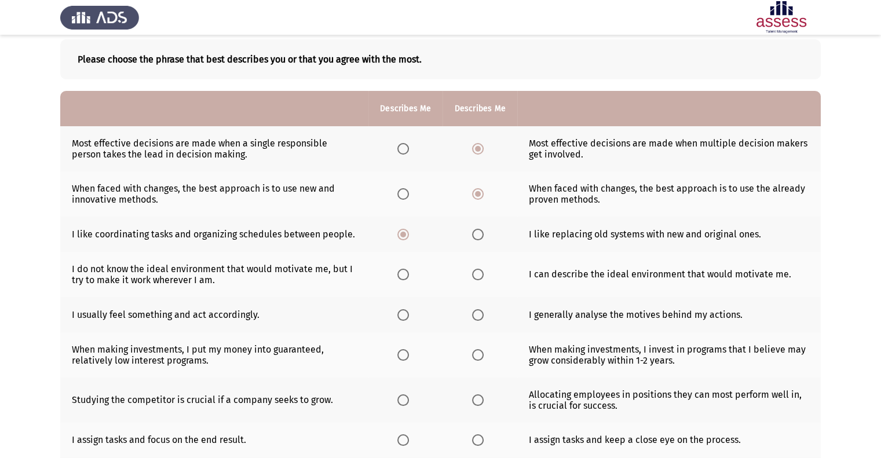
click at [401, 273] on span "Select an option" at bounding box center [403, 275] width 12 height 12
click at [401, 273] on input "Select an option" at bounding box center [403, 275] width 12 height 12
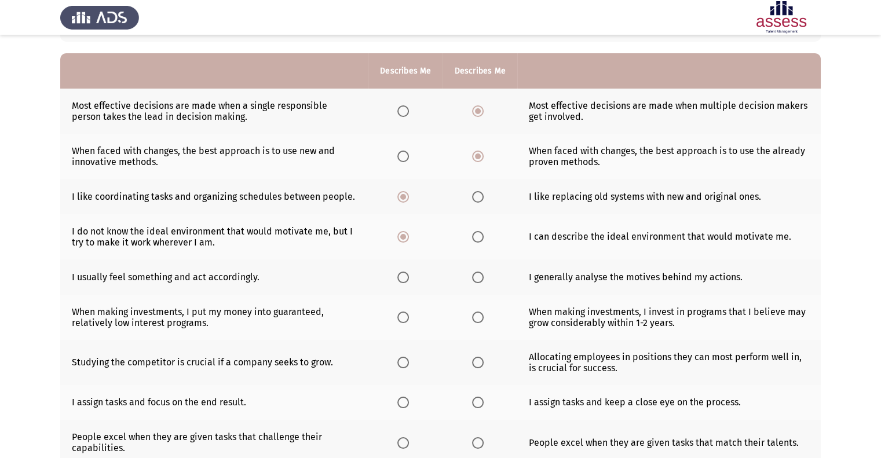
scroll to position [116, 0]
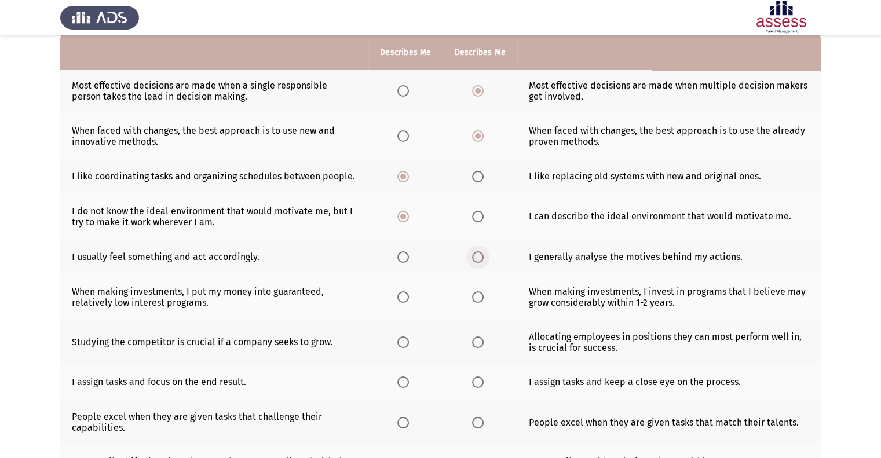
click at [472, 256] on span "Select an option" at bounding box center [478, 257] width 12 height 12
click at [472, 256] on input "Select an option" at bounding box center [478, 257] width 12 height 12
click at [408, 300] on span "Select an option" at bounding box center [403, 297] width 12 height 12
click at [408, 300] on input "Select an option" at bounding box center [403, 297] width 12 height 12
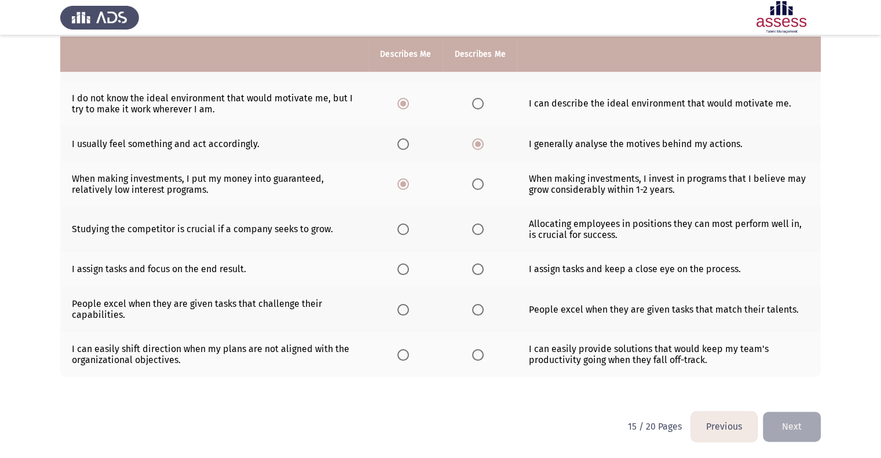
scroll to position [230, 0]
click at [479, 234] on th at bounding box center [479, 229] width 74 height 45
click at [478, 226] on span "Select an option" at bounding box center [478, 229] width 12 height 12
click at [478, 226] on input "Select an option" at bounding box center [478, 229] width 12 height 12
click at [402, 268] on span "Select an option" at bounding box center [403, 269] width 12 height 12
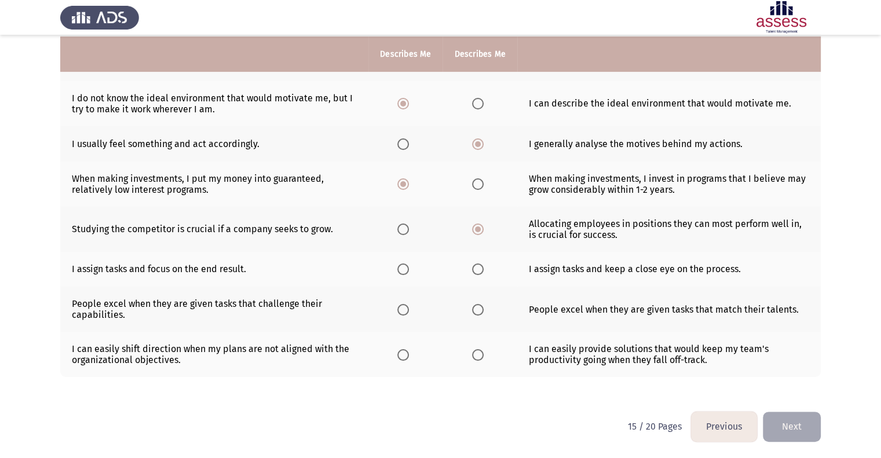
click at [402, 268] on input "Select an option" at bounding box center [403, 269] width 12 height 12
click at [472, 312] on span "Select an option" at bounding box center [478, 310] width 12 height 12
click at [472, 312] on input "Select an option" at bounding box center [478, 310] width 12 height 12
click at [405, 350] on span "Select an option" at bounding box center [403, 355] width 12 height 12
click at [405, 350] on input "Select an option" at bounding box center [403, 355] width 12 height 12
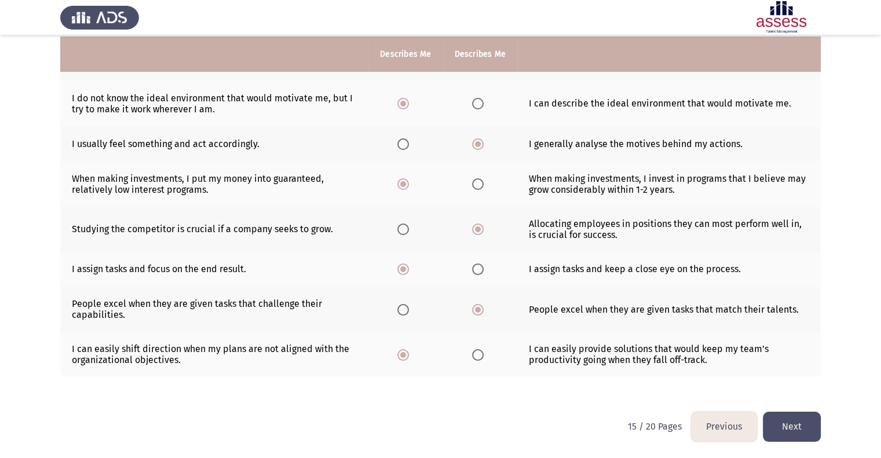
click at [783, 428] on button "Next" at bounding box center [791, 427] width 58 height 30
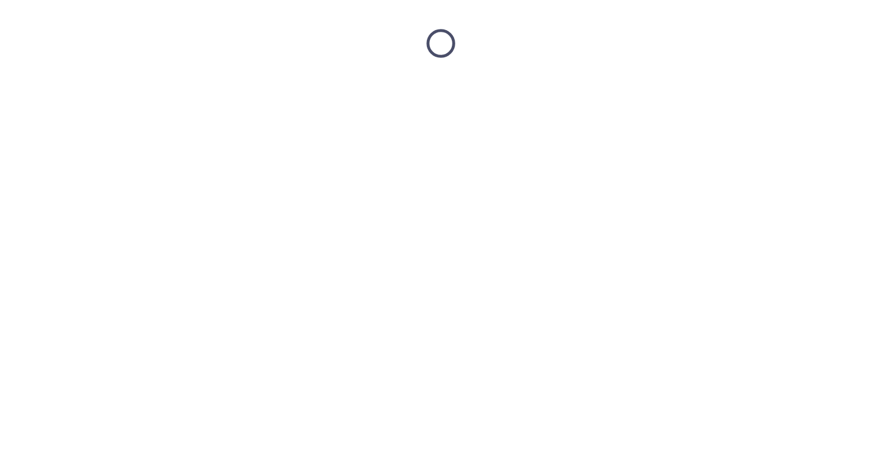
scroll to position [0, 0]
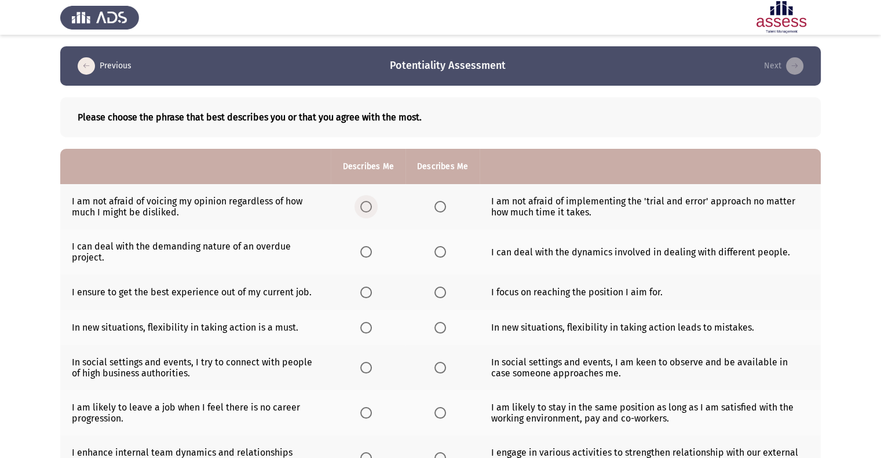
click at [365, 204] on span "Select an option" at bounding box center [366, 207] width 12 height 12
click at [365, 204] on input "Select an option" at bounding box center [366, 207] width 12 height 12
click at [443, 210] on span "Select an option" at bounding box center [440, 207] width 12 height 12
click at [443, 210] on input "Select an option" at bounding box center [440, 207] width 12 height 12
click at [438, 252] on span "Select an option" at bounding box center [440, 252] width 12 height 12
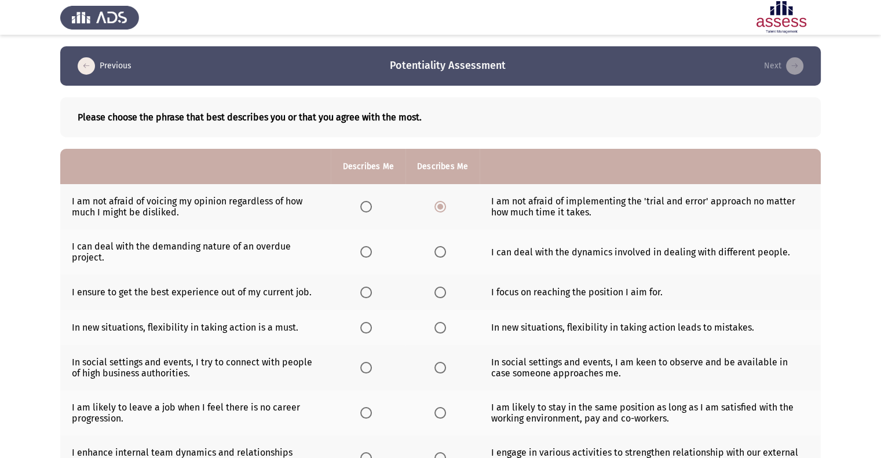
click at [438, 252] on input "Select an option" at bounding box center [440, 252] width 12 height 12
click at [366, 253] on span "Select an option" at bounding box center [366, 252] width 12 height 12
click at [366, 253] on input "Select an option" at bounding box center [366, 252] width 12 height 12
click at [365, 286] on th at bounding box center [368, 291] width 74 height 35
click at [368, 296] on span "Select an option" at bounding box center [366, 293] width 12 height 12
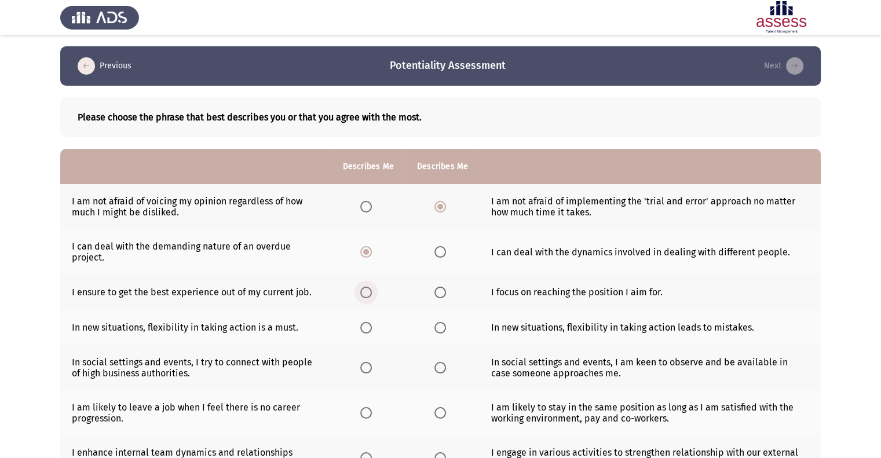
click at [368, 296] on input "Select an option" at bounding box center [366, 293] width 12 height 12
click at [449, 295] on label "Select an option" at bounding box center [442, 293] width 16 height 12
click at [446, 295] on input "Select an option" at bounding box center [440, 293] width 12 height 12
click at [361, 331] on span "Select an option" at bounding box center [366, 328] width 12 height 12
click at [361, 331] on input "Select an option" at bounding box center [366, 328] width 12 height 12
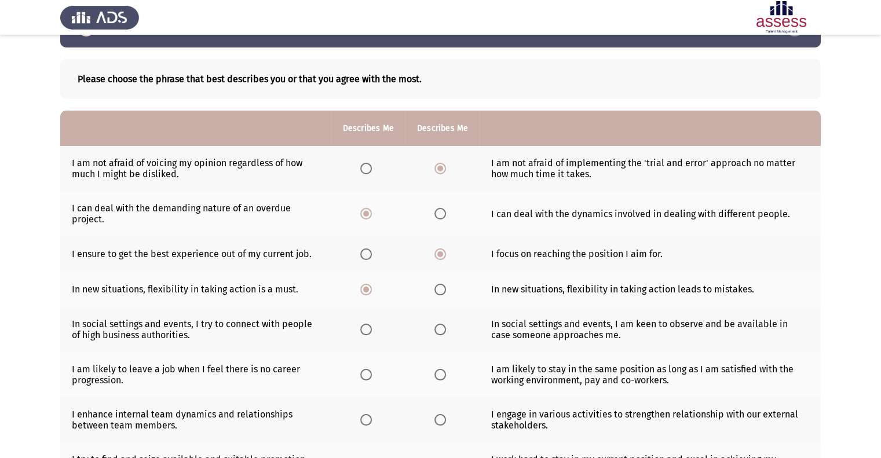
scroll to position [58, 0]
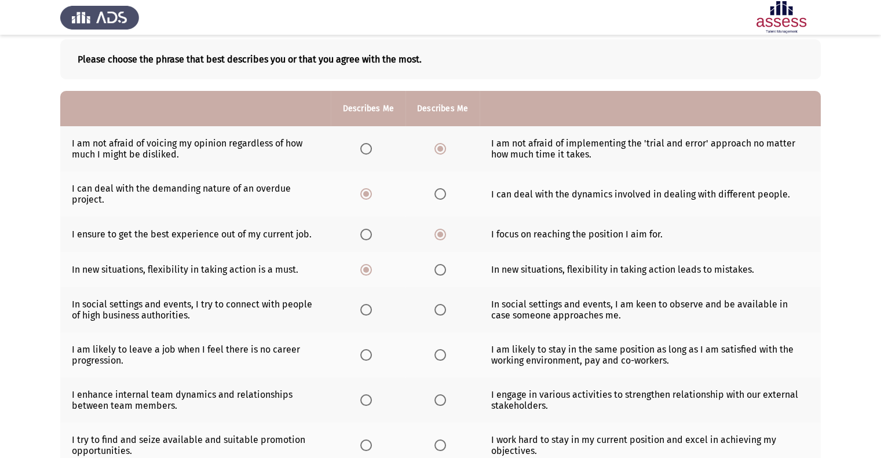
click at [449, 307] on label "Select an option" at bounding box center [442, 310] width 16 height 12
click at [446, 307] on input "Select an option" at bounding box center [440, 310] width 12 height 12
click at [437, 357] on span "Select an option" at bounding box center [440, 355] width 12 height 12
click at [437, 357] on input "Select an option" at bounding box center [440, 355] width 12 height 12
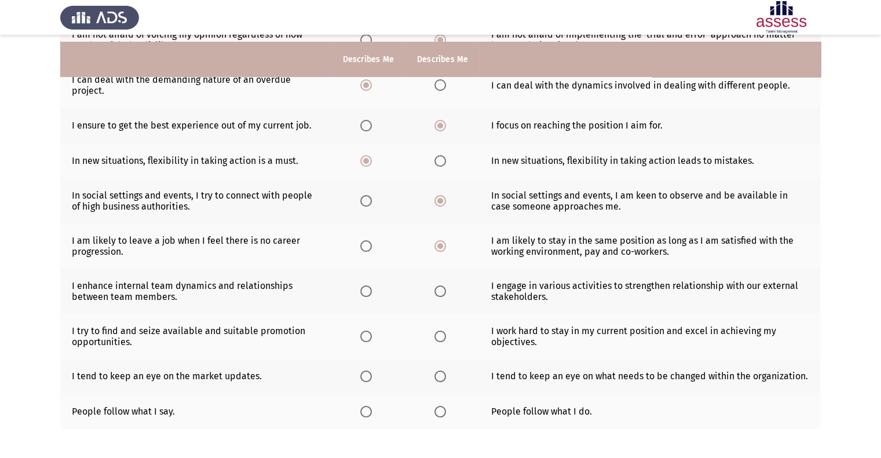
scroll to position [174, 0]
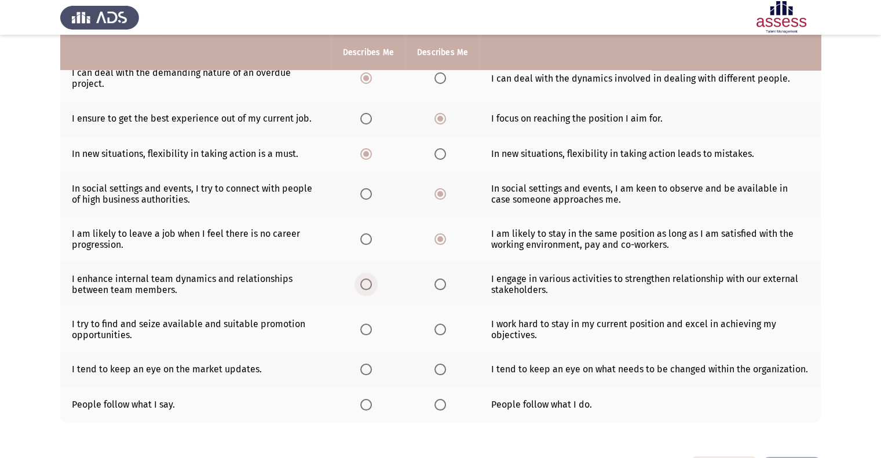
click at [373, 290] on label "Select an option" at bounding box center [368, 284] width 16 height 12
click at [372, 290] on input "Select an option" at bounding box center [366, 284] width 12 height 12
click at [362, 335] on span "Select an option" at bounding box center [366, 330] width 12 height 12
click at [362, 335] on input "Select an option" at bounding box center [366, 330] width 12 height 12
click at [442, 366] on span "Select an option" at bounding box center [440, 370] width 12 height 12
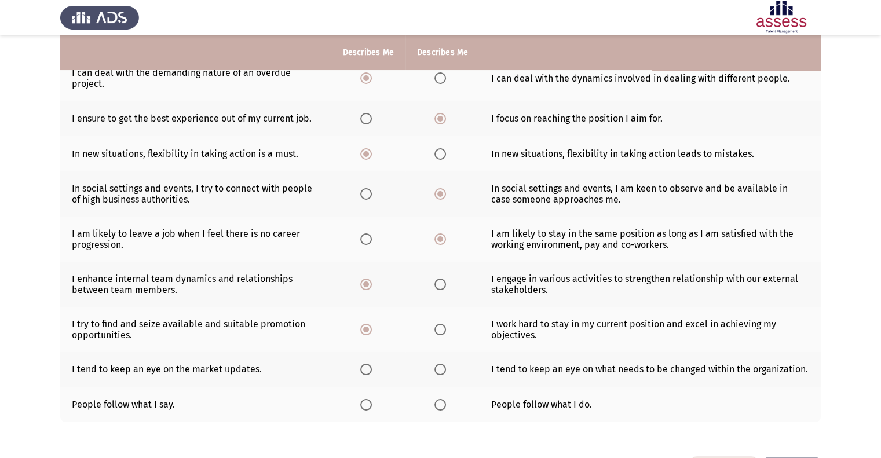
click at [442, 366] on input "Select an option" at bounding box center [440, 370] width 12 height 12
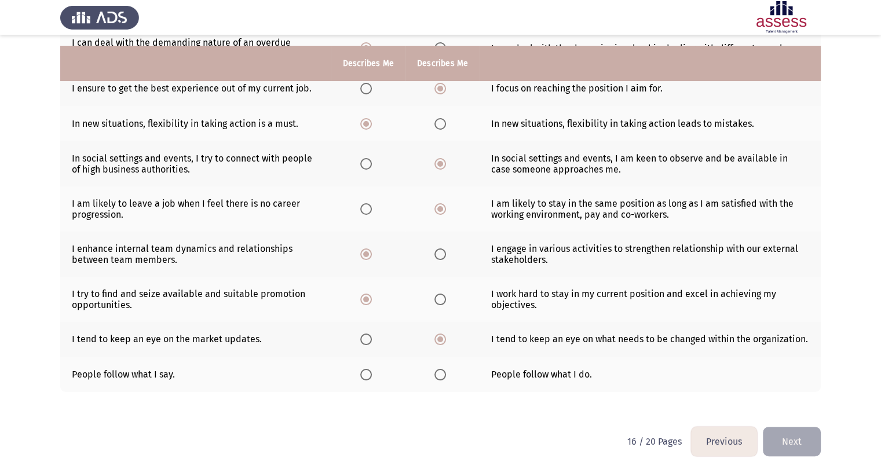
scroll to position [221, 0]
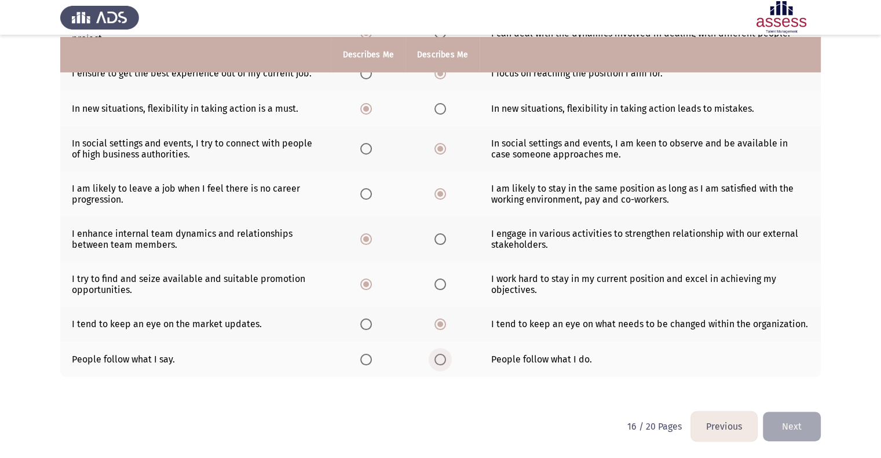
click at [435, 358] on span "Select an option" at bounding box center [440, 360] width 12 height 12
click at [435, 358] on input "Select an option" at bounding box center [440, 360] width 12 height 12
click at [361, 360] on span "Select an option" at bounding box center [366, 360] width 12 height 12
click at [361, 360] on input "Select an option" at bounding box center [366, 360] width 12 height 12
click at [790, 428] on button "Next" at bounding box center [791, 427] width 58 height 30
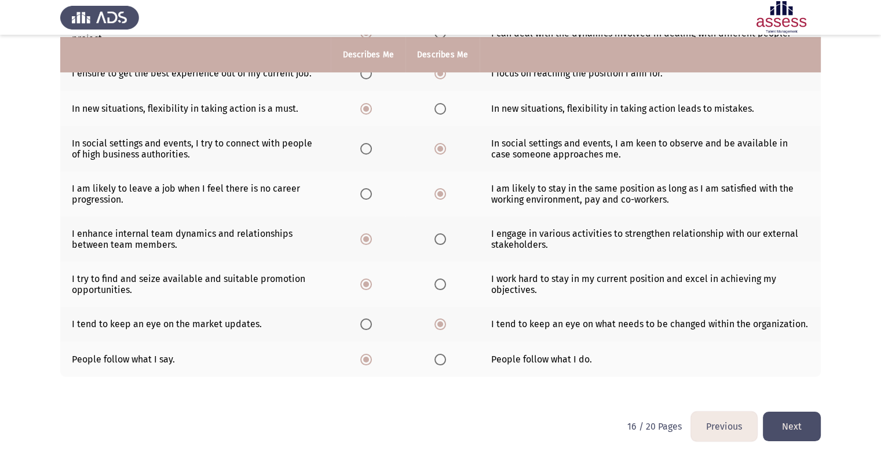
scroll to position [0, 0]
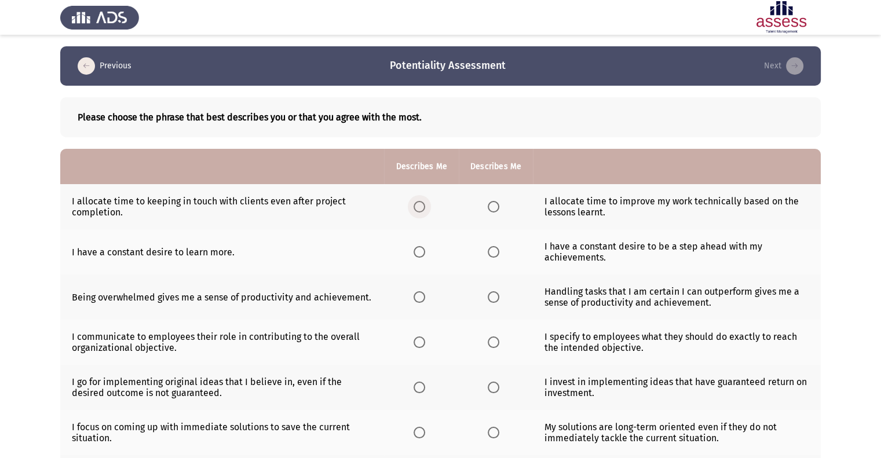
click at [417, 208] on span "Select an option" at bounding box center [419, 207] width 12 height 12
click at [417, 208] on input "Select an option" at bounding box center [419, 207] width 12 height 12
click at [492, 252] on span "Select an option" at bounding box center [493, 252] width 12 height 12
click at [492, 252] on input "Select an option" at bounding box center [493, 252] width 12 height 12
click at [491, 295] on span "Select an option" at bounding box center [493, 297] width 12 height 12
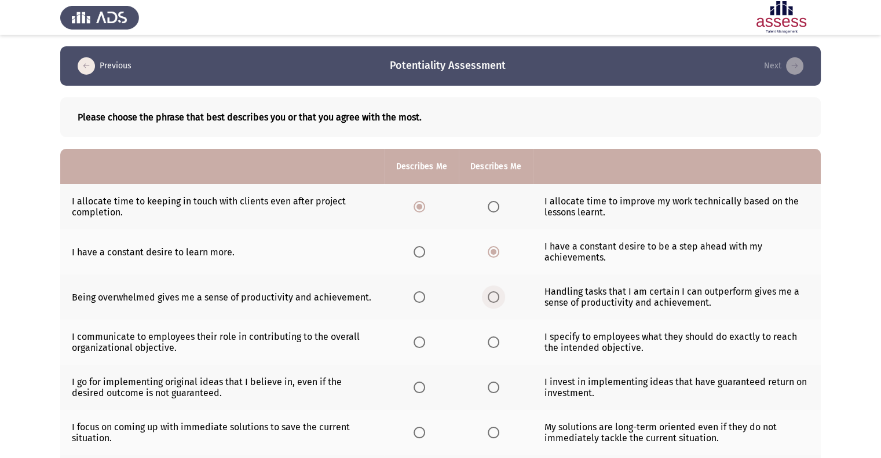
click at [491, 295] on input "Select an option" at bounding box center [493, 297] width 12 height 12
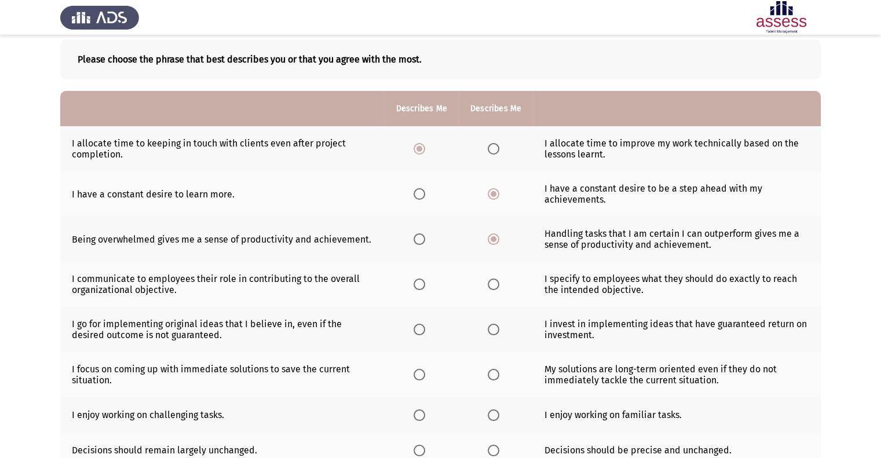
click at [491, 295] on th at bounding box center [495, 284] width 74 height 45
click at [493, 289] on span "Select an option" at bounding box center [493, 284] width 12 height 12
click at [493, 289] on input "Select an option" at bounding box center [493, 284] width 12 height 12
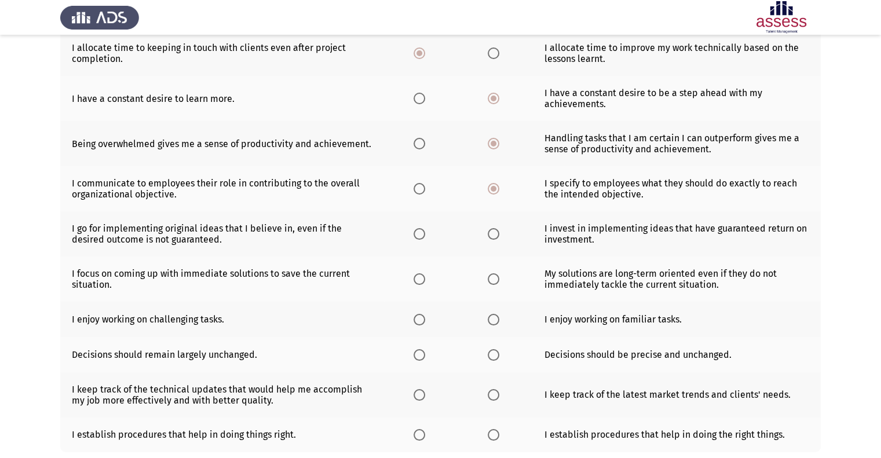
scroll to position [174, 0]
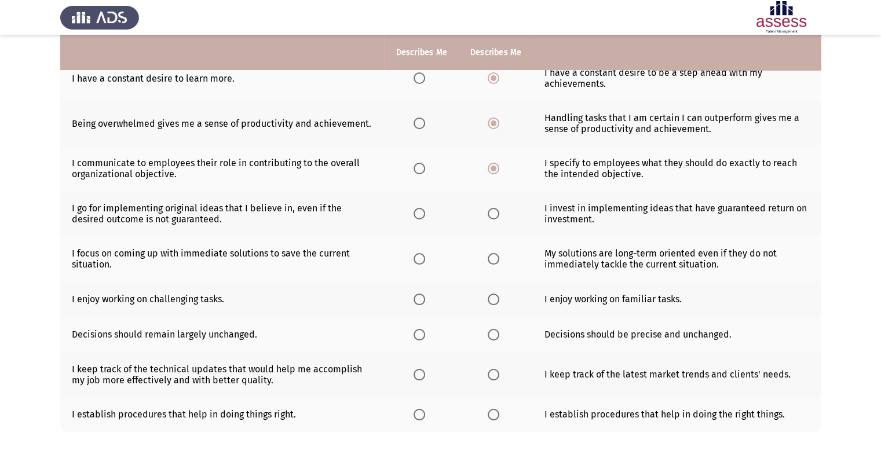
click at [494, 212] on span "Select an option" at bounding box center [493, 214] width 12 height 12
click at [494, 212] on input "Select an option" at bounding box center [493, 214] width 12 height 12
click at [415, 259] on span "Select an option" at bounding box center [419, 259] width 12 height 12
click at [415, 259] on input "Select an option" at bounding box center [419, 259] width 12 height 12
click at [485, 303] on th at bounding box center [495, 298] width 74 height 35
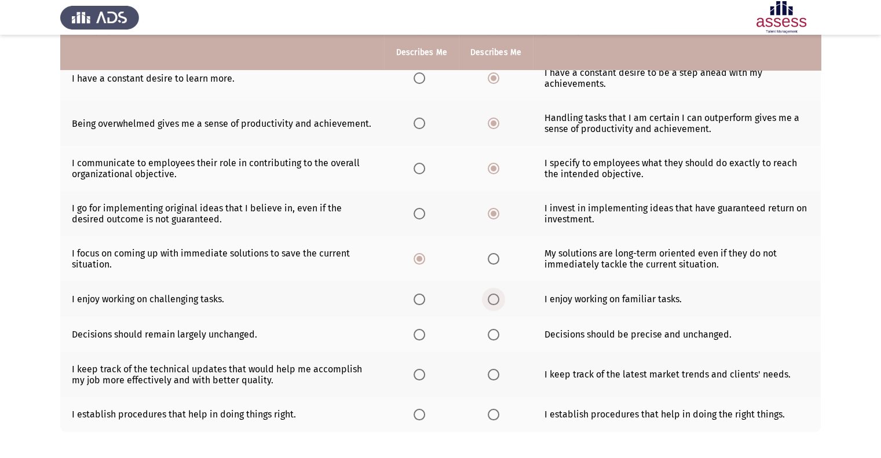
click at [491, 300] on span "Select an option" at bounding box center [493, 300] width 12 height 12
click at [491, 300] on input "Select an option" at bounding box center [493, 300] width 12 height 12
click at [412, 340] on th at bounding box center [421, 334] width 74 height 35
click at [426, 330] on label "Select an option" at bounding box center [421, 335] width 16 height 12
click at [425, 330] on input "Select an option" at bounding box center [419, 335] width 12 height 12
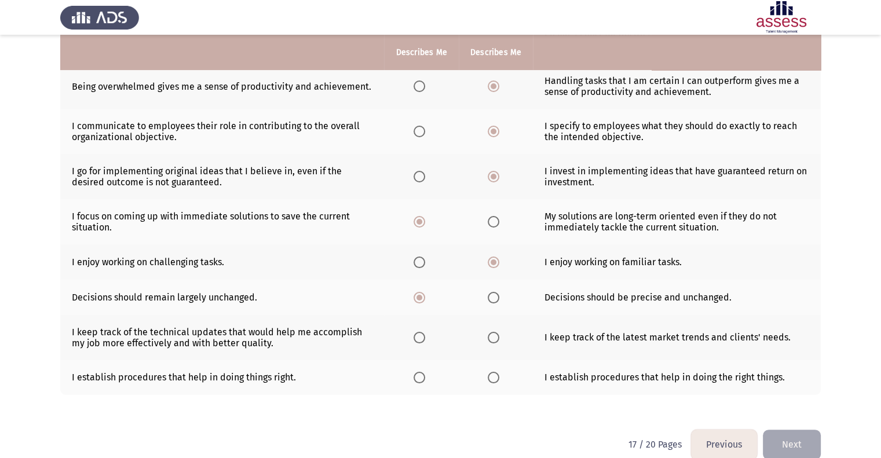
scroll to position [230, 0]
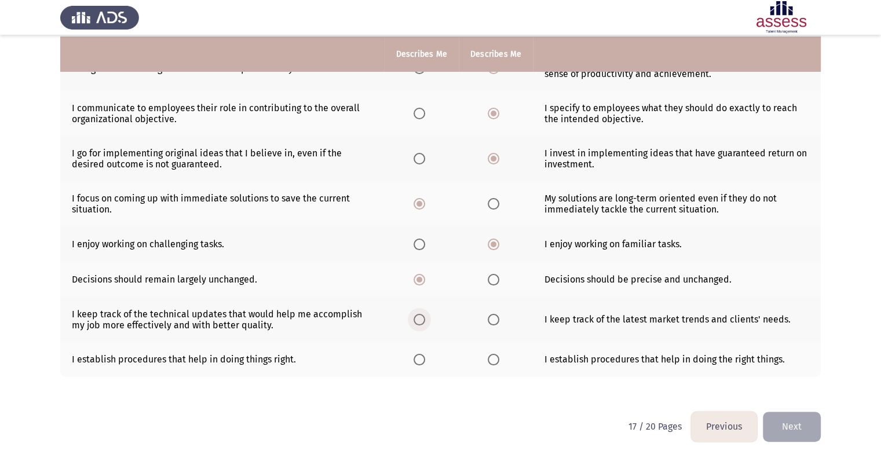
click at [414, 321] on span "Select an option" at bounding box center [419, 320] width 12 height 12
click at [414, 321] on input "Select an option" at bounding box center [419, 320] width 12 height 12
click at [421, 357] on span "Select an option" at bounding box center [419, 360] width 12 height 12
click at [421, 357] on input "Select an option" at bounding box center [419, 360] width 12 height 12
click at [810, 432] on button "Next" at bounding box center [791, 427] width 58 height 30
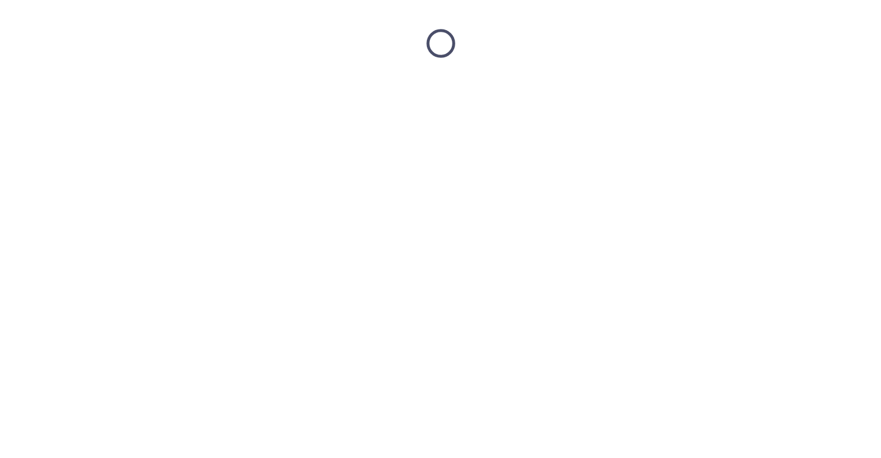
scroll to position [0, 0]
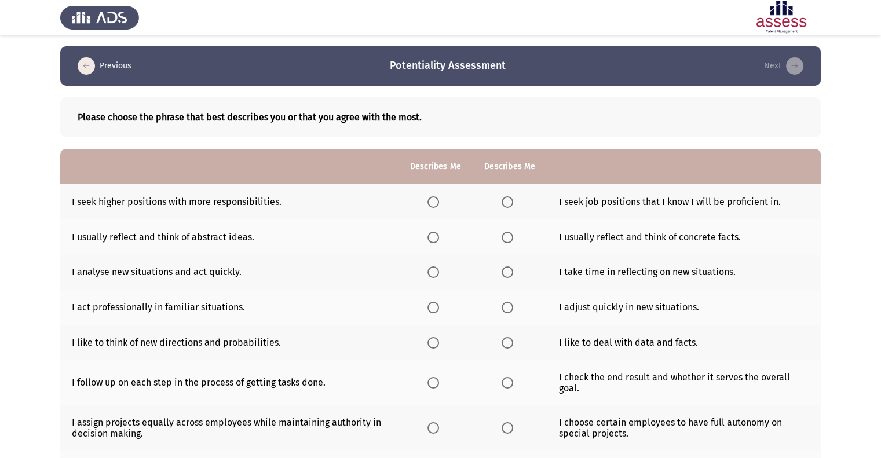
click at [435, 204] on span "Select an option" at bounding box center [433, 202] width 12 height 12
click at [435, 204] on input "Select an option" at bounding box center [433, 202] width 12 height 12
click at [521, 238] on th at bounding box center [509, 236] width 74 height 35
click at [510, 239] on span "Select an option" at bounding box center [507, 238] width 12 height 12
click at [510, 239] on input "Select an option" at bounding box center [507, 238] width 12 height 12
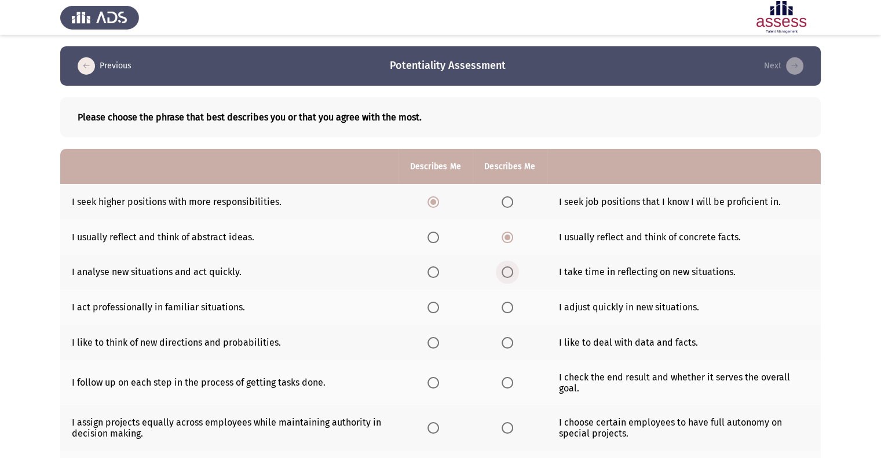
click at [507, 269] on span "Select an option" at bounding box center [507, 272] width 12 height 12
click at [507, 269] on input "Select an option" at bounding box center [507, 272] width 12 height 12
click at [434, 311] on span "Select an option" at bounding box center [433, 308] width 12 height 12
click at [434, 311] on input "Select an option" at bounding box center [433, 308] width 12 height 12
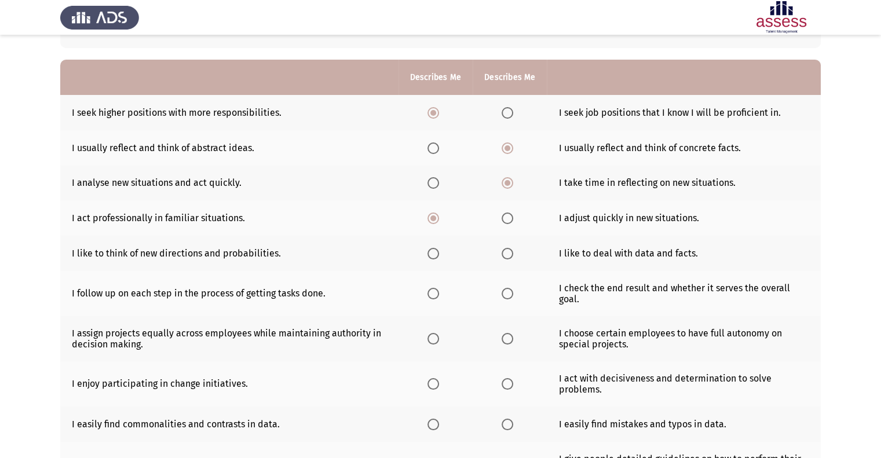
scroll to position [116, 0]
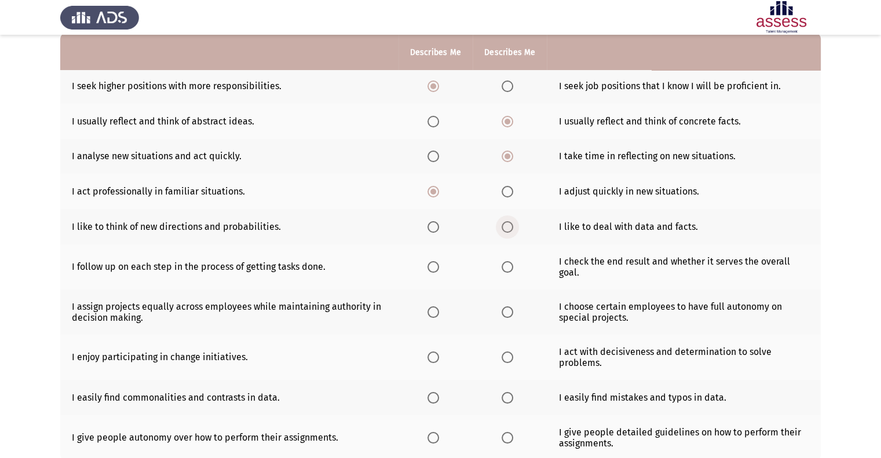
click at [507, 228] on span "Select an option" at bounding box center [507, 227] width 12 height 12
click at [507, 228] on input "Select an option" at bounding box center [507, 227] width 12 height 12
click at [436, 270] on span "Select an option" at bounding box center [433, 267] width 12 height 12
click at [436, 270] on input "Select an option" at bounding box center [433, 267] width 12 height 12
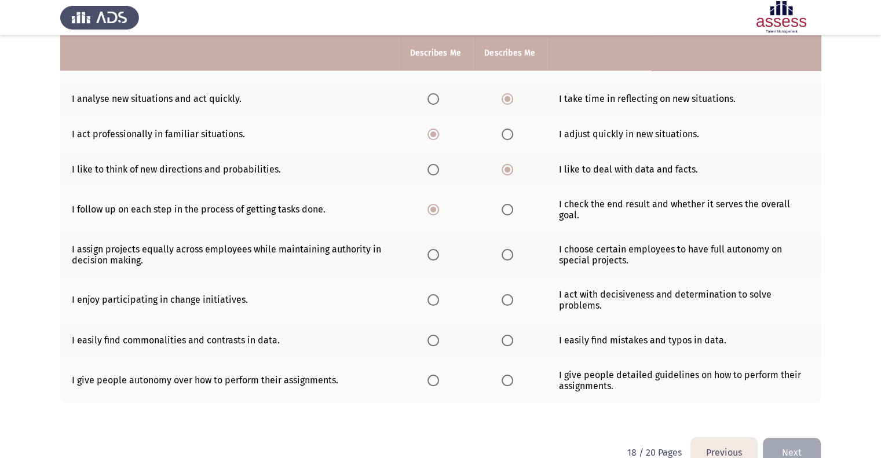
scroll to position [174, 0]
click at [502, 252] on span "Select an option" at bounding box center [507, 254] width 12 height 12
click at [502, 252] on input "Select an option" at bounding box center [507, 254] width 12 height 12
click at [437, 305] on span "Select an option" at bounding box center [433, 300] width 12 height 12
click at [437, 305] on input "Select an option" at bounding box center [433, 300] width 12 height 12
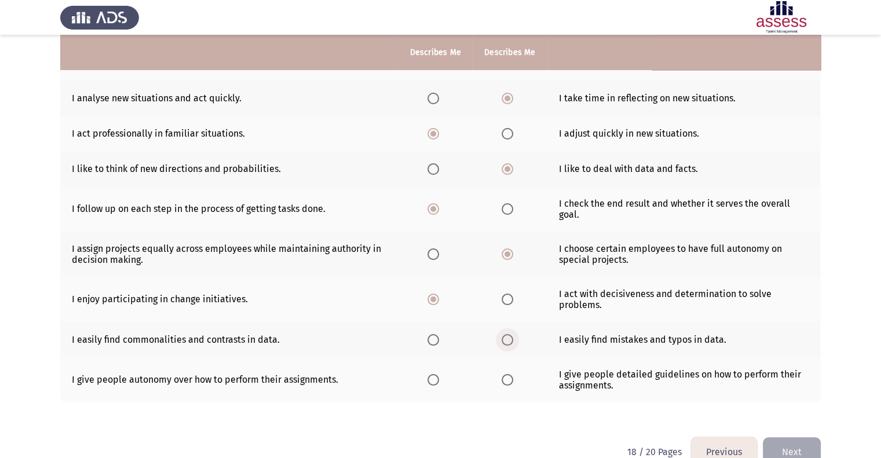
click at [512, 345] on span "Select an option" at bounding box center [507, 340] width 12 height 12
click at [512, 345] on input "Select an option" at bounding box center [507, 340] width 12 height 12
click at [442, 380] on label "Select an option" at bounding box center [435, 380] width 16 height 12
click at [439, 380] on input "Select an option" at bounding box center [433, 380] width 12 height 12
click at [793, 449] on button "Next" at bounding box center [791, 452] width 58 height 30
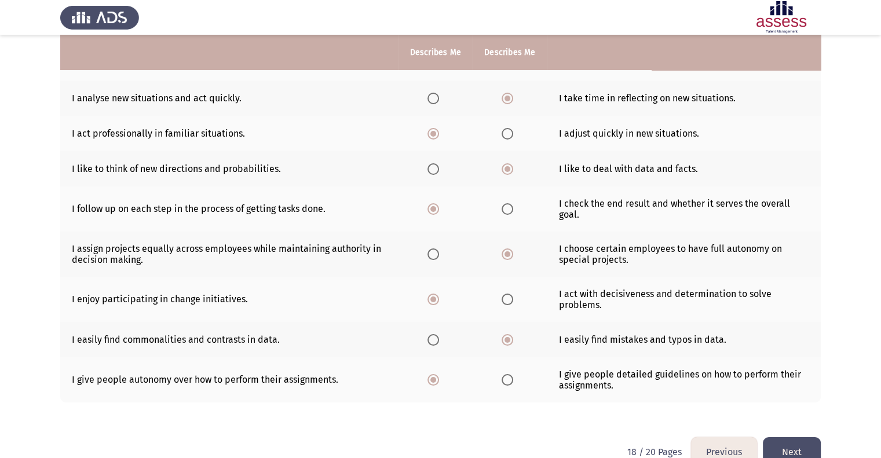
scroll to position [0, 0]
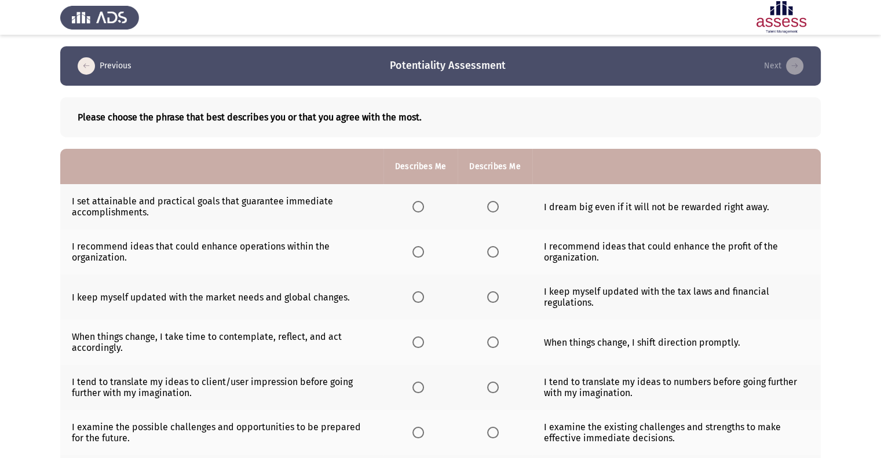
click at [420, 208] on span "Select an option" at bounding box center [418, 207] width 12 height 12
click at [420, 208] on input "Select an option" at bounding box center [418, 207] width 12 height 12
click at [418, 256] on span "Select an option" at bounding box center [418, 252] width 12 height 12
click at [418, 256] on input "Select an option" at bounding box center [418, 252] width 12 height 12
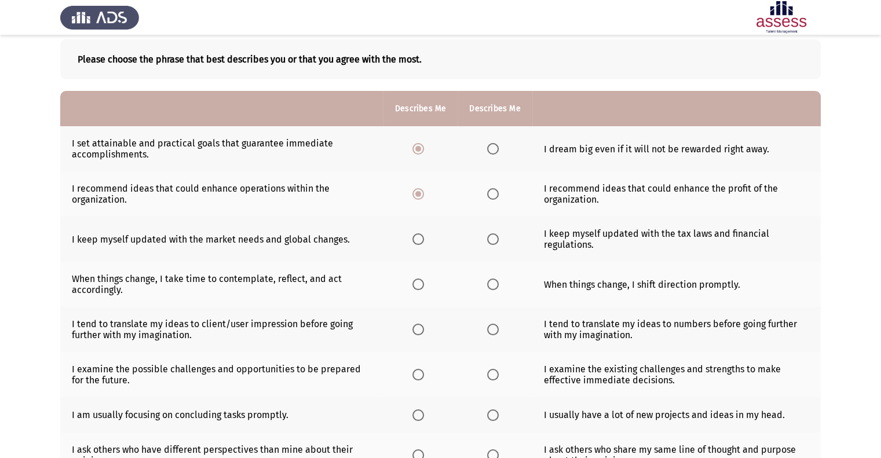
click at [494, 240] on span "Select an option" at bounding box center [493, 239] width 12 height 12
click at [494, 240] on input "Select an option" at bounding box center [493, 239] width 12 height 12
click at [418, 289] on span "Select an option" at bounding box center [418, 284] width 12 height 12
click at [418, 289] on input "Select an option" at bounding box center [418, 284] width 12 height 12
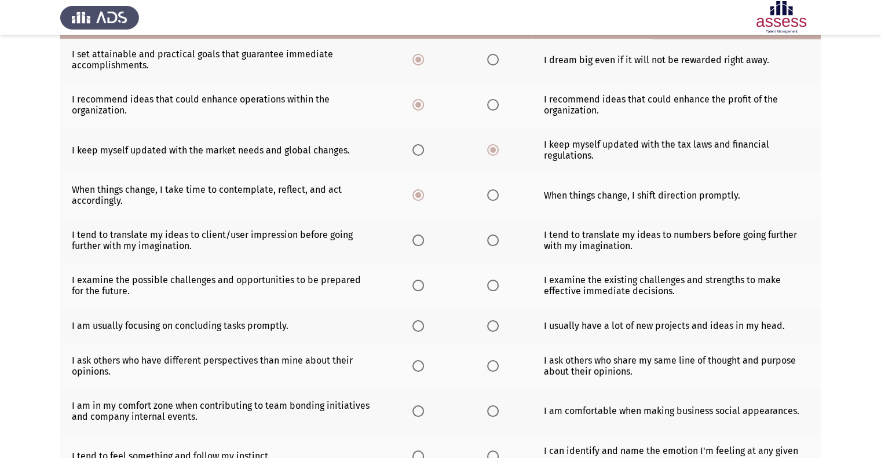
scroll to position [174, 0]
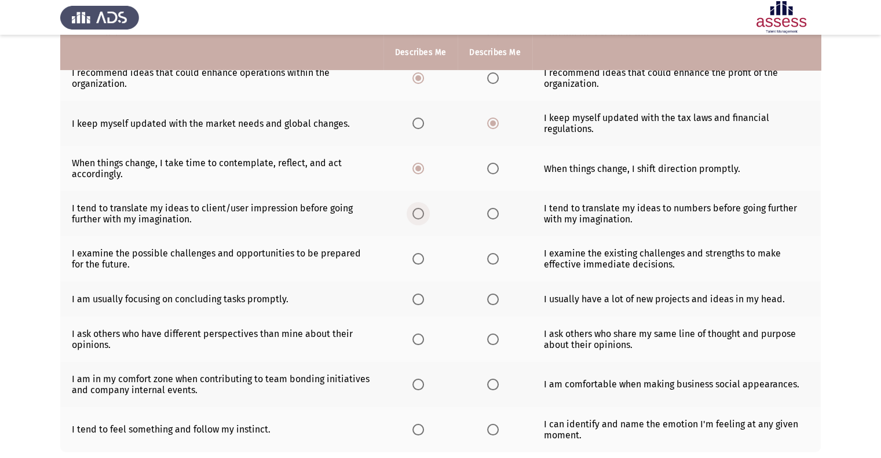
click at [421, 217] on span "Select an option" at bounding box center [418, 214] width 12 height 12
click at [421, 217] on input "Select an option" at bounding box center [418, 214] width 12 height 12
click at [421, 263] on span "Select an option" at bounding box center [418, 259] width 12 height 12
click at [421, 263] on input "Select an option" at bounding box center [418, 259] width 12 height 12
drag, startPoint x: 511, startPoint y: 259, endPoint x: 495, endPoint y: 267, distance: 17.6
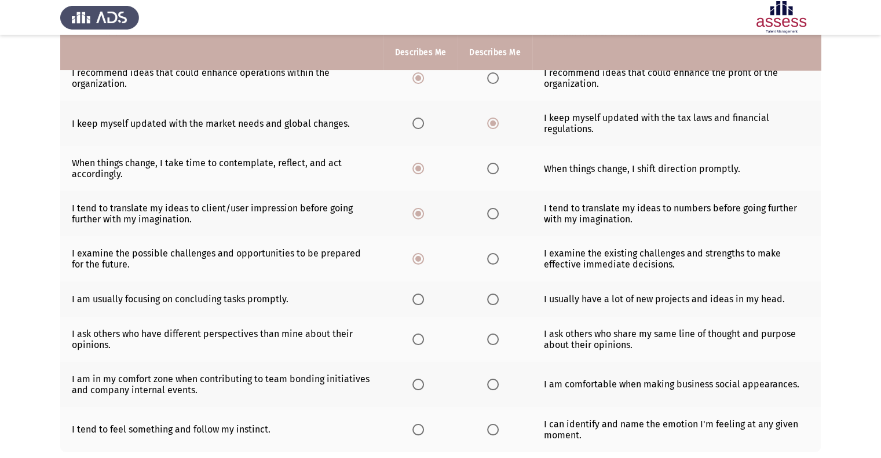
click at [508, 262] on th at bounding box center [494, 258] width 74 height 45
click at [491, 265] on span "Select an option" at bounding box center [493, 259] width 12 height 12
click at [491, 265] on input "Select an option" at bounding box center [493, 259] width 12 height 12
click at [417, 303] on span "Select an option" at bounding box center [418, 300] width 12 height 12
click at [417, 303] on input "Select an option" at bounding box center [418, 300] width 12 height 12
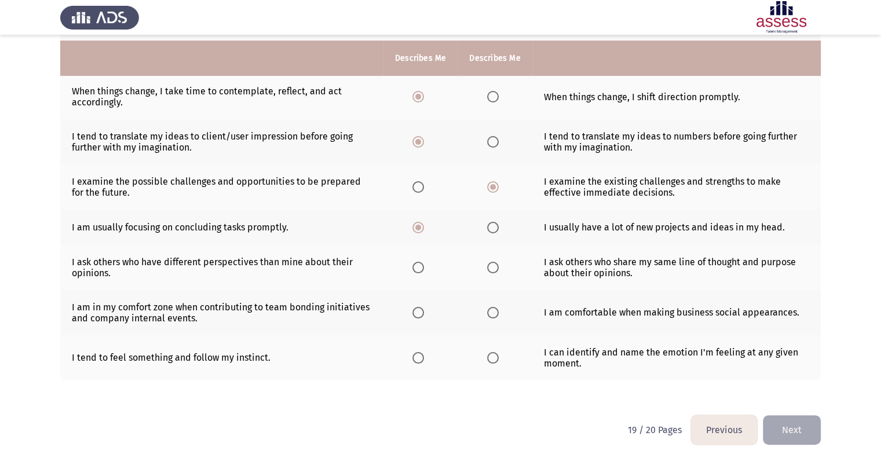
scroll to position [251, 0]
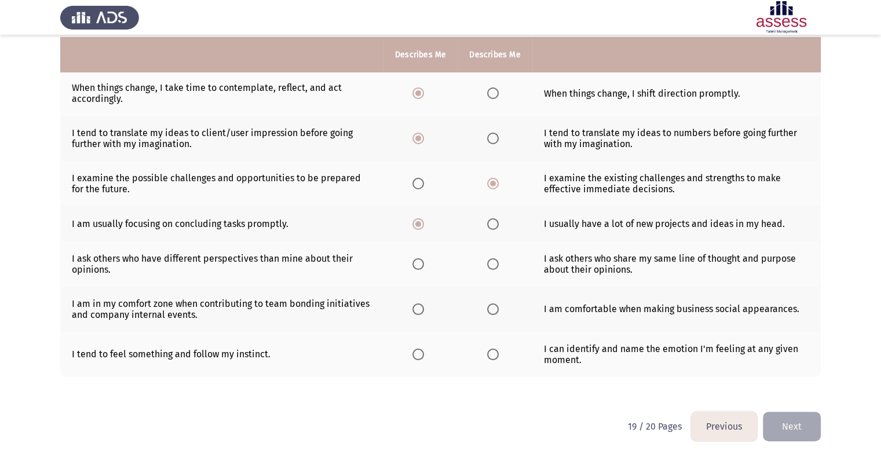
click at [413, 262] on span "Select an option" at bounding box center [418, 264] width 12 height 12
click at [413, 262] on input "Select an option" at bounding box center [418, 264] width 12 height 12
click at [421, 310] on span "Select an option" at bounding box center [418, 309] width 12 height 12
click at [421, 310] on input "Select an option" at bounding box center [418, 309] width 12 height 12
click at [420, 351] on span "Select an option" at bounding box center [418, 355] width 12 height 12
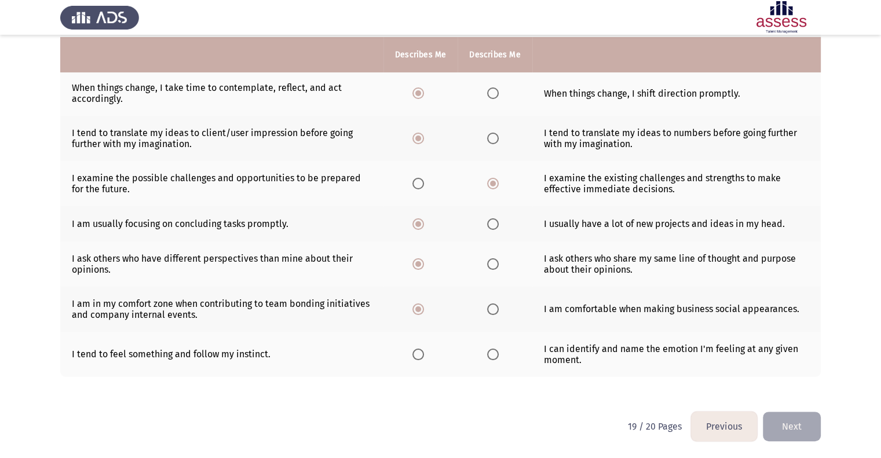
click at [420, 351] on input "Select an option" at bounding box center [418, 355] width 12 height 12
click at [790, 426] on button "Next" at bounding box center [791, 427] width 58 height 30
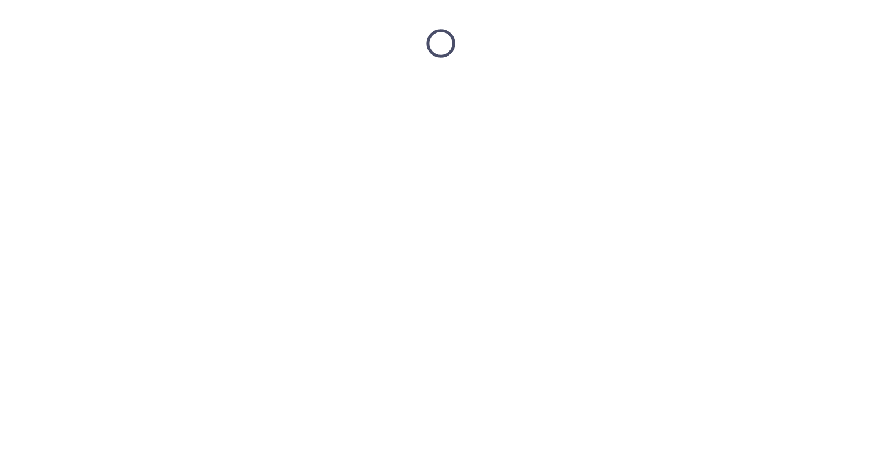
scroll to position [0, 0]
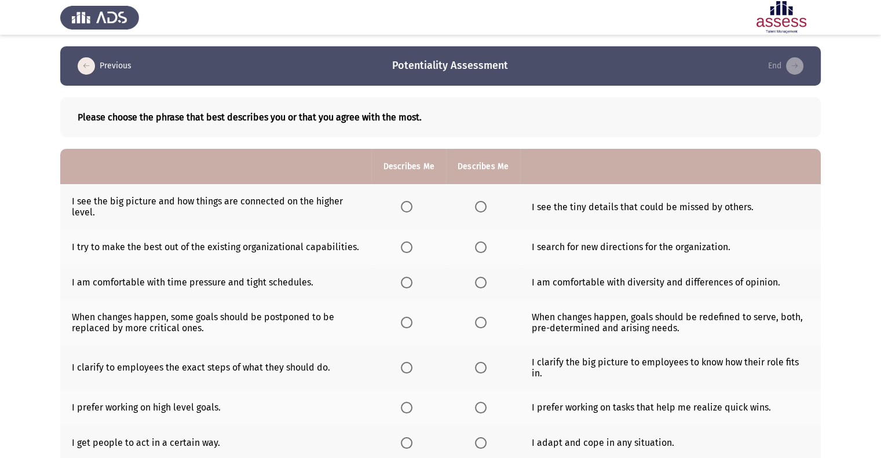
click at [485, 208] on label "Select an option" at bounding box center [483, 207] width 16 height 12
click at [485, 208] on input "Select an option" at bounding box center [481, 207] width 12 height 12
click at [408, 251] on span "Select an option" at bounding box center [407, 247] width 12 height 12
click at [408, 251] on input "Select an option" at bounding box center [407, 247] width 12 height 12
click at [488, 286] on label "Select an option" at bounding box center [483, 283] width 16 height 12
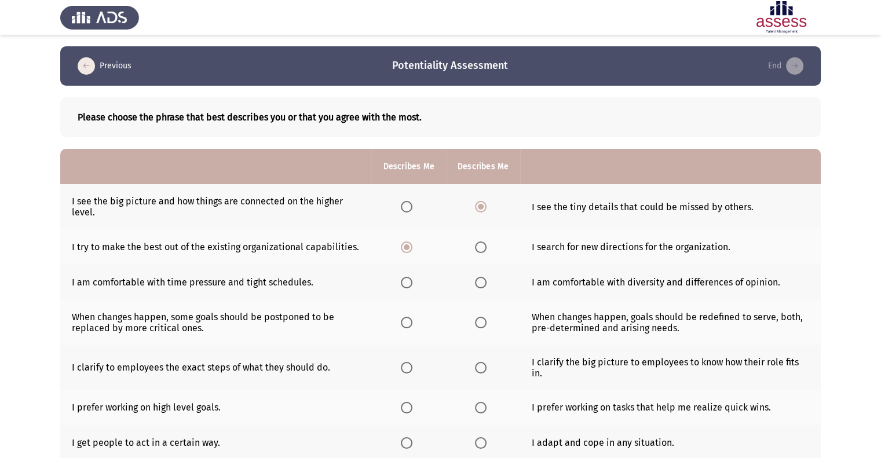
click at [486, 286] on input "Select an option" at bounding box center [481, 283] width 12 height 12
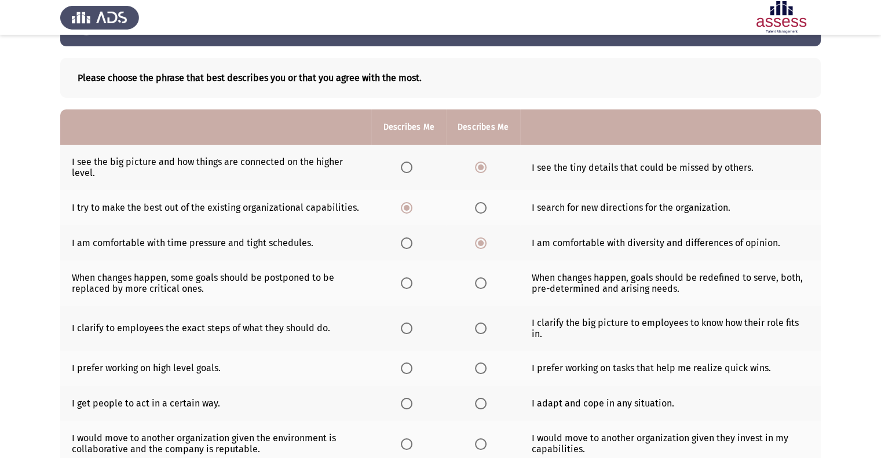
scroll to position [58, 0]
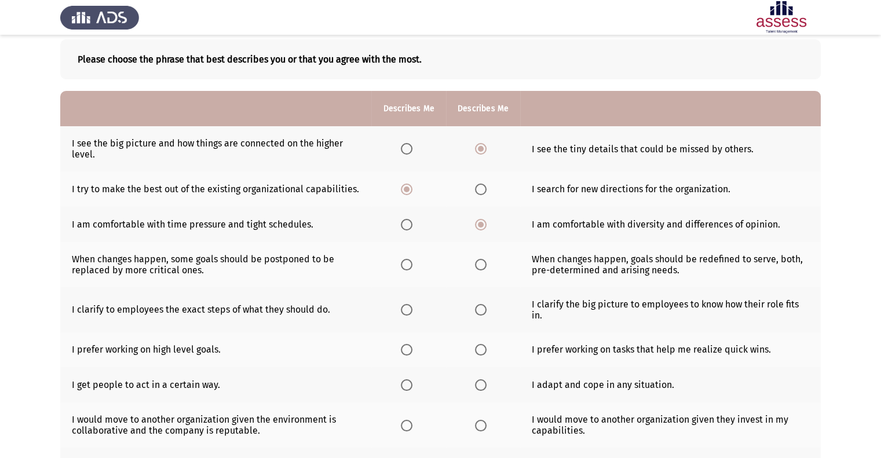
click at [405, 266] on span "Select an option" at bounding box center [407, 265] width 12 height 12
click at [405, 266] on input "Select an option" at bounding box center [407, 265] width 12 height 12
click at [476, 316] on span "Select an option" at bounding box center [481, 310] width 12 height 12
click at [476, 316] on input "Select an option" at bounding box center [481, 310] width 12 height 12
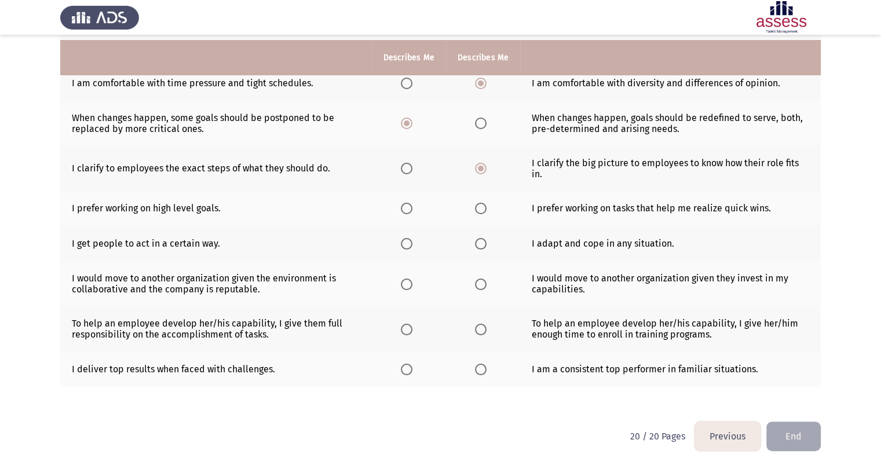
scroll to position [211, 0]
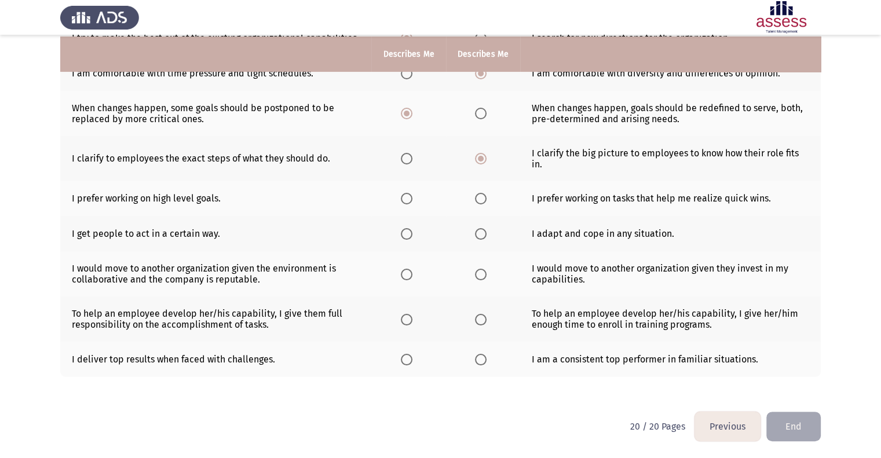
click at [483, 199] on span "Select an option" at bounding box center [481, 199] width 12 height 12
click at [483, 199] on input "Select an option" at bounding box center [481, 199] width 12 height 12
click at [483, 232] on span "Select an option" at bounding box center [481, 234] width 12 height 12
click at [483, 232] on input "Select an option" at bounding box center [481, 234] width 12 height 12
click at [401, 270] on span "Select an option" at bounding box center [407, 275] width 12 height 12
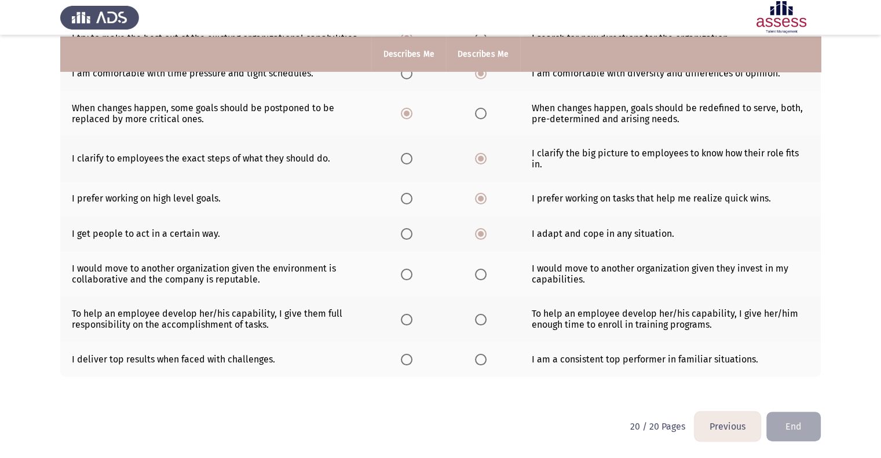
click at [401, 270] on input "Select an option" at bounding box center [407, 275] width 12 height 12
click at [405, 321] on span "Select an option" at bounding box center [407, 320] width 12 height 12
click at [405, 321] on input "Select an option" at bounding box center [407, 320] width 12 height 12
click at [491, 363] on th at bounding box center [483, 359] width 74 height 35
click at [483, 363] on span "Select an option" at bounding box center [481, 360] width 12 height 12
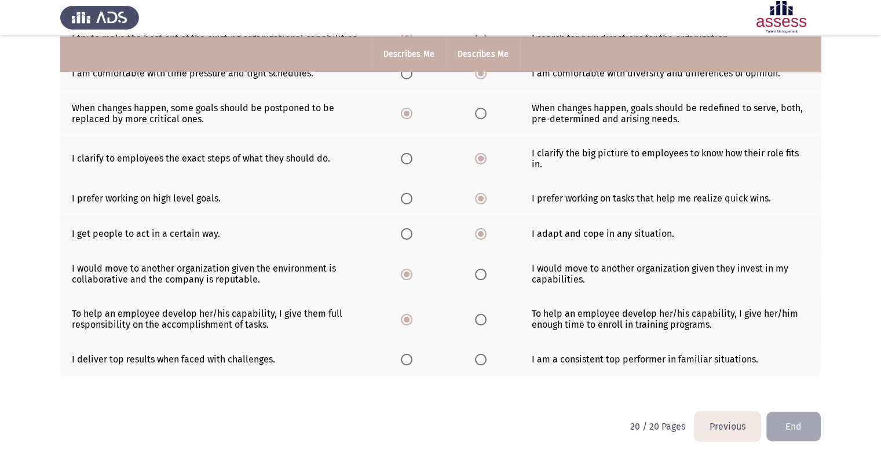
click at [483, 363] on input "Select an option" at bounding box center [481, 360] width 12 height 12
click at [794, 428] on button "End" at bounding box center [793, 427] width 54 height 30
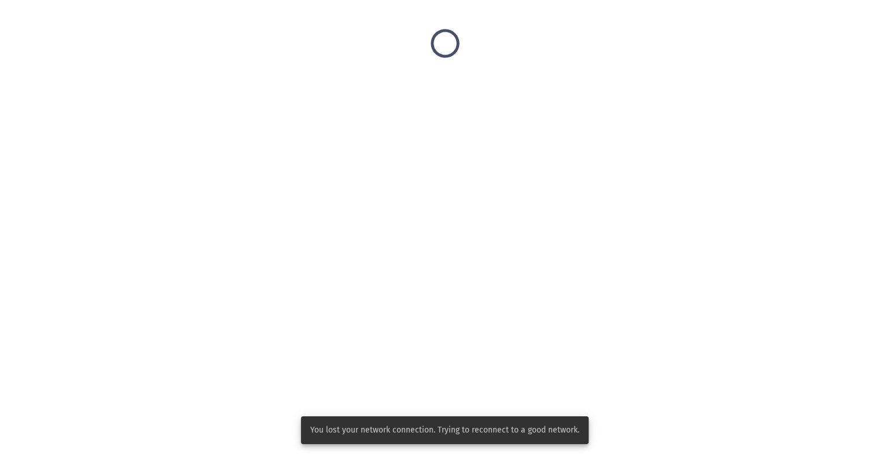
scroll to position [0, 0]
